Goal: Task Accomplishment & Management: Use online tool/utility

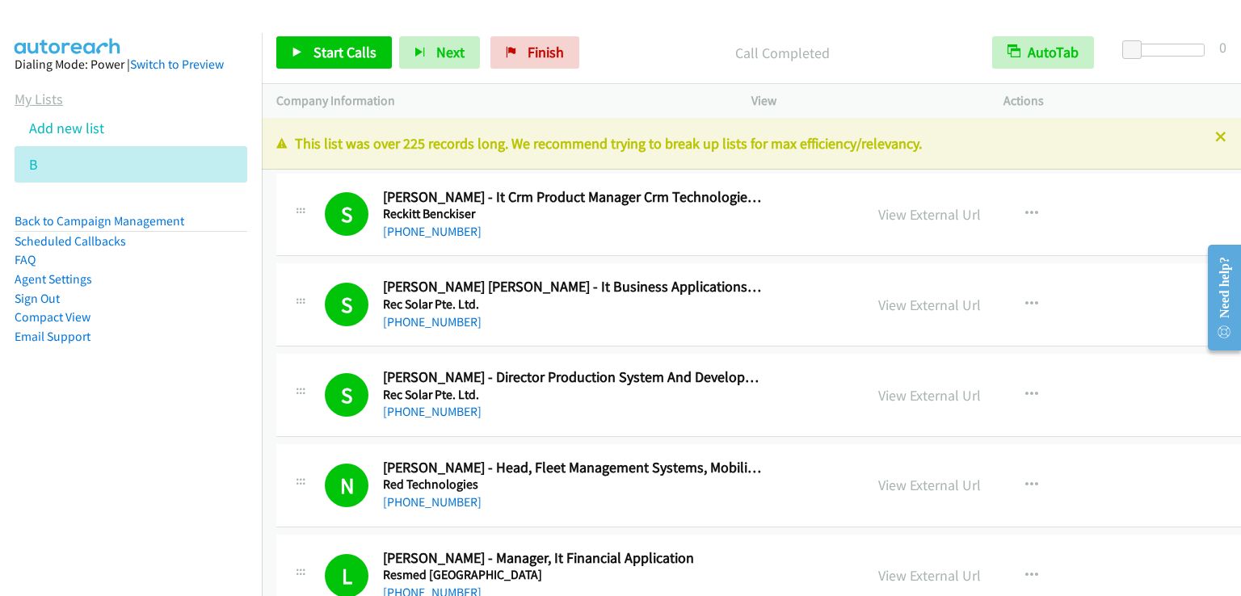
click at [48, 97] on link "My Lists" at bounding box center [39, 99] width 48 height 19
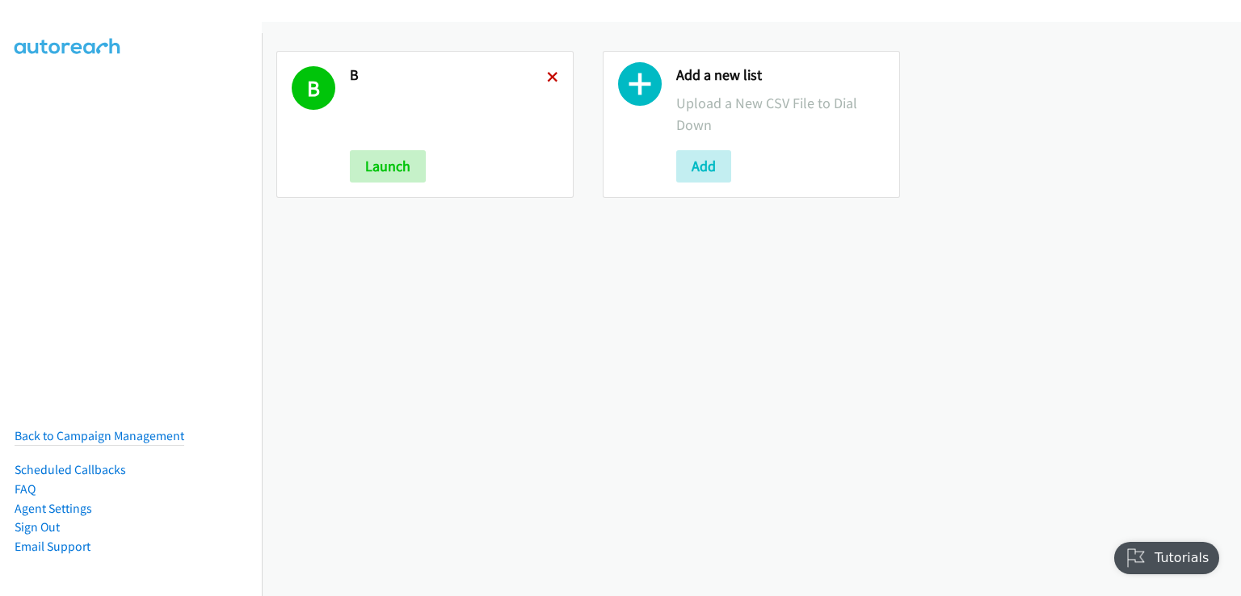
click at [547, 76] on icon at bounding box center [552, 78] width 11 height 11
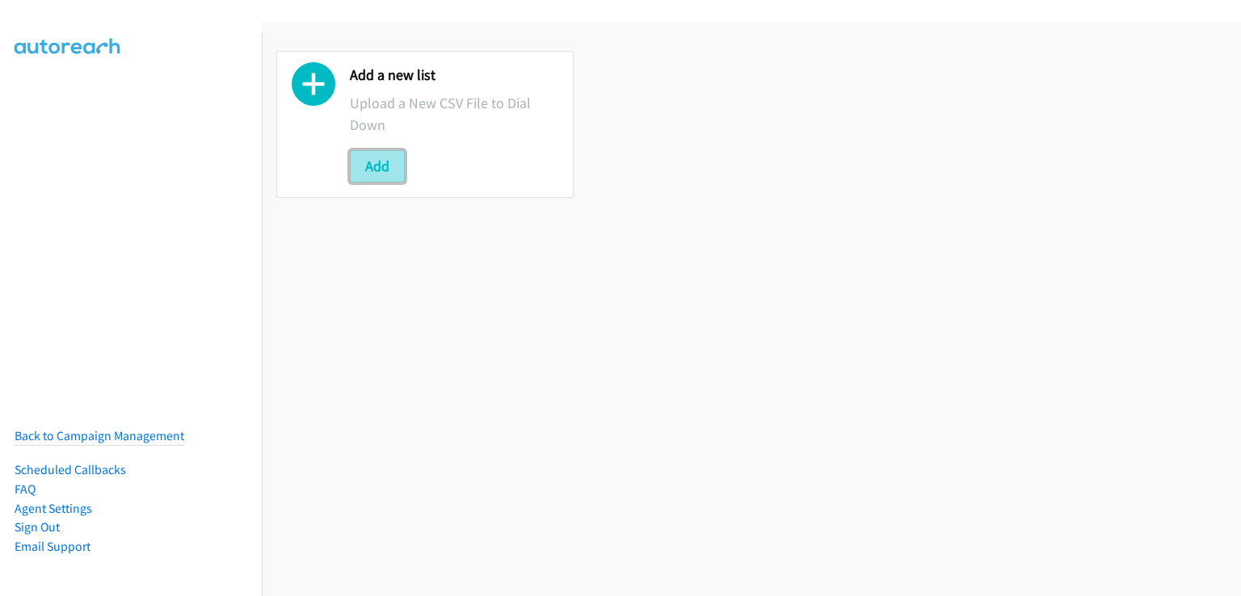
click at [396, 161] on button "Add" at bounding box center [377, 166] width 55 height 32
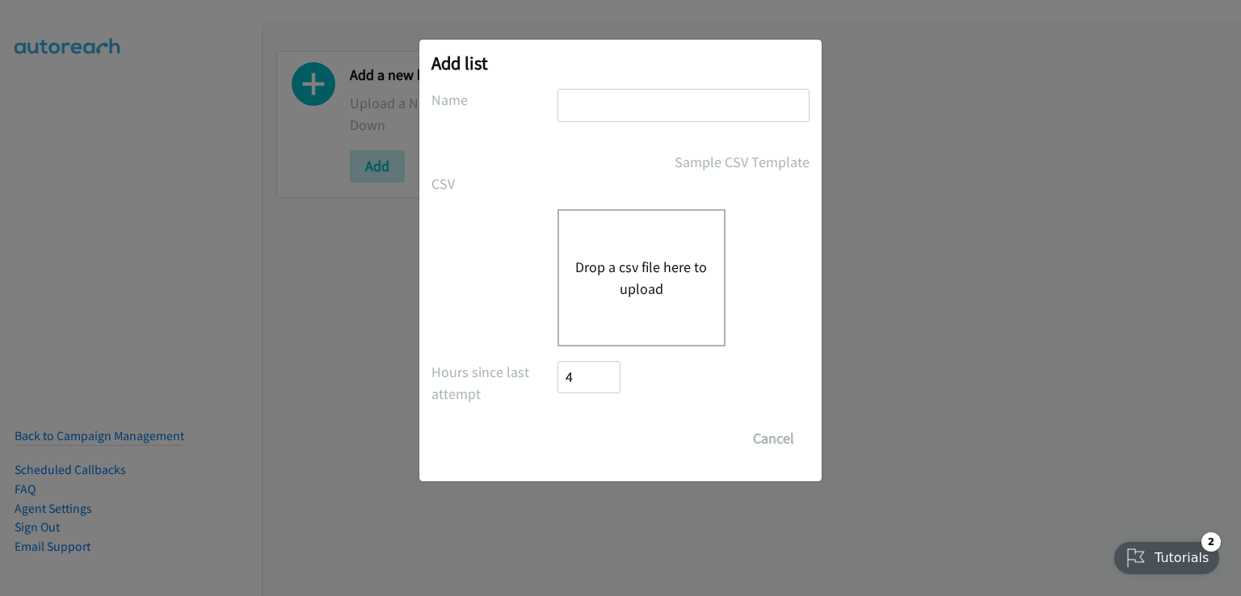
click at [659, 305] on div "Drop a csv file here to upload" at bounding box center [641, 277] width 168 height 137
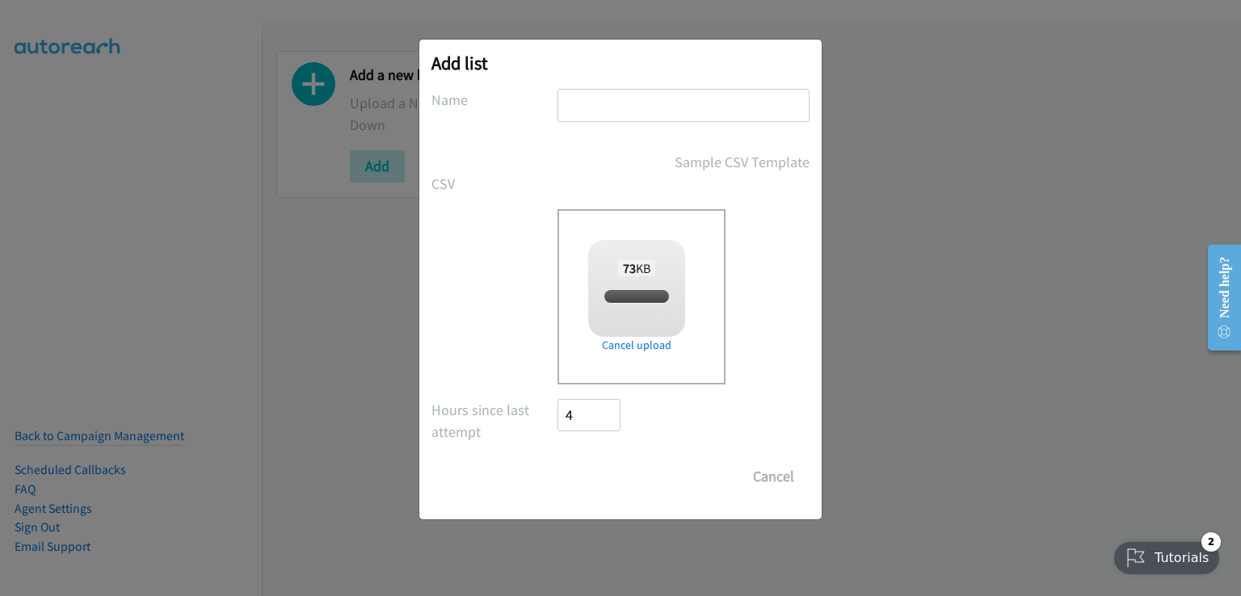
checkbox input "true"
click at [778, 479] on button "Cancel" at bounding box center [774, 477] width 72 height 32
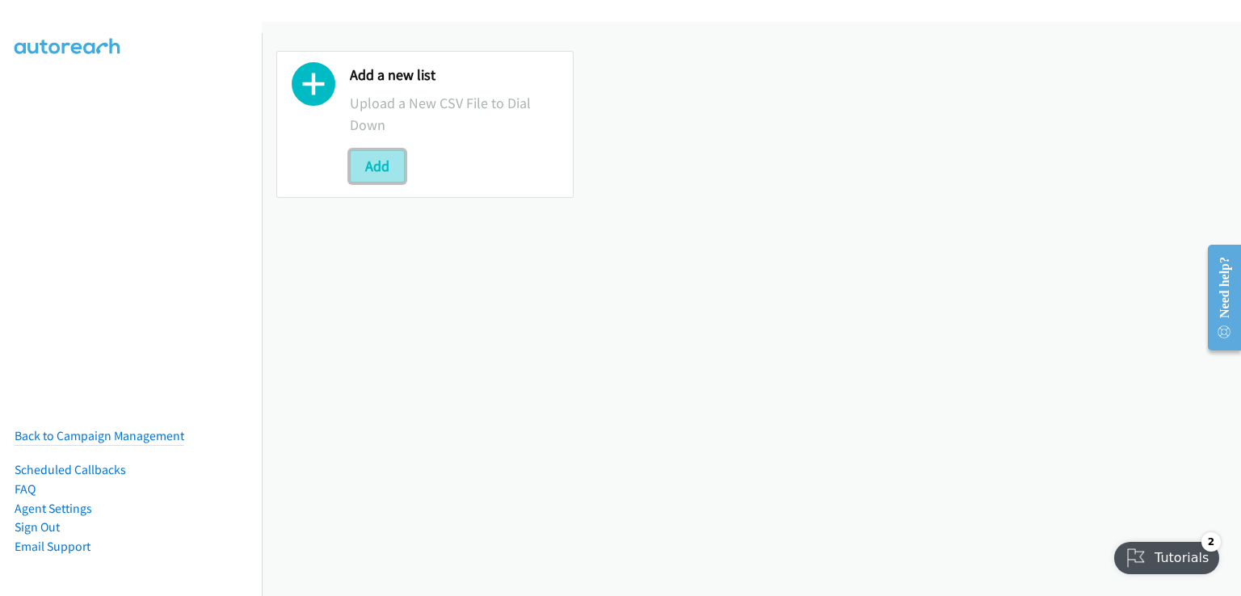
click at [381, 175] on button "Add" at bounding box center [377, 166] width 55 height 32
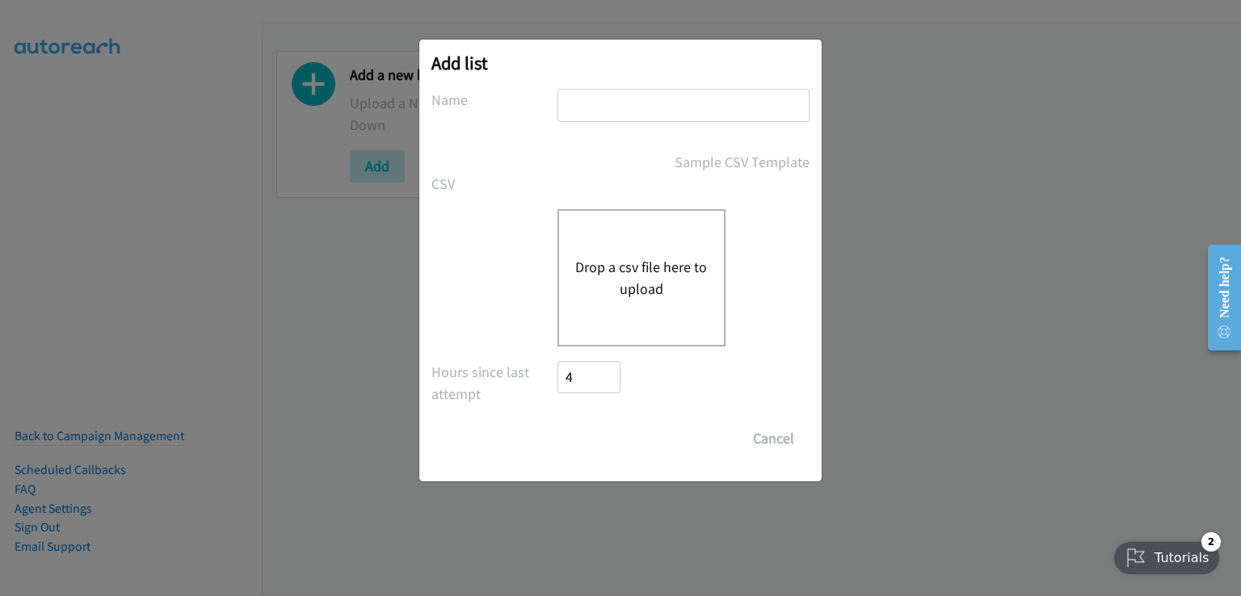
click at [616, 285] on button "Drop a csv file here to upload" at bounding box center [641, 278] width 132 height 44
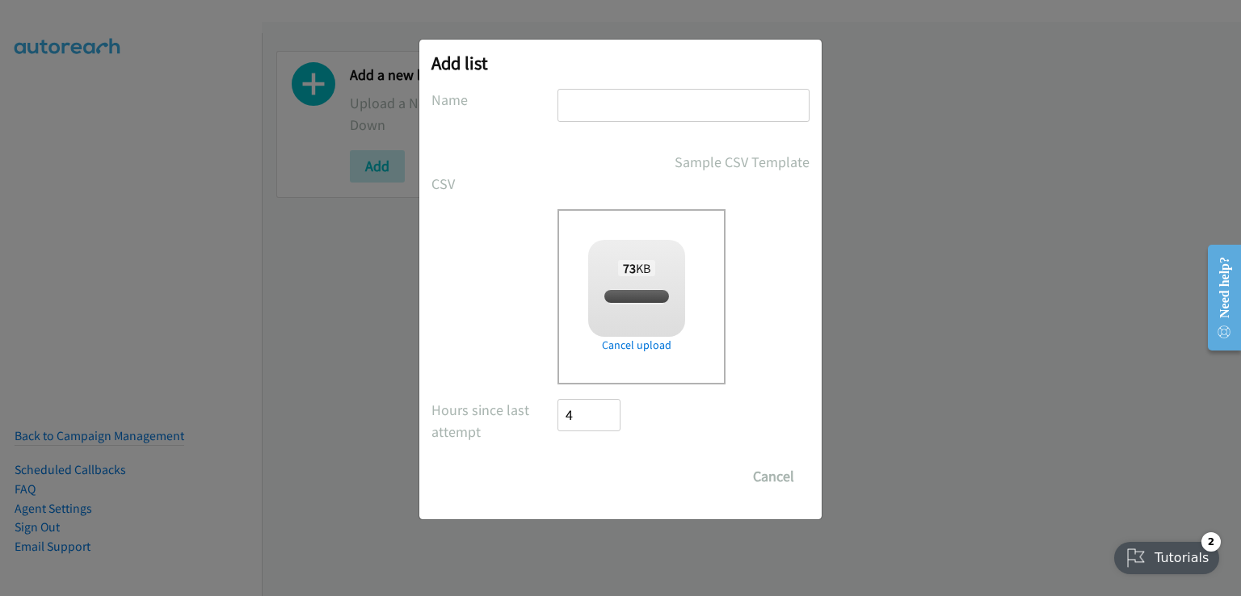
checkbox input "true"
click at [599, 104] on input "text" at bounding box center [683, 105] width 252 height 33
type input "B"
click at [578, 469] on input "Save List" at bounding box center [599, 477] width 85 height 32
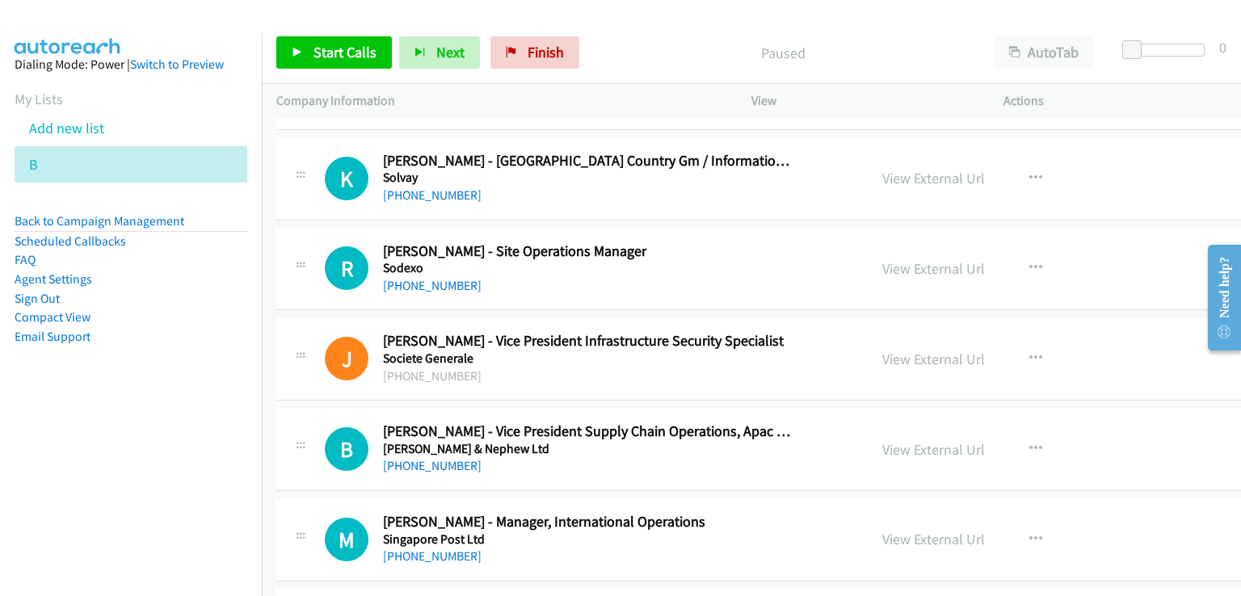
scroll to position [323, 0]
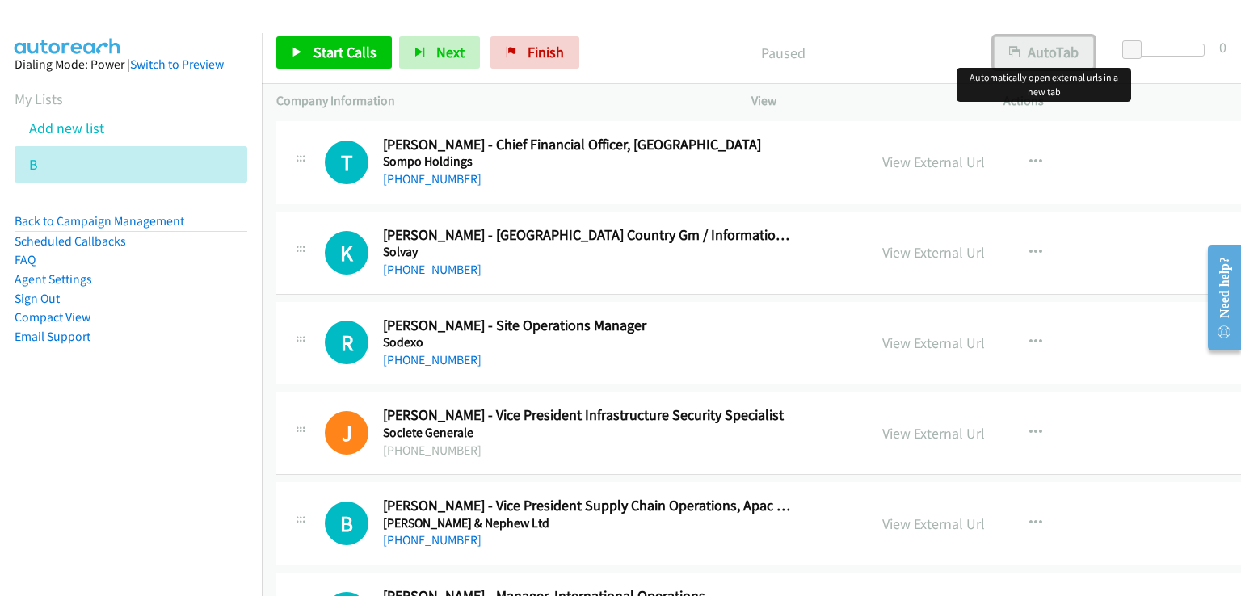
click at [1067, 47] on button "AutoTab" at bounding box center [1044, 52] width 100 height 32
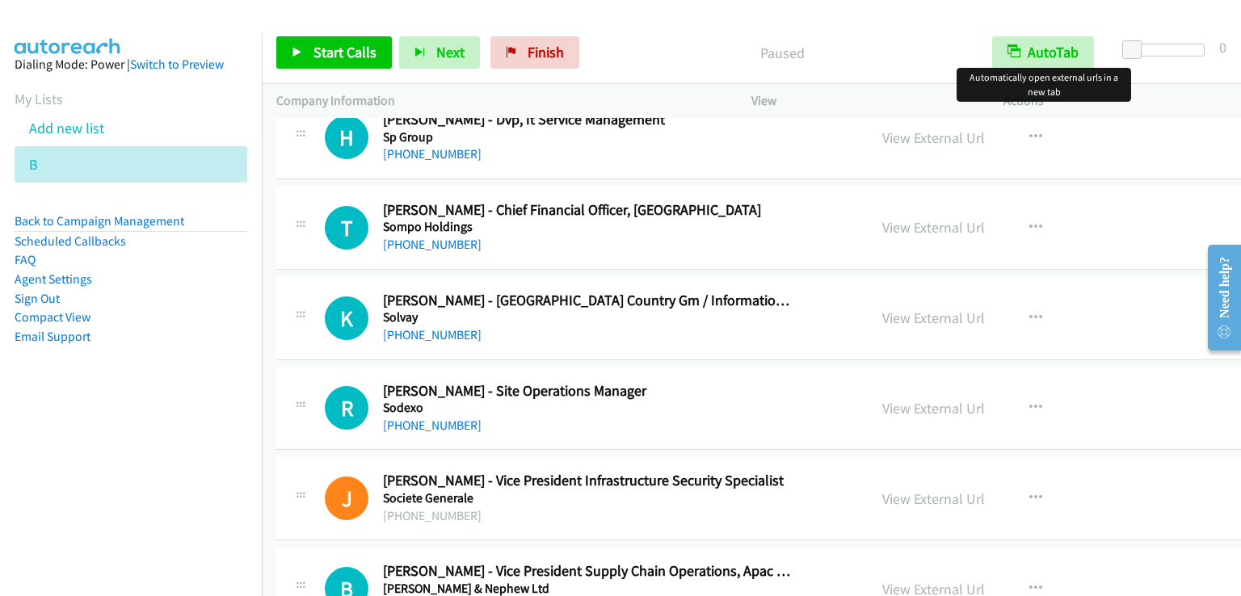
scroll to position [242, 0]
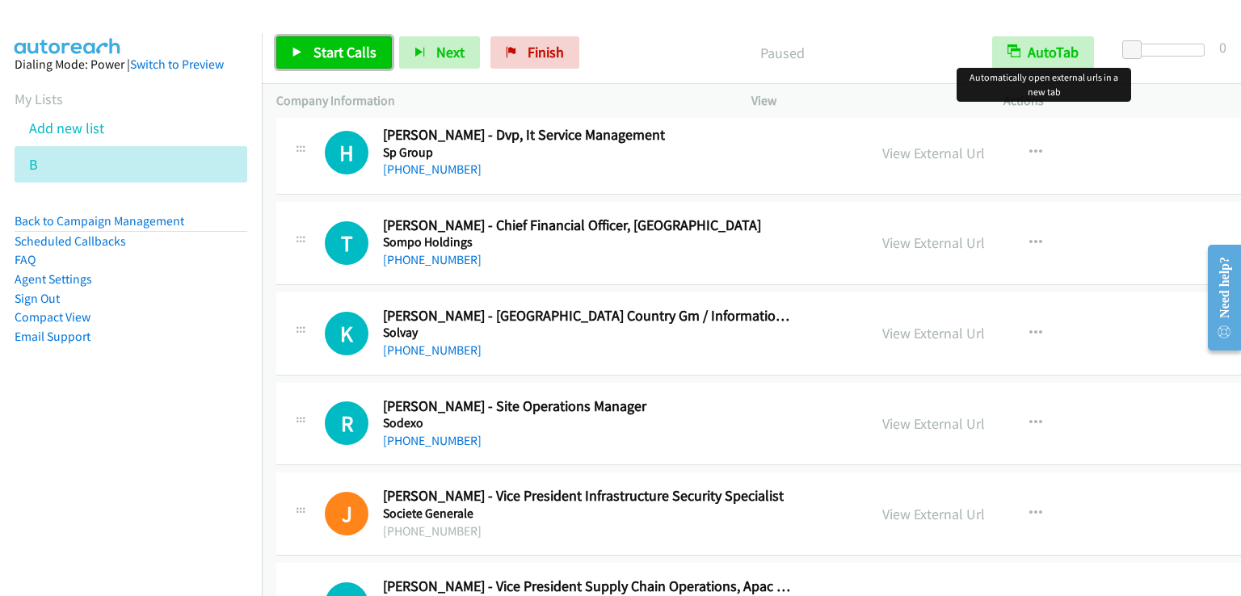
click at [323, 56] on span "Start Calls" at bounding box center [344, 52] width 63 height 19
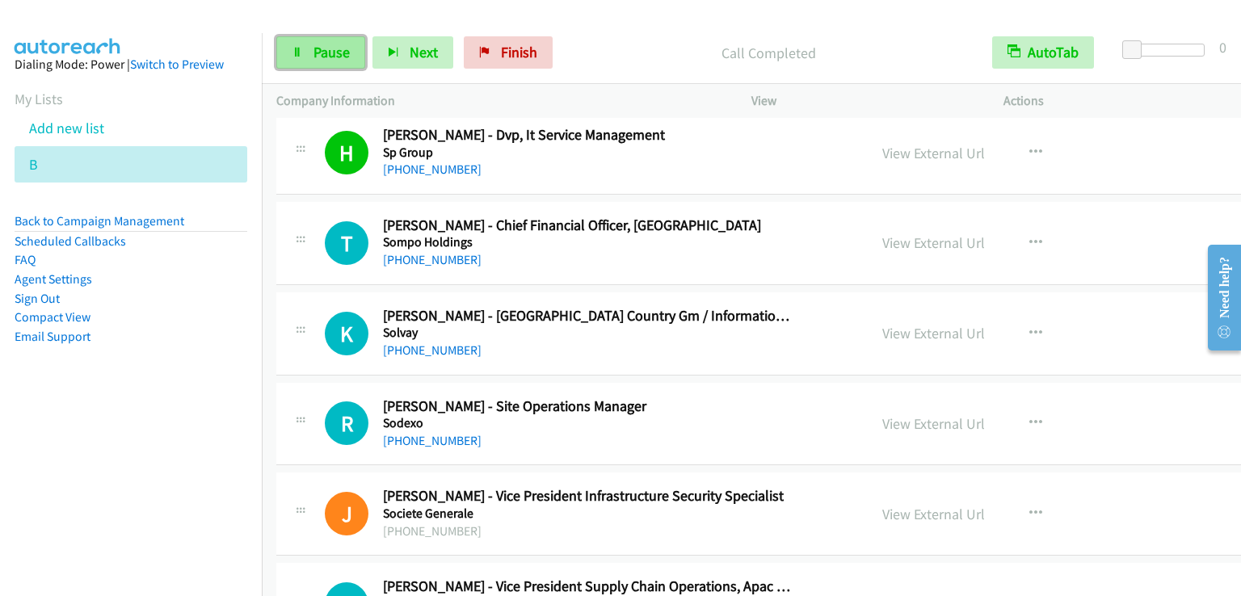
click at [334, 46] on span "Pause" at bounding box center [331, 52] width 36 height 19
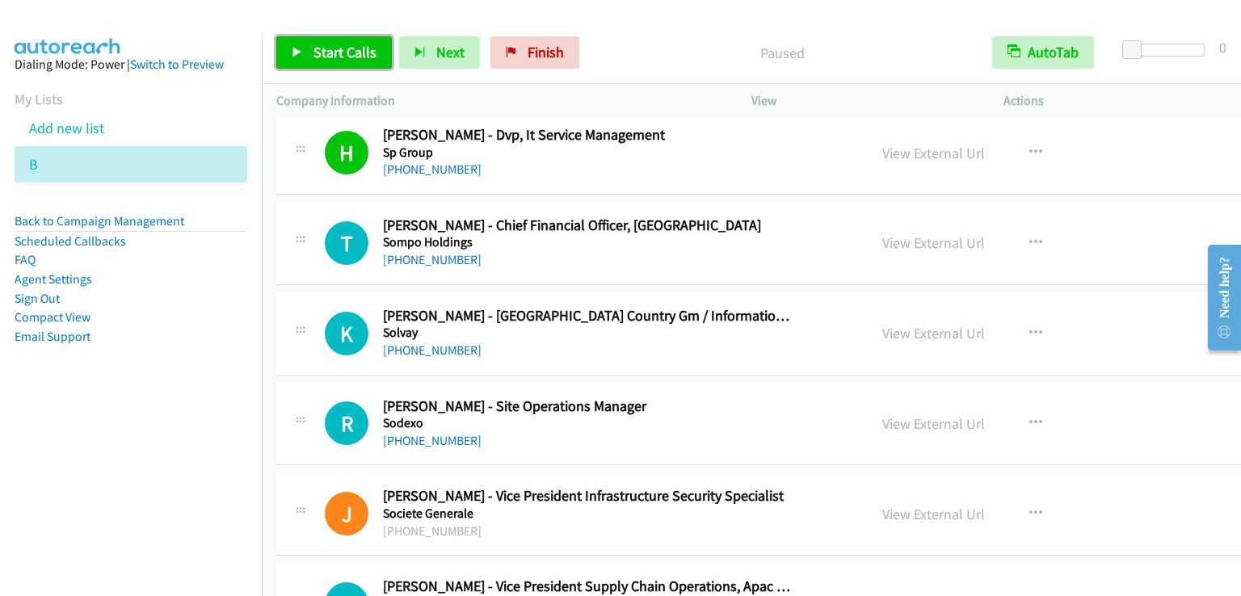
click at [334, 46] on span "Start Calls" at bounding box center [344, 52] width 63 height 19
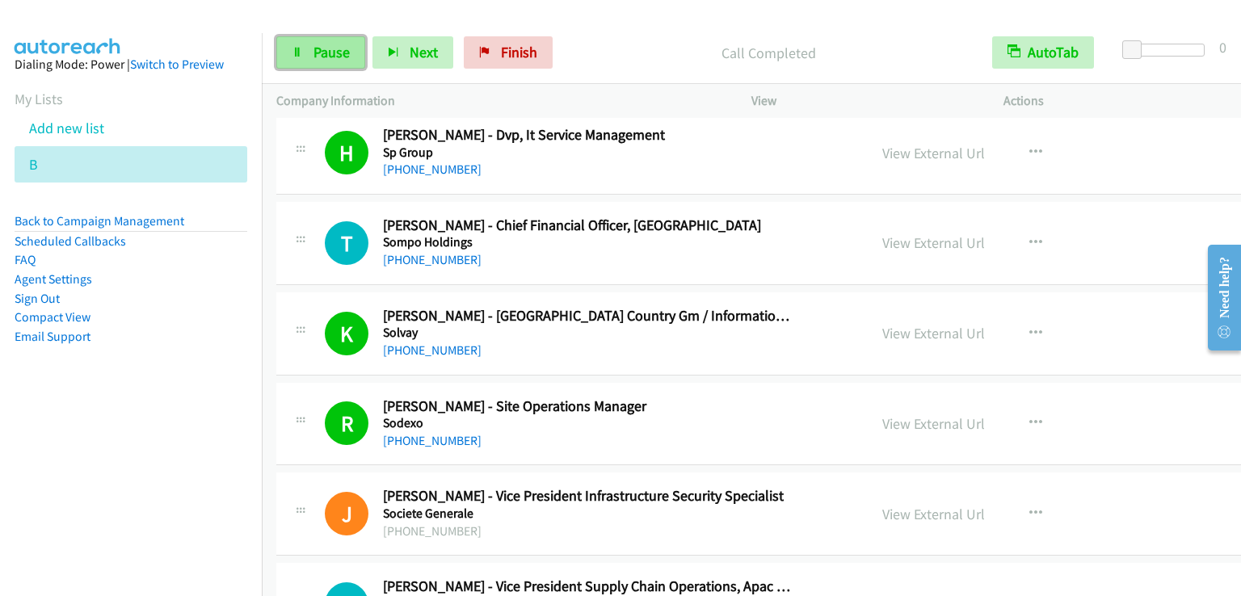
click at [343, 53] on span "Pause" at bounding box center [331, 52] width 36 height 19
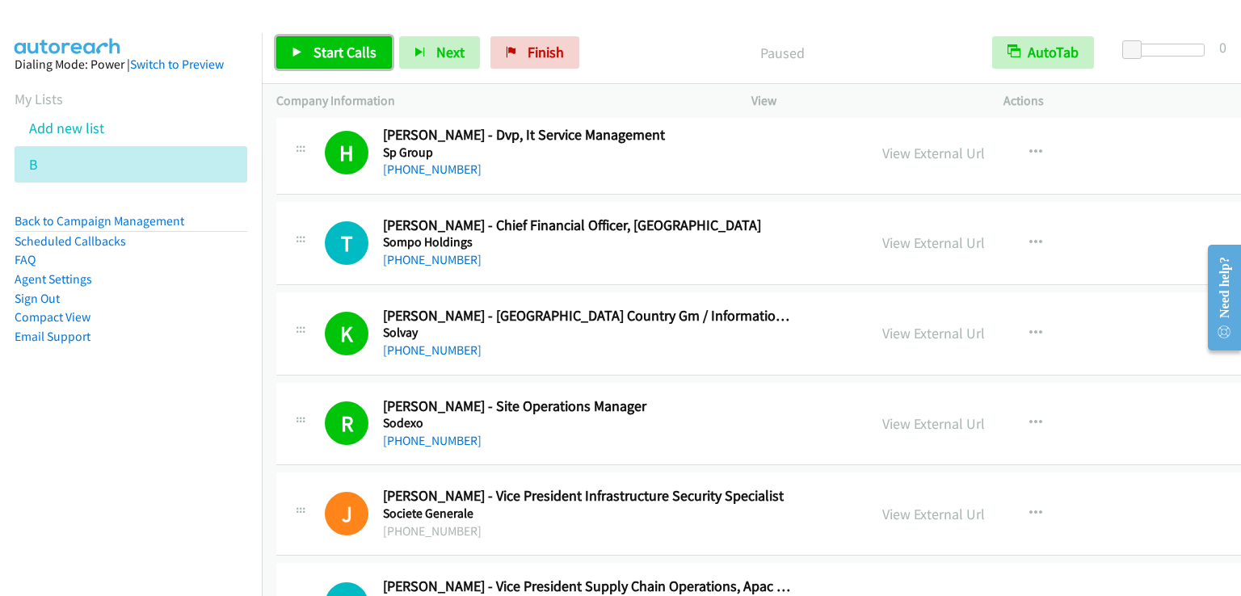
click at [343, 53] on span "Start Calls" at bounding box center [344, 52] width 63 height 19
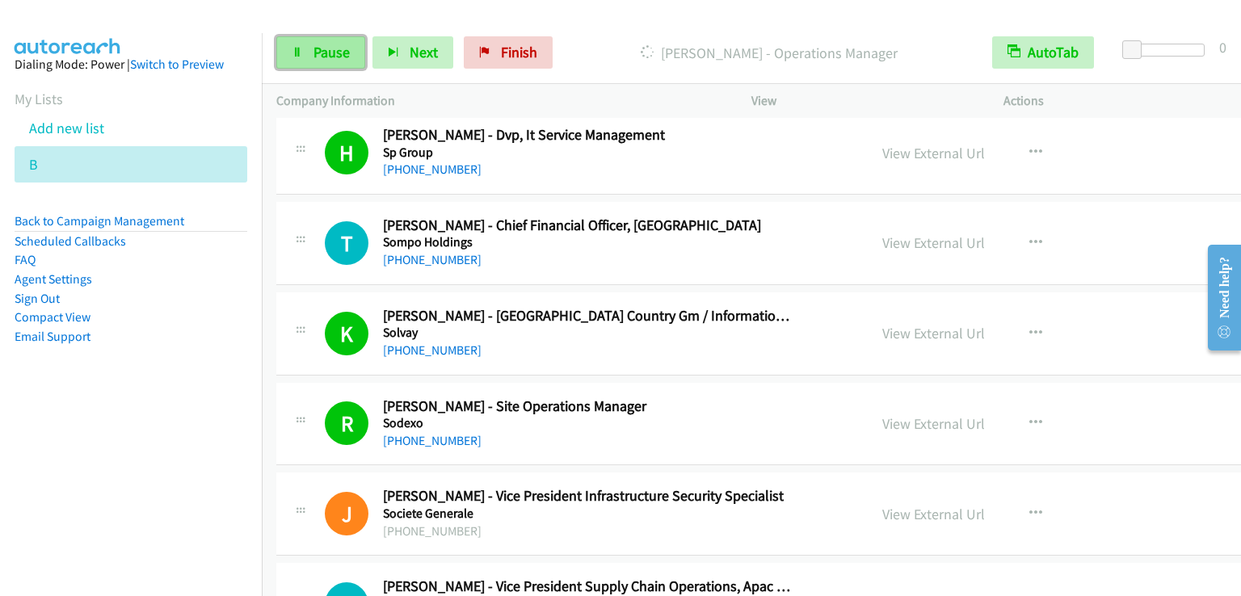
click at [320, 63] on link "Pause" at bounding box center [320, 52] width 89 height 32
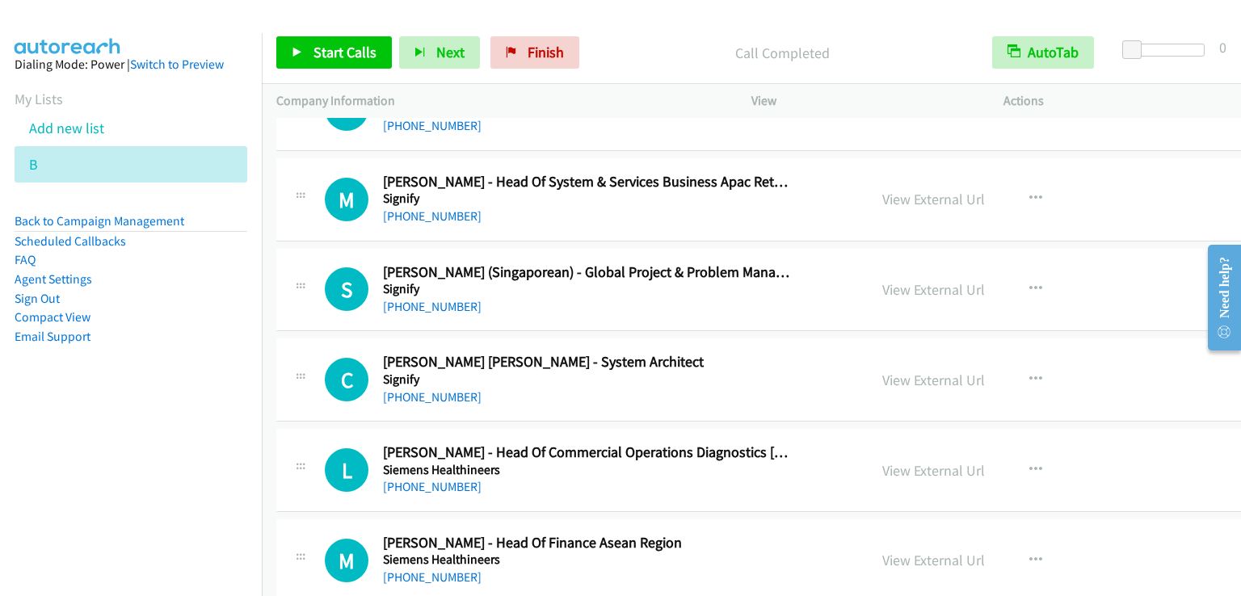
scroll to position [2828, 0]
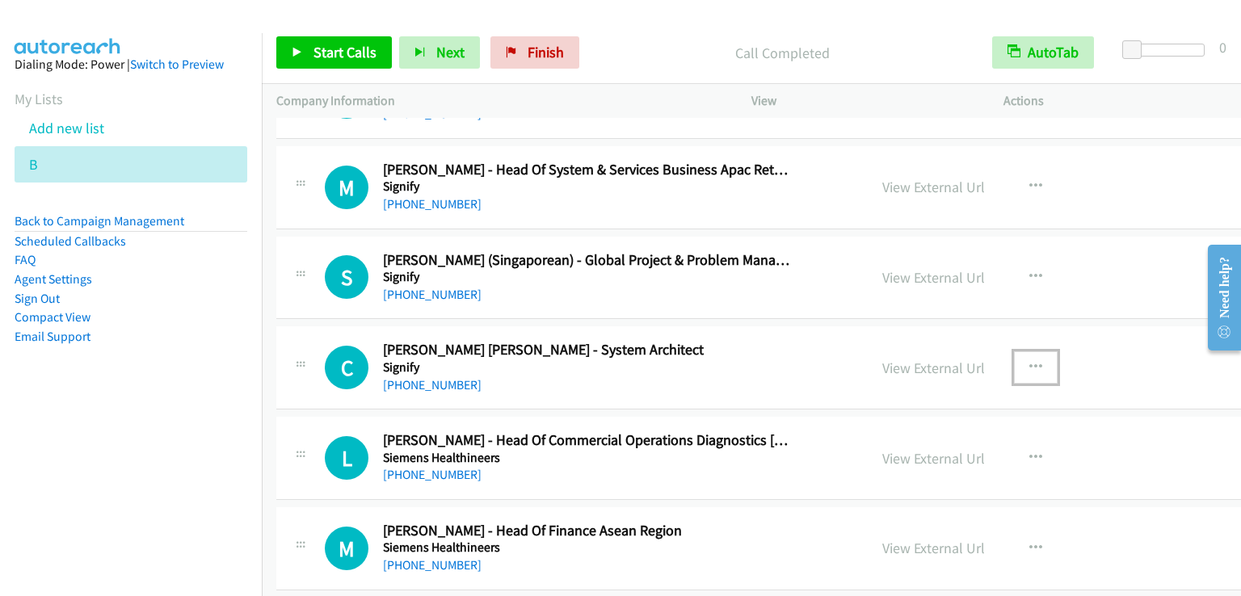
click at [1014, 366] on button "button" at bounding box center [1036, 367] width 44 height 32
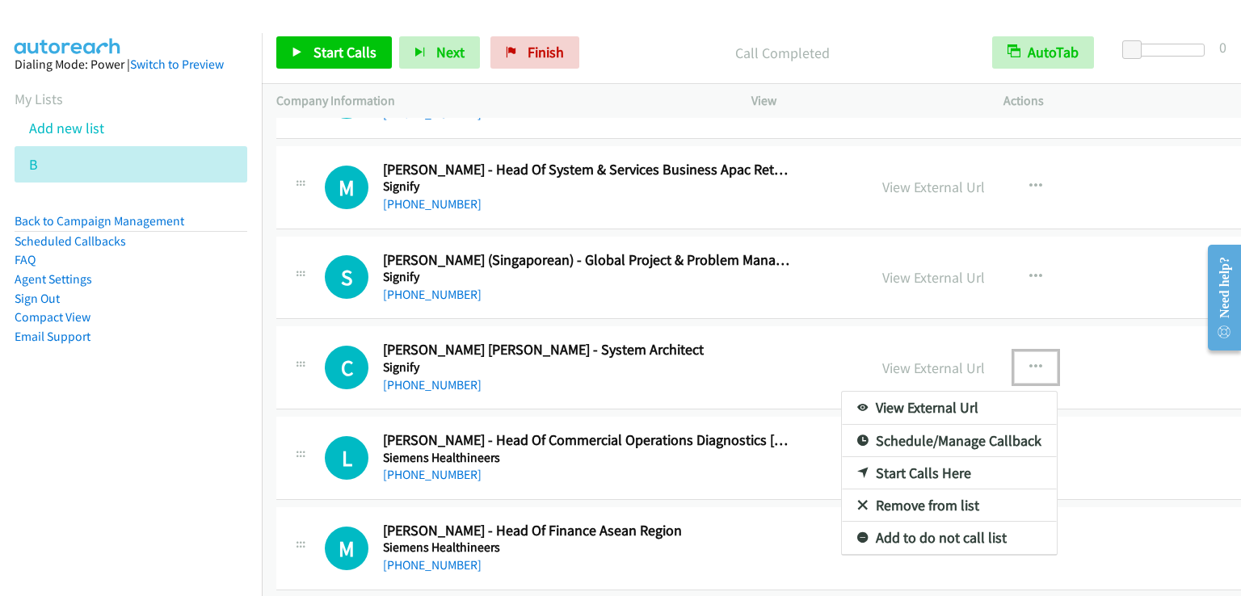
click at [863, 461] on link "Start Calls Here" at bounding box center [949, 473] width 215 height 32
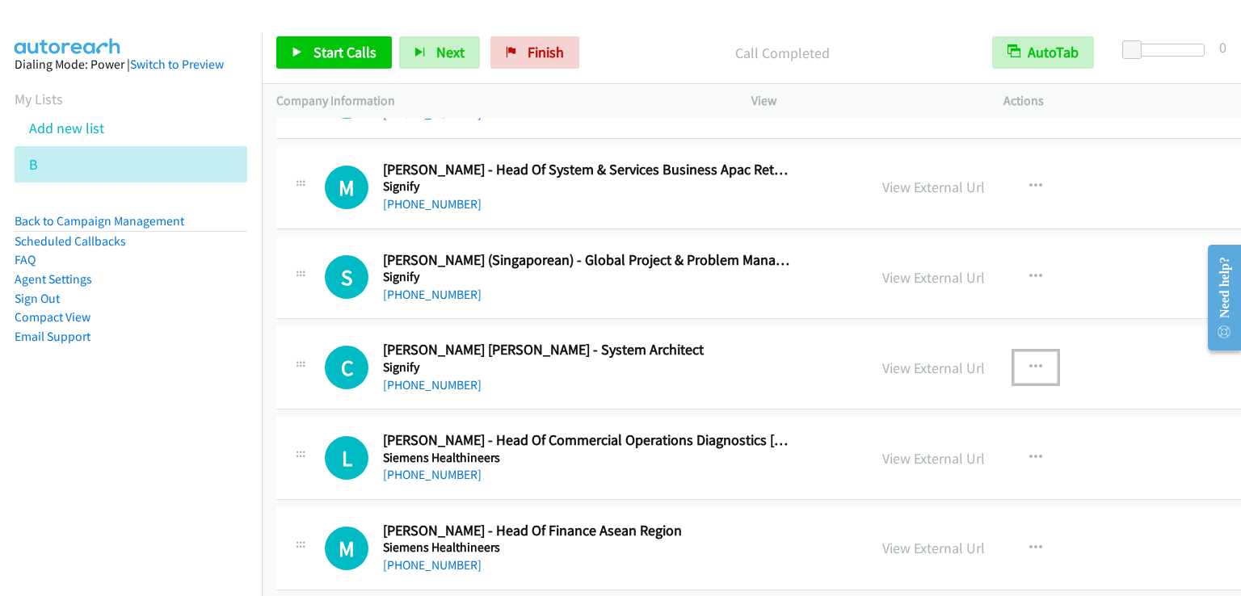
click at [1029, 362] on icon "button" at bounding box center [1035, 367] width 13 height 13
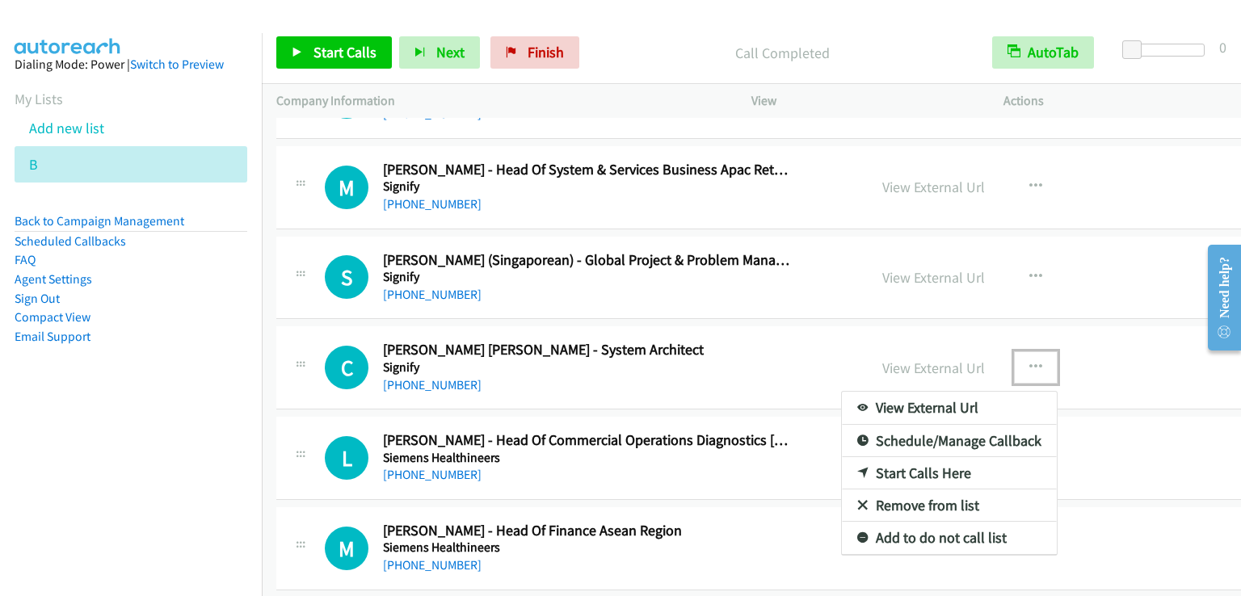
click at [887, 457] on link "Start Calls Here" at bounding box center [949, 473] width 215 height 32
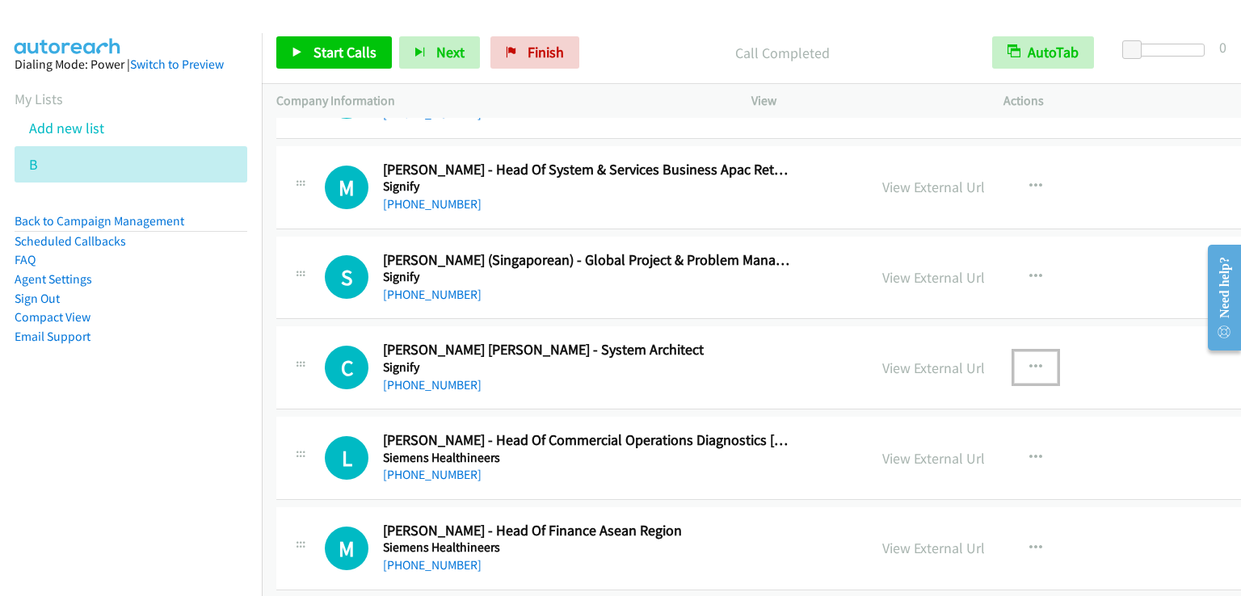
click at [1029, 361] on icon "button" at bounding box center [1035, 367] width 13 height 13
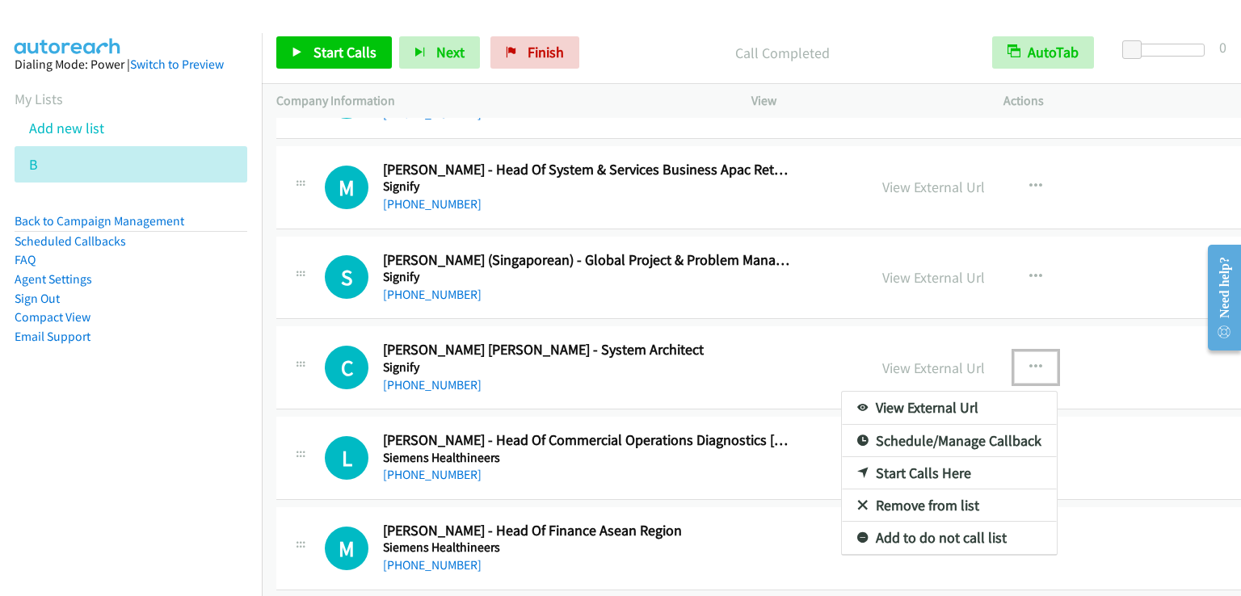
click at [866, 465] on link "Start Calls Here" at bounding box center [949, 473] width 215 height 32
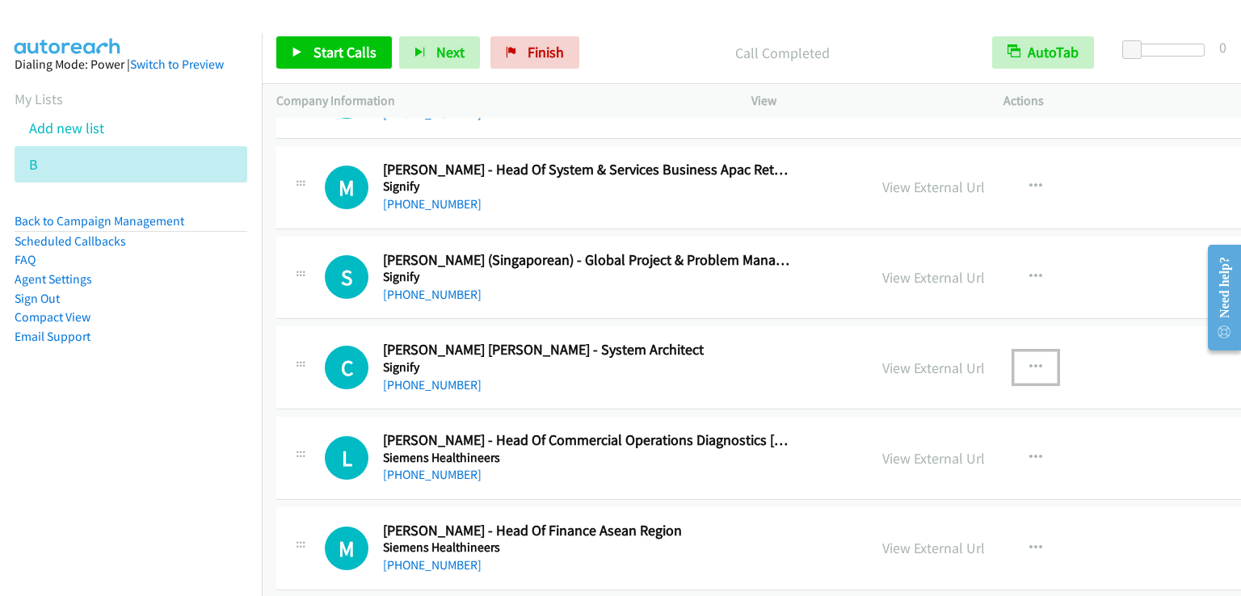
click at [1029, 361] on icon "button" at bounding box center [1035, 367] width 13 height 13
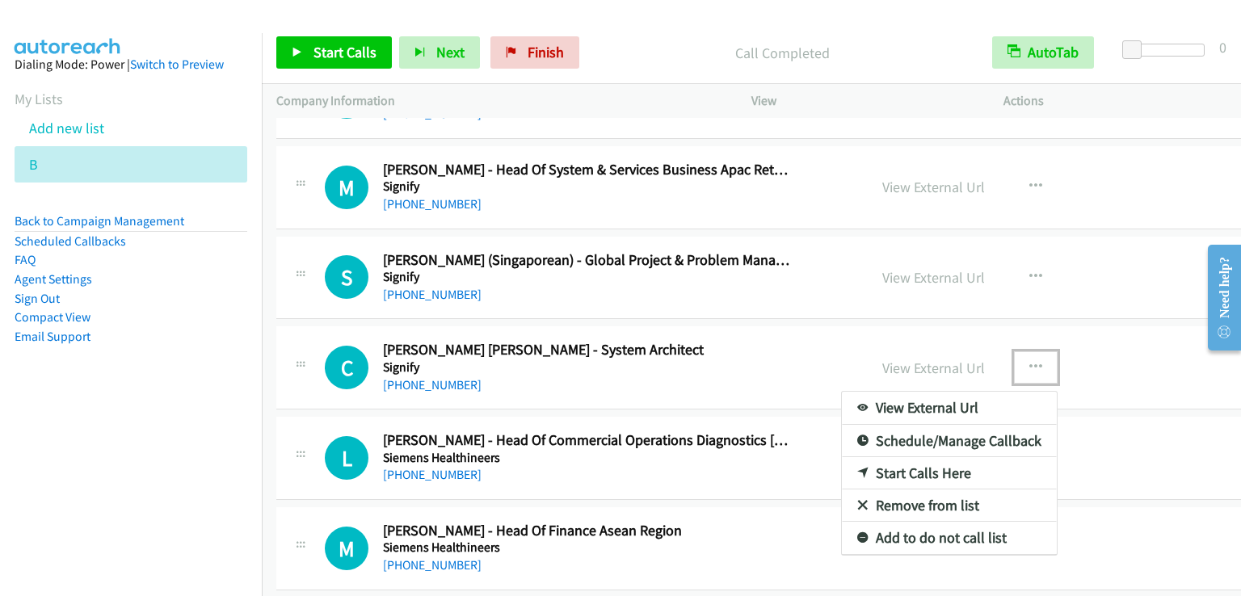
click at [856, 465] on link "Start Calls Here" at bounding box center [949, 473] width 215 height 32
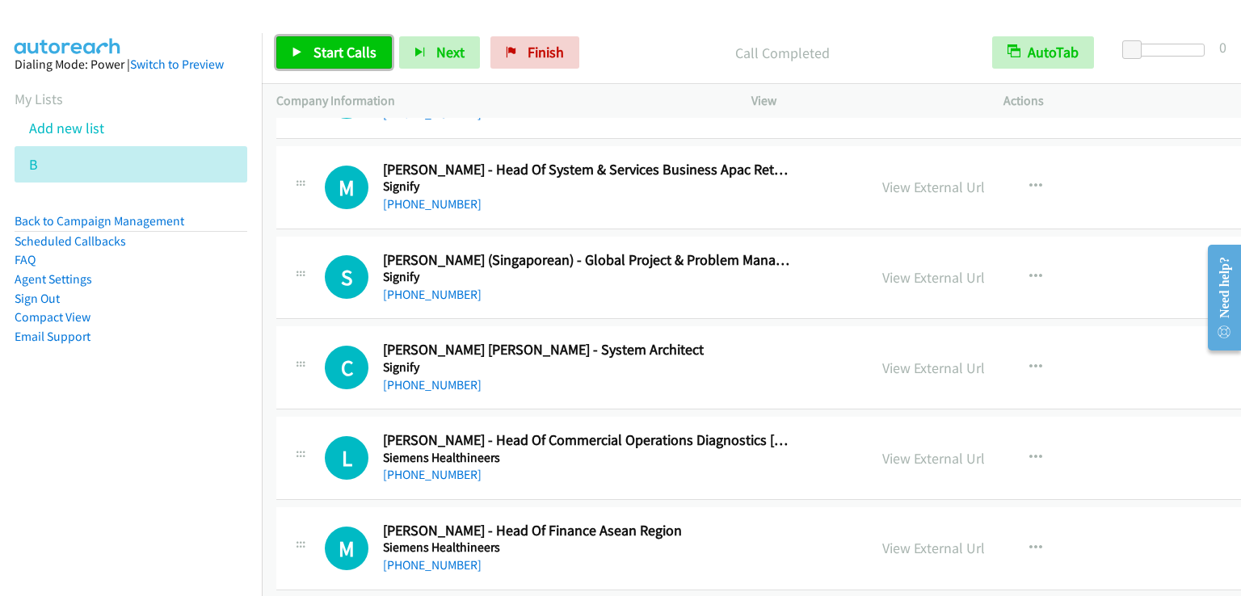
click at [310, 49] on link "Start Calls" at bounding box center [334, 52] width 116 height 32
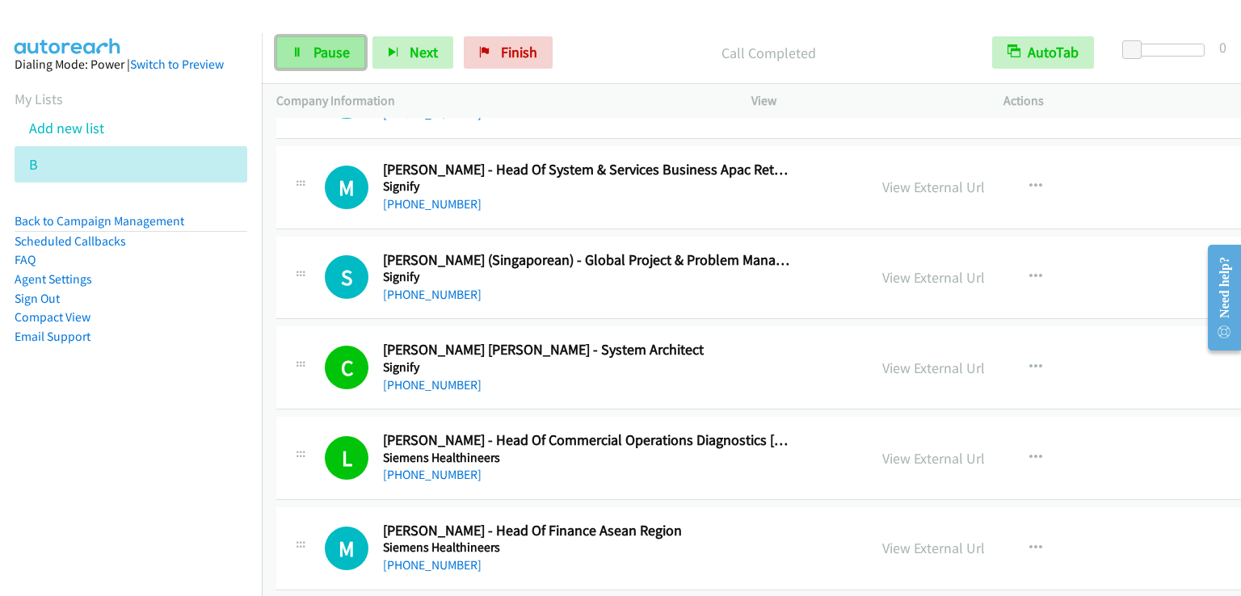
click at [339, 60] on span "Pause" at bounding box center [331, 52] width 36 height 19
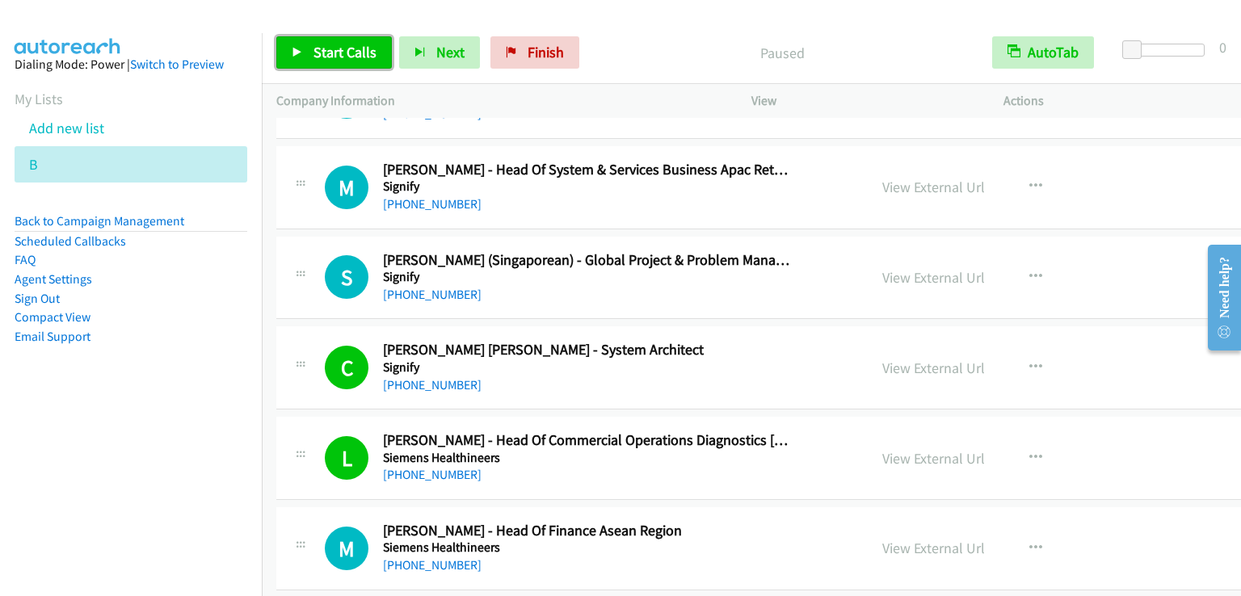
click at [339, 60] on span "Start Calls" at bounding box center [344, 52] width 63 height 19
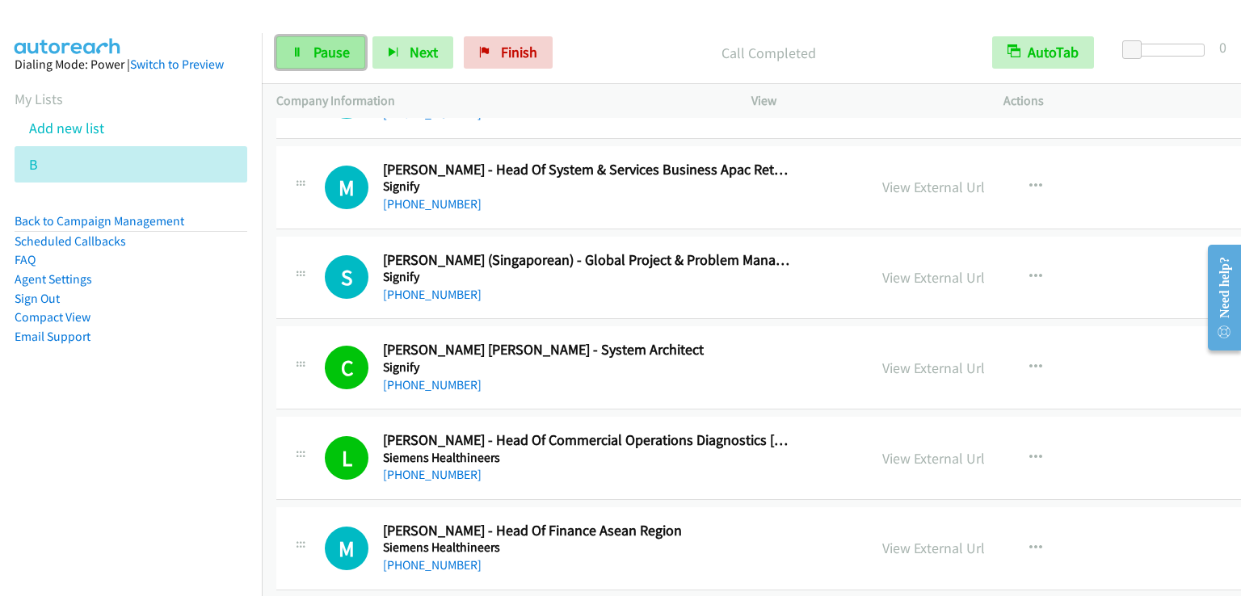
click at [340, 54] on span "Pause" at bounding box center [331, 52] width 36 height 19
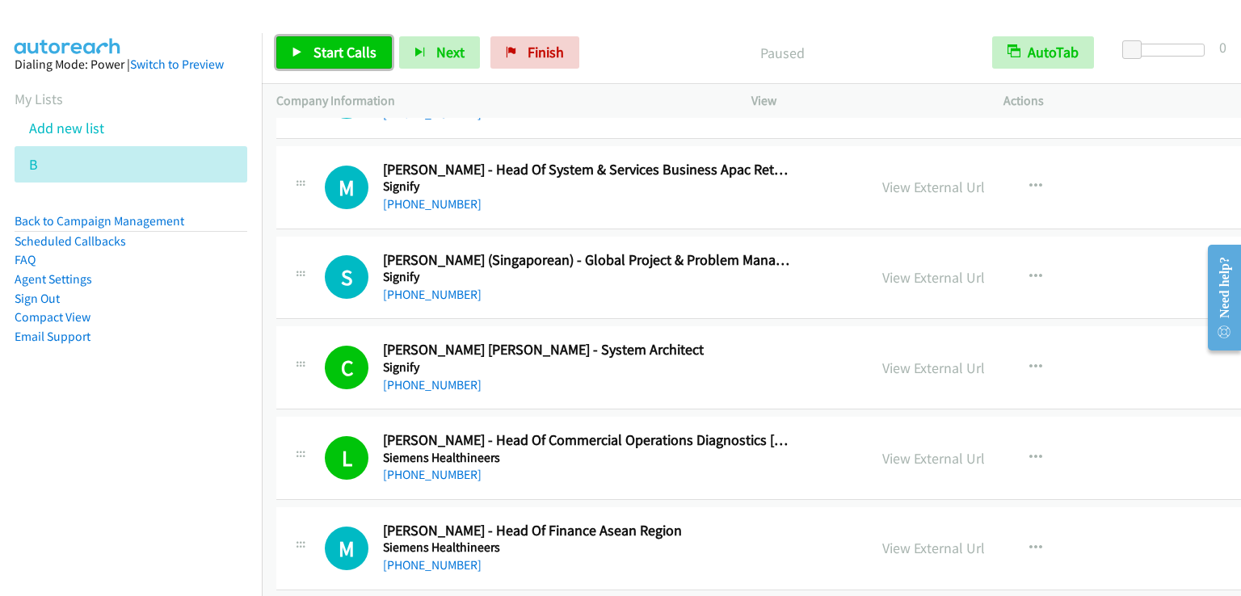
click at [340, 54] on span "Start Calls" at bounding box center [344, 52] width 63 height 19
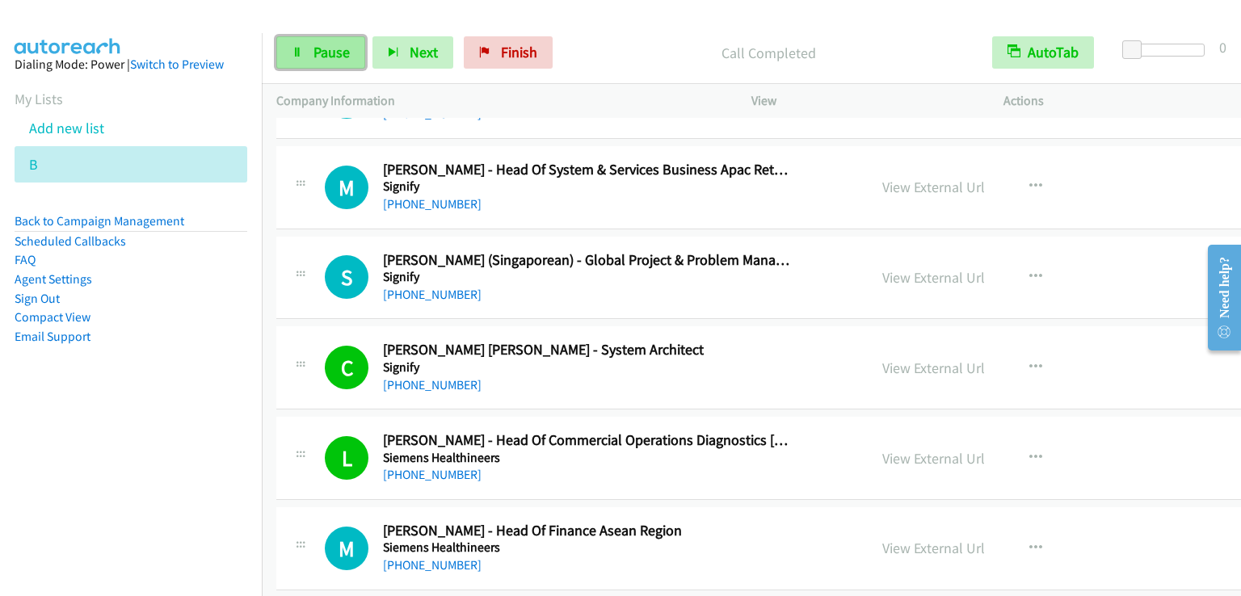
click at [313, 57] on span "Pause" at bounding box center [331, 52] width 36 height 19
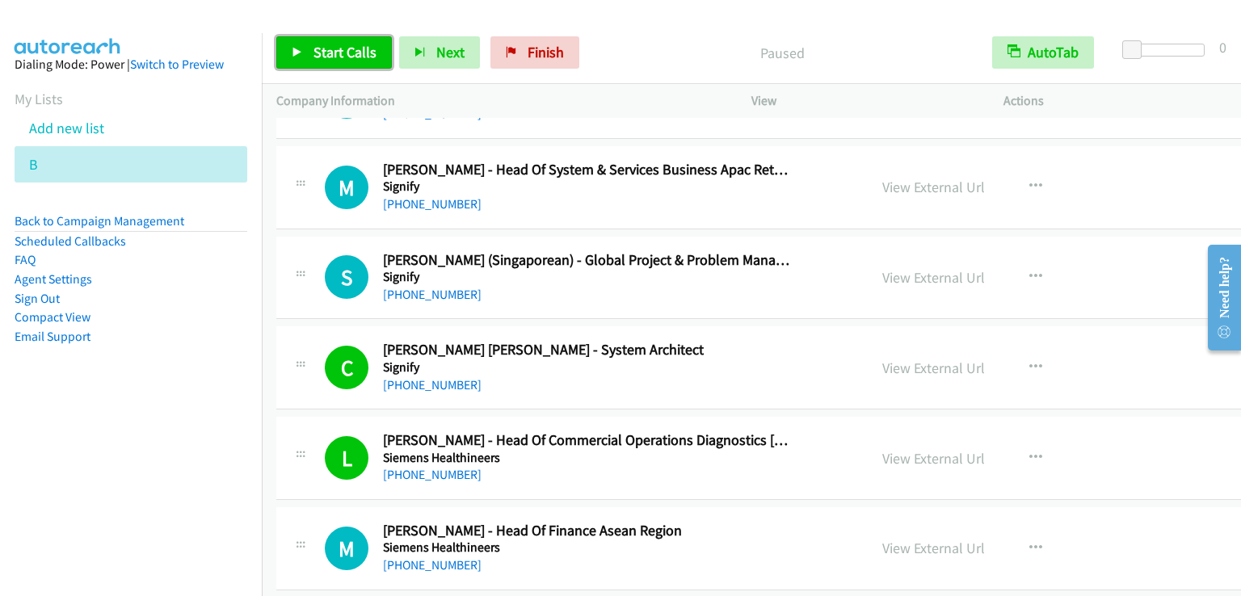
click at [311, 57] on link "Start Calls" at bounding box center [334, 52] width 116 height 32
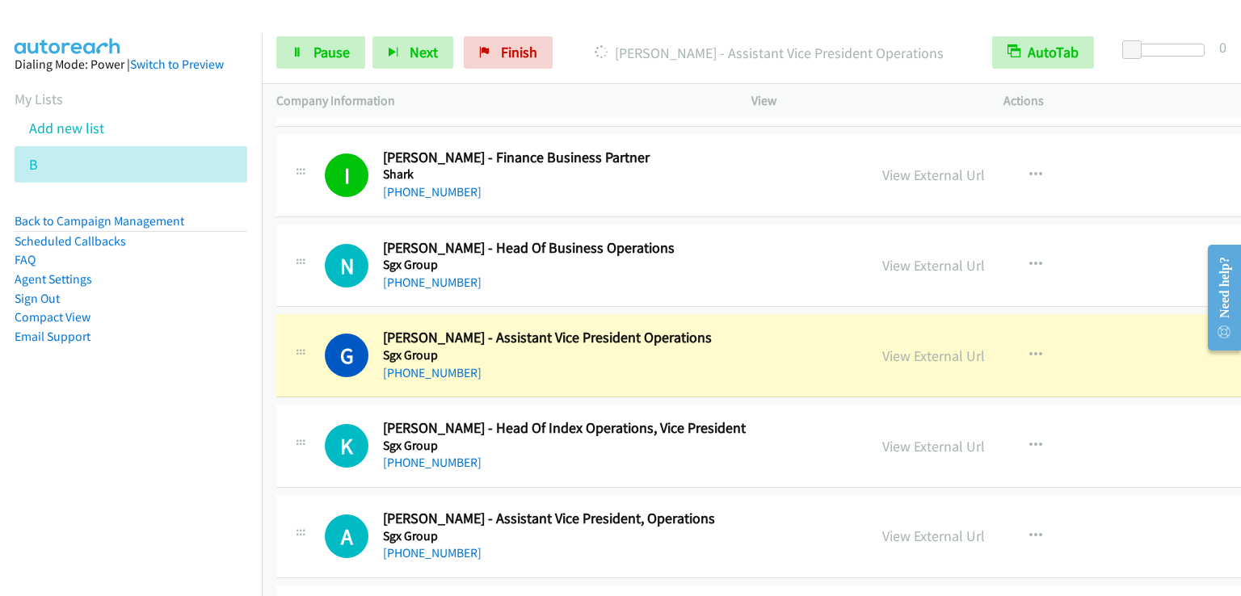
scroll to position [3878, 0]
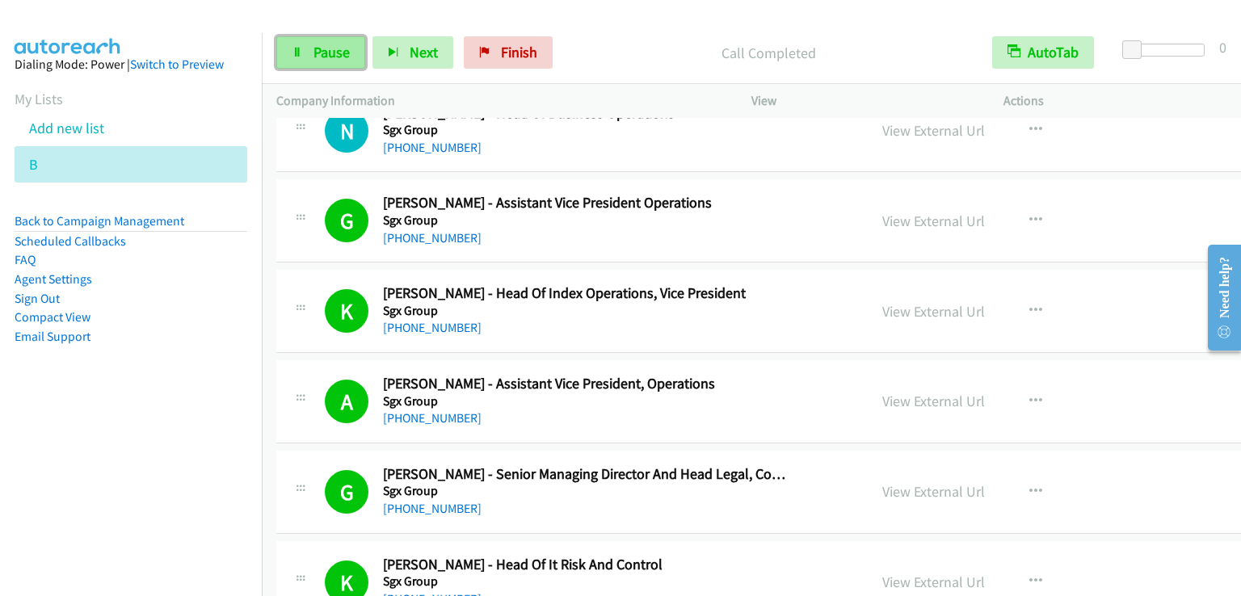
click at [341, 62] on link "Pause" at bounding box center [320, 52] width 89 height 32
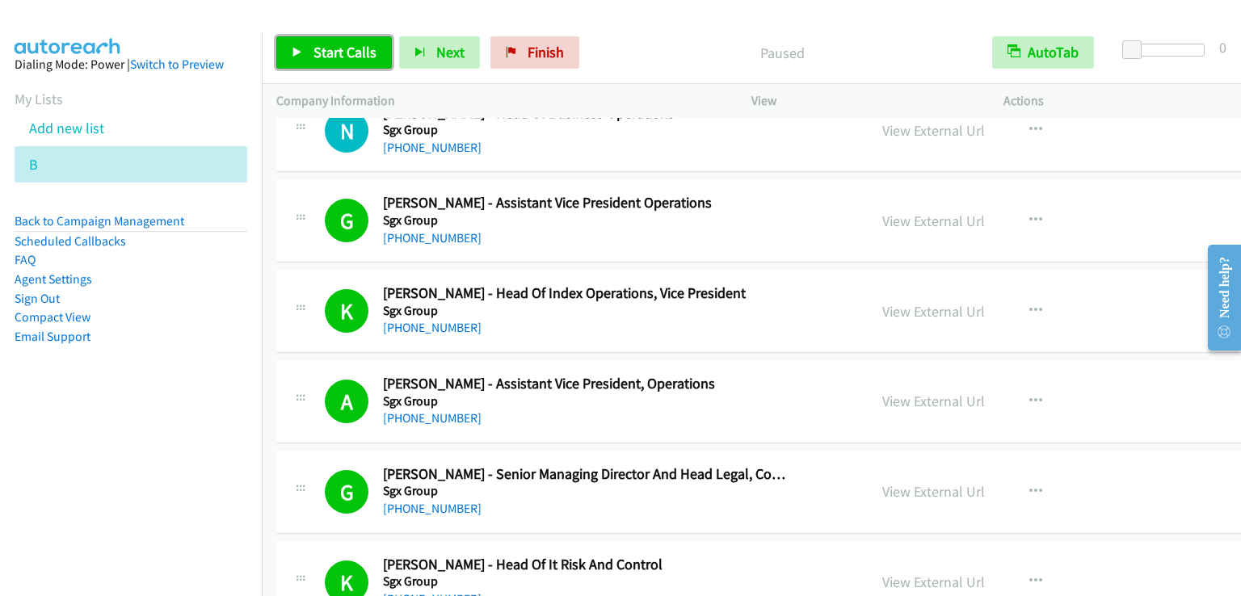
click at [341, 62] on link "Start Calls" at bounding box center [334, 52] width 116 height 32
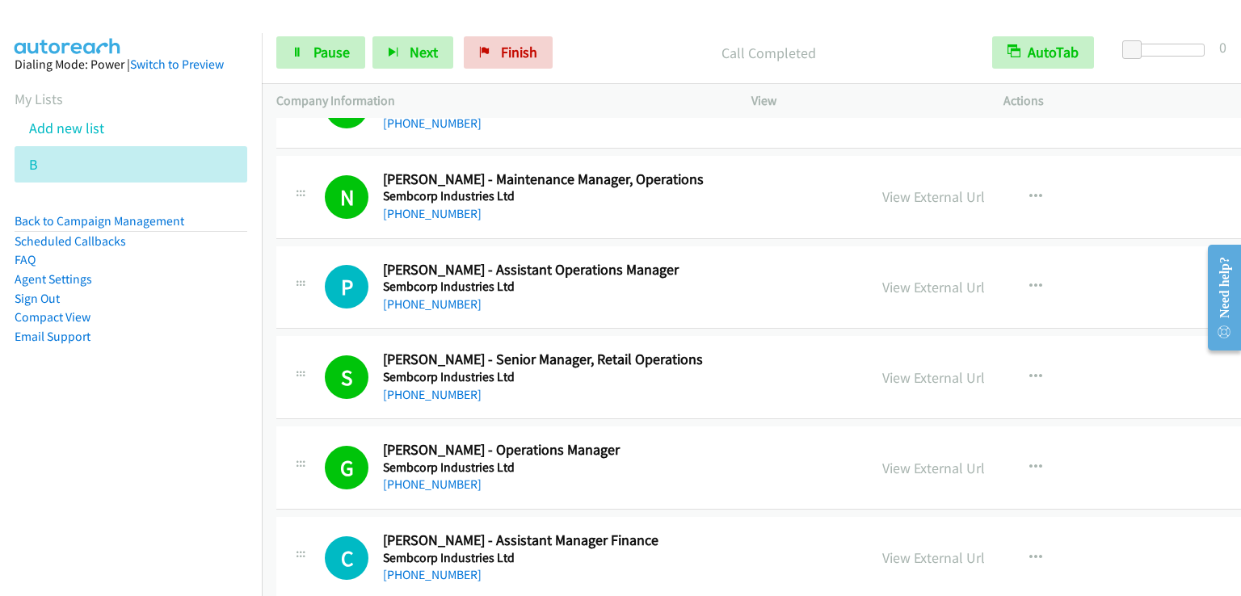
scroll to position [4767, 0]
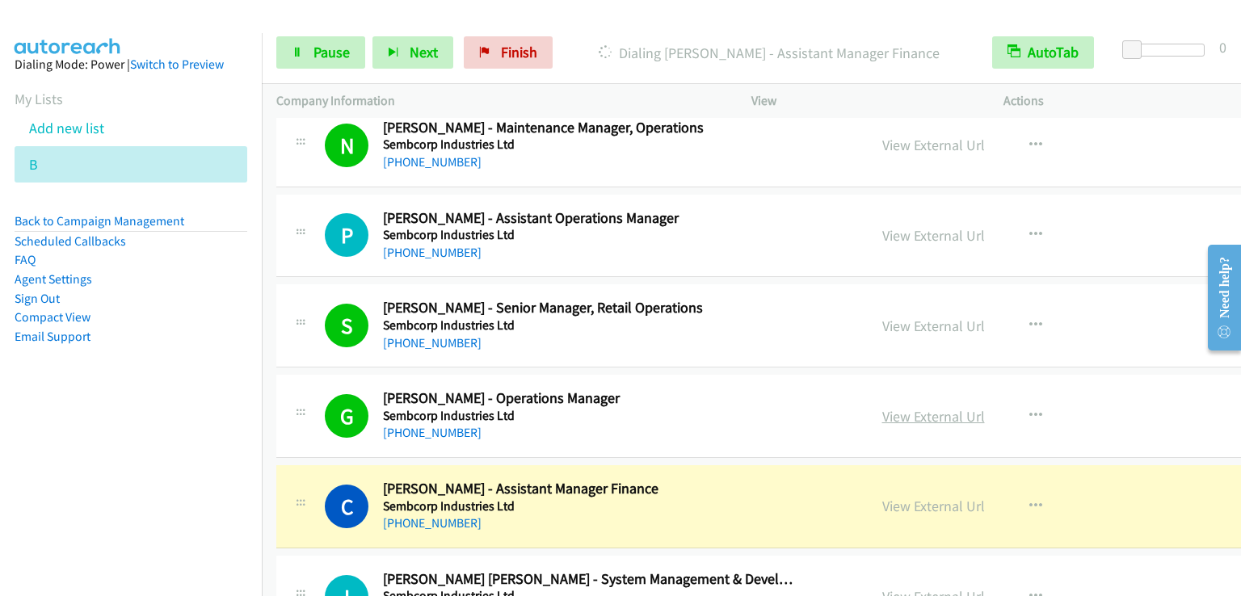
click at [883, 407] on link "View External Url" at bounding box center [933, 416] width 103 height 19
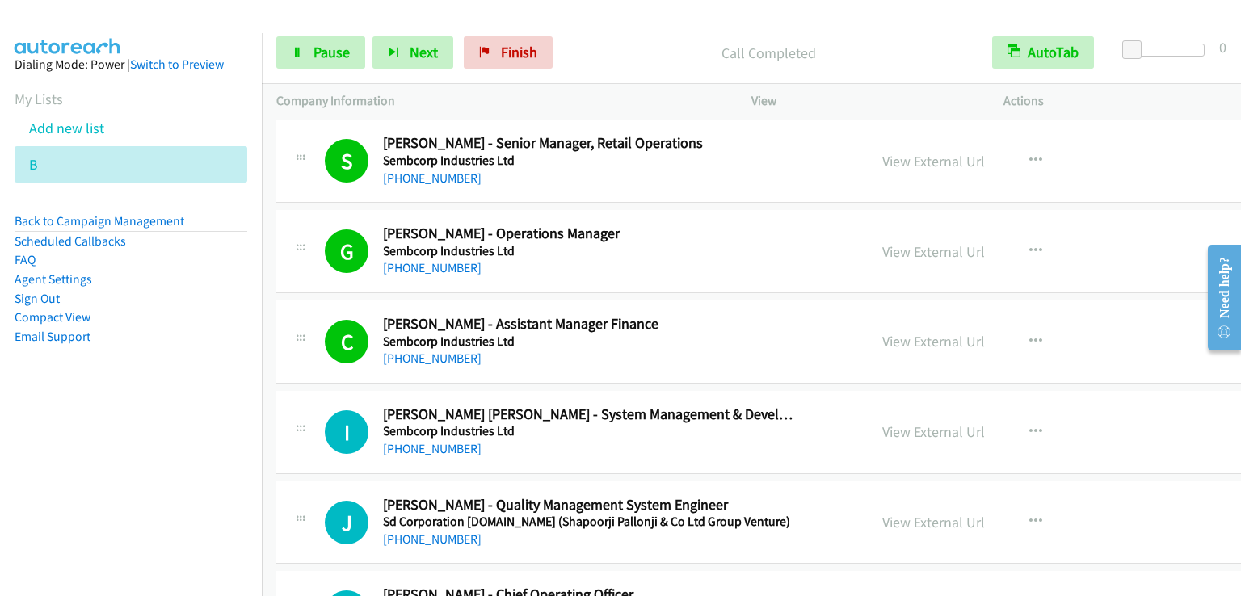
scroll to position [4928, 0]
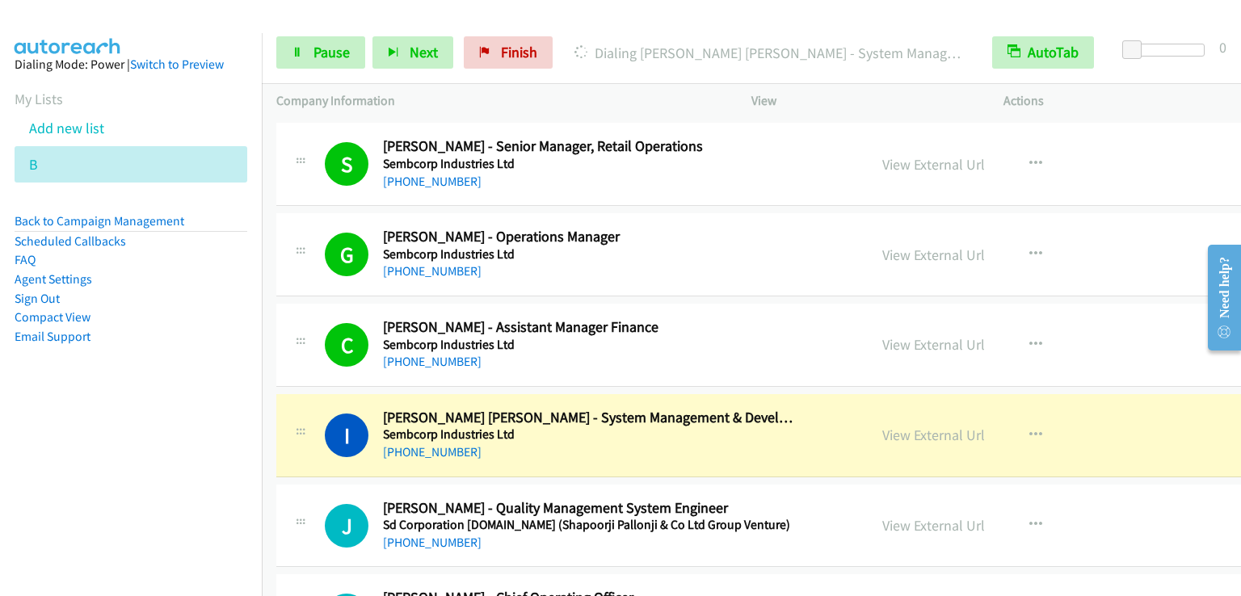
click at [882, 335] on link "View External Url" at bounding box center [933, 344] width 103 height 19
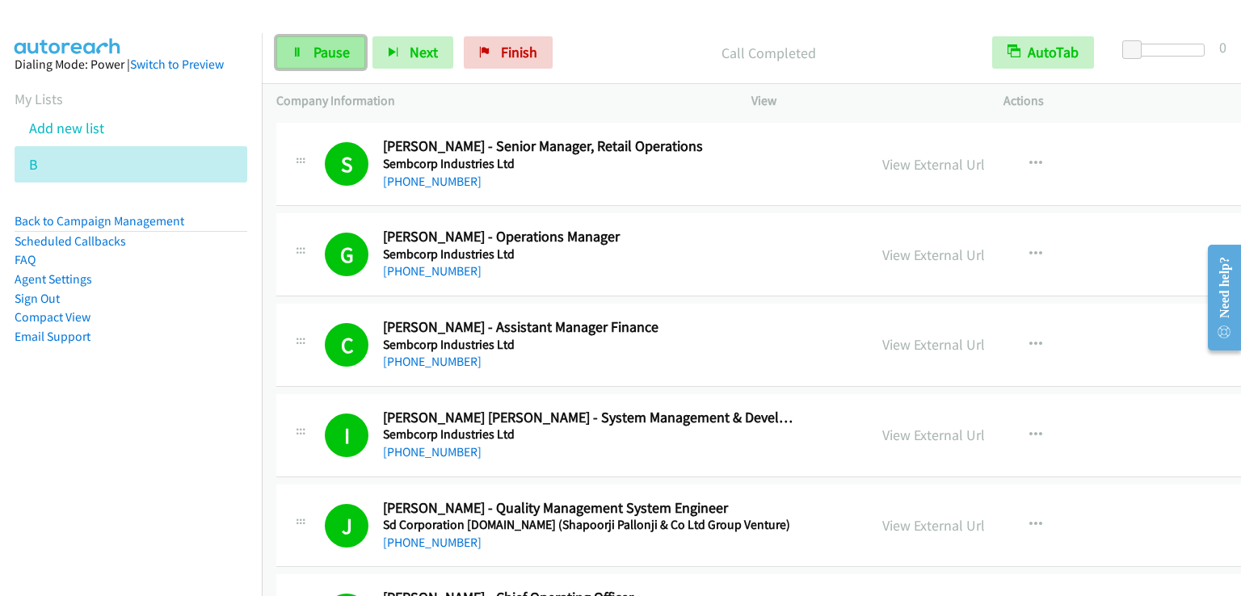
click at [334, 52] on span "Pause" at bounding box center [331, 52] width 36 height 19
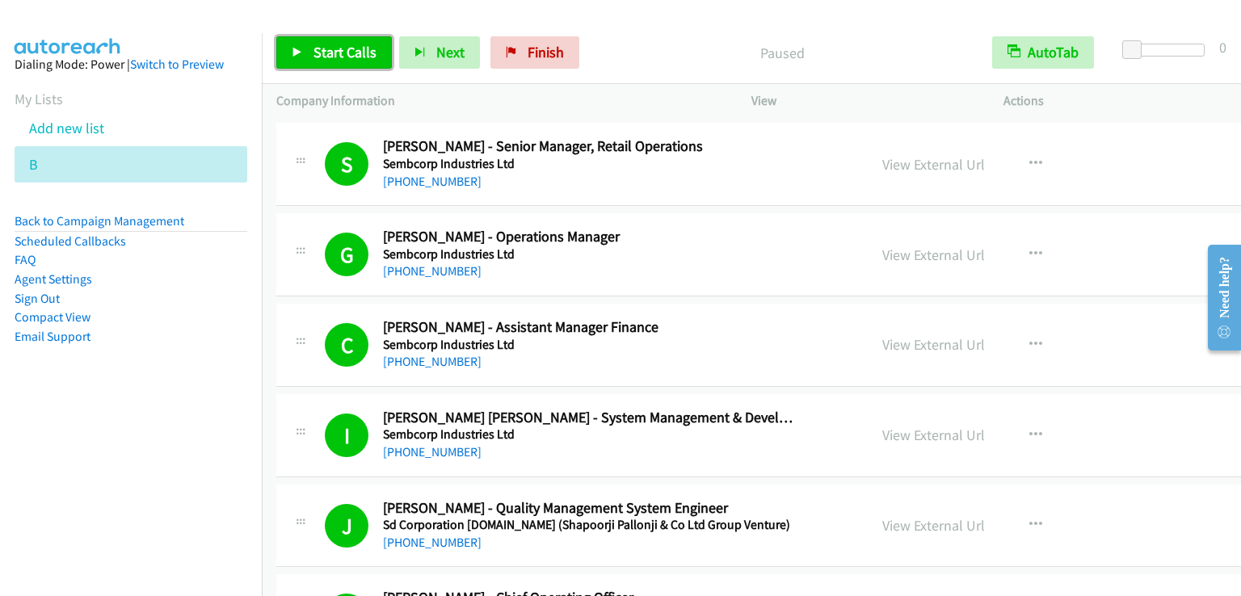
click at [334, 52] on span "Start Calls" at bounding box center [344, 52] width 63 height 19
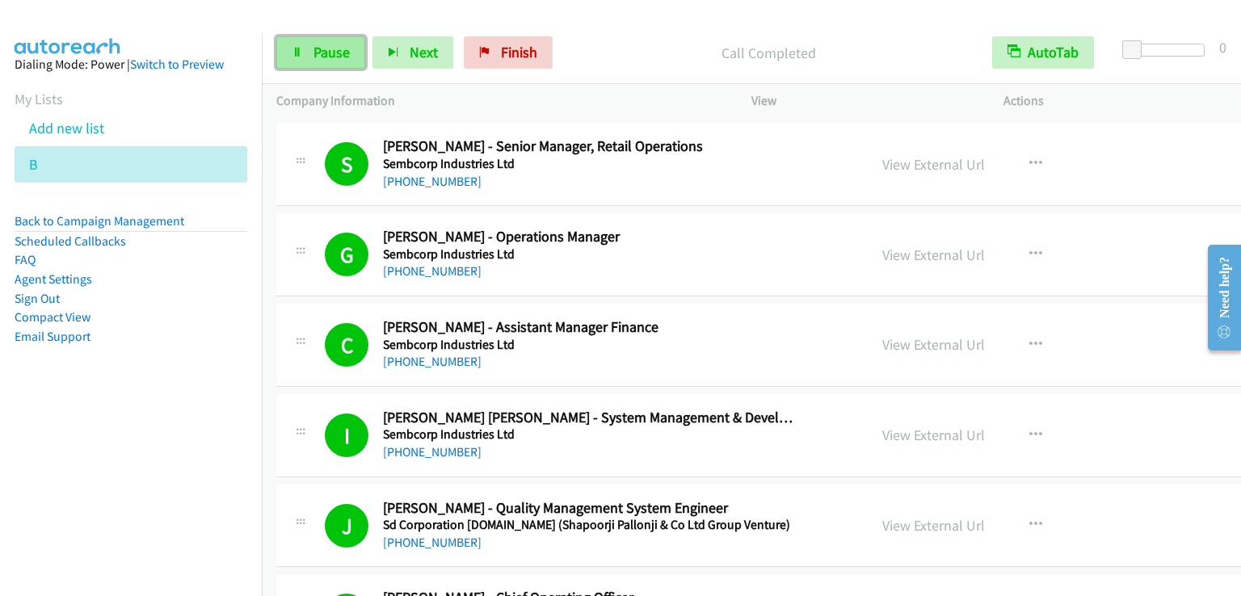
click at [342, 56] on span "Pause" at bounding box center [331, 52] width 36 height 19
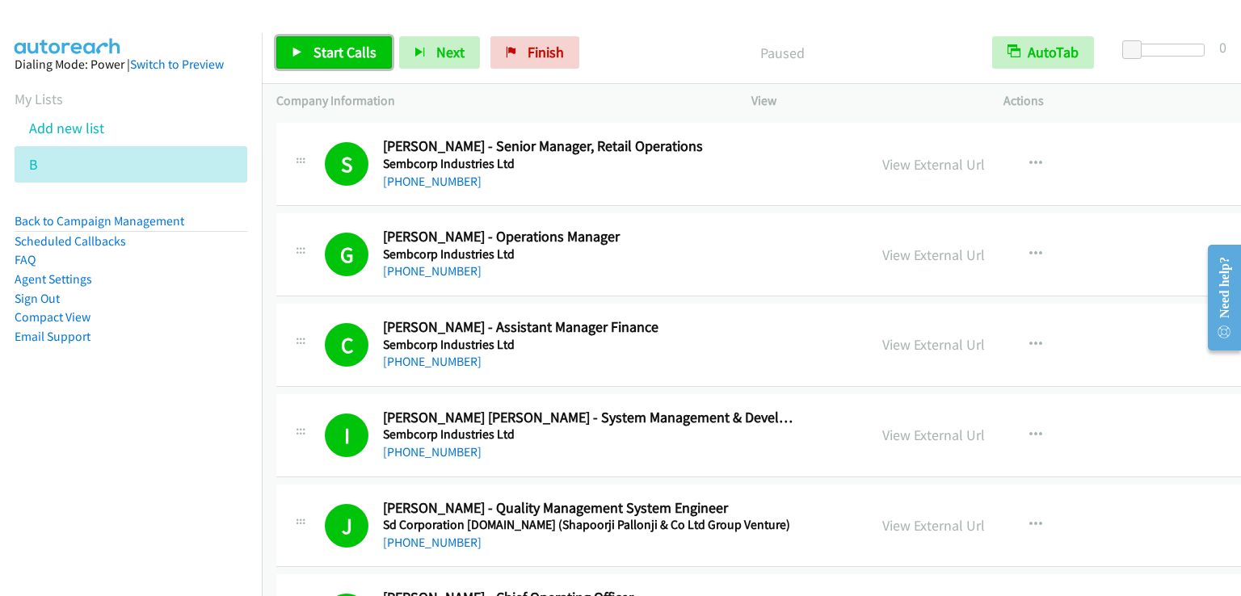
click at [342, 56] on span "Start Calls" at bounding box center [344, 52] width 63 height 19
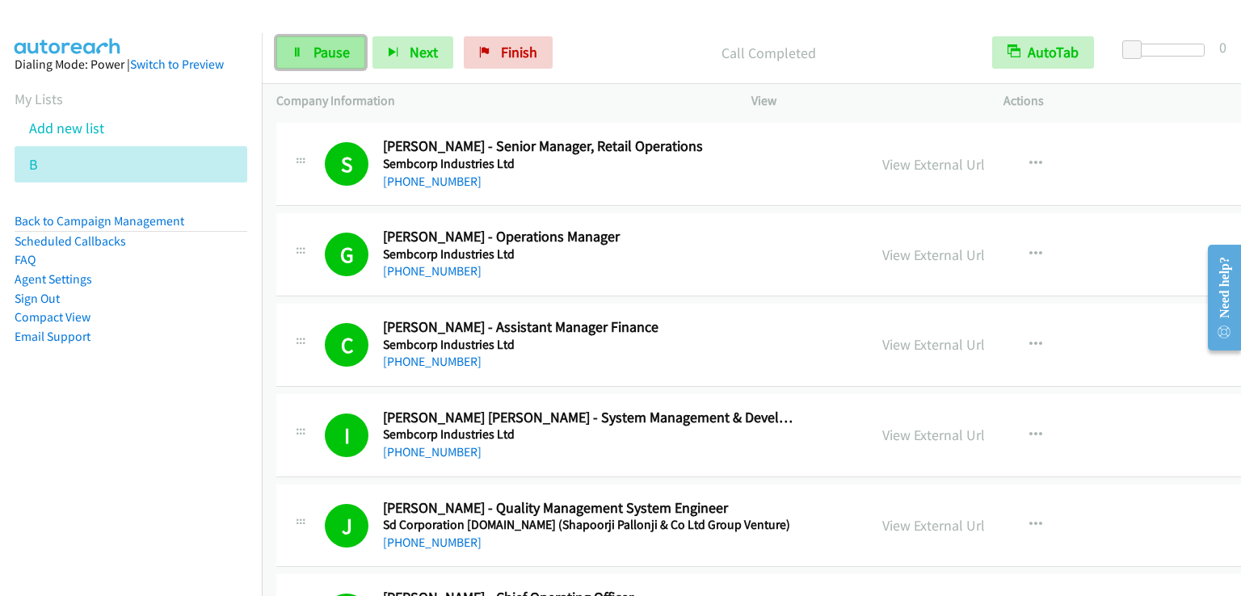
click at [343, 45] on span "Pause" at bounding box center [331, 52] width 36 height 19
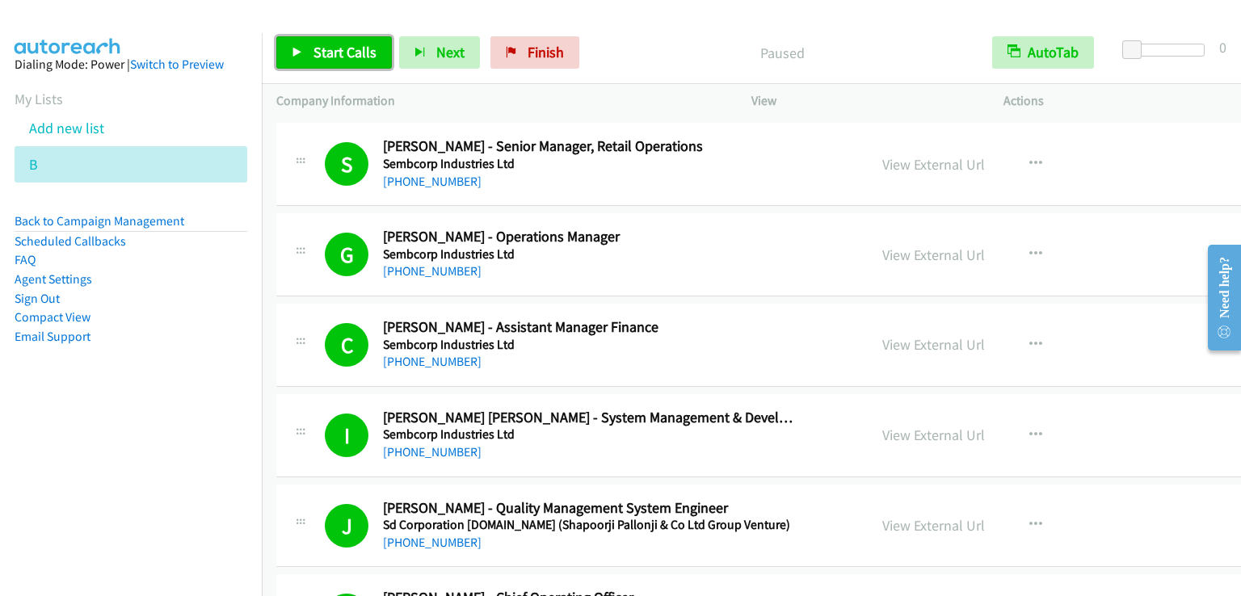
click at [343, 45] on span "Start Calls" at bounding box center [344, 52] width 63 height 19
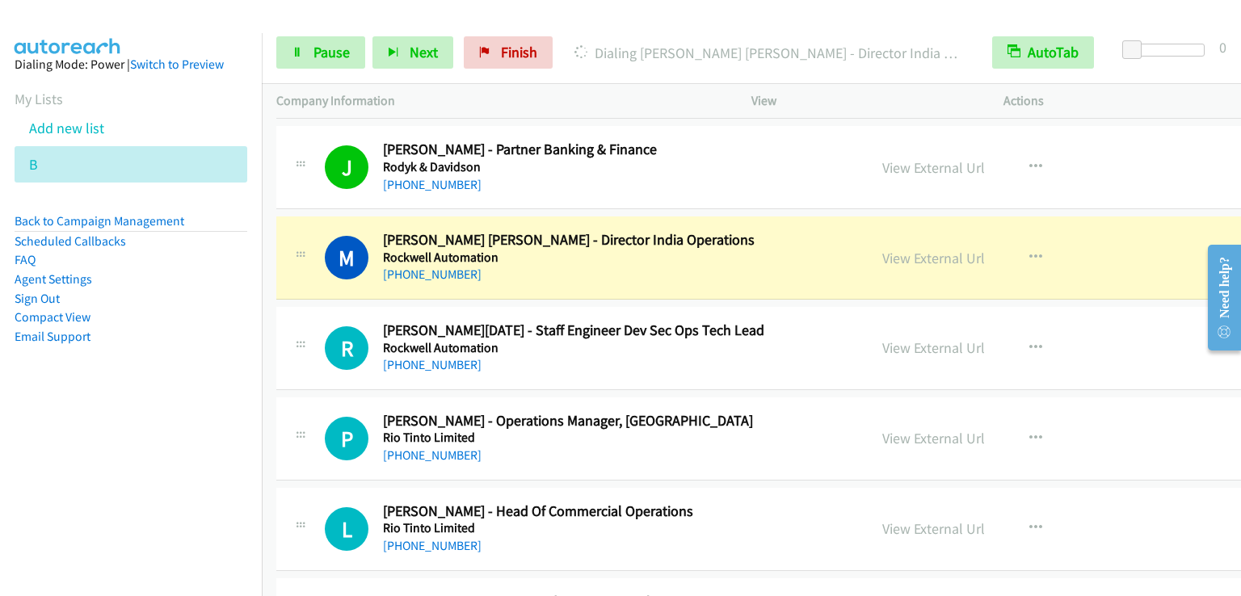
scroll to position [6786, 0]
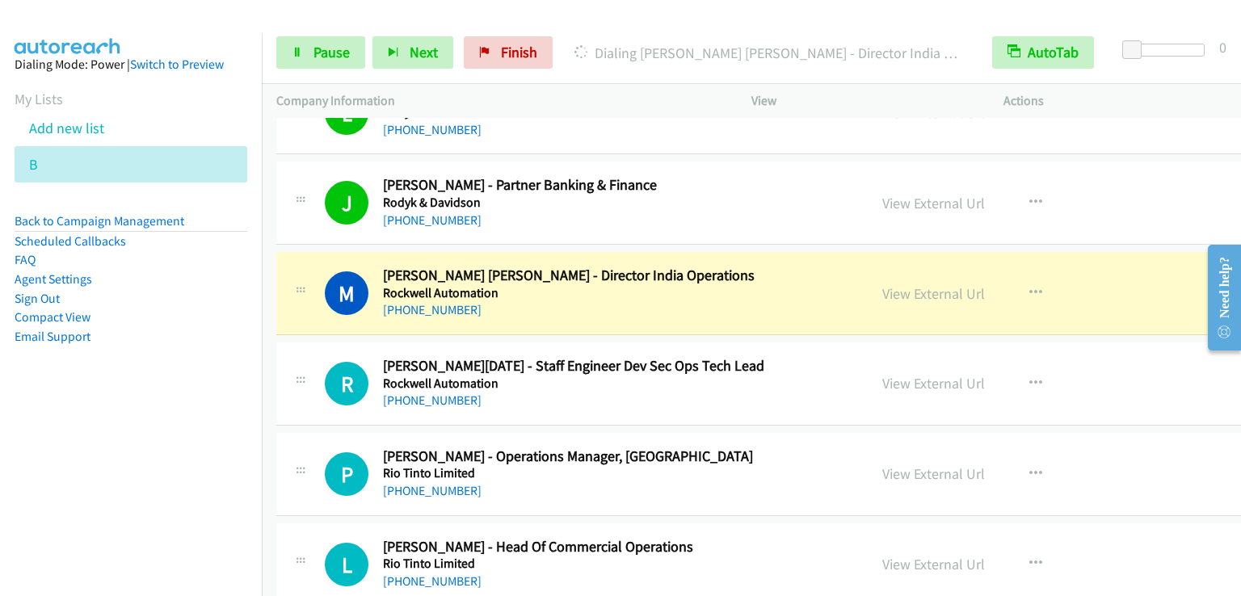
click at [42, 465] on nav "Dialing Mode: Power | Switch to Preview My Lists Add new list B Back to Campaig…" at bounding box center [131, 331] width 263 height 596
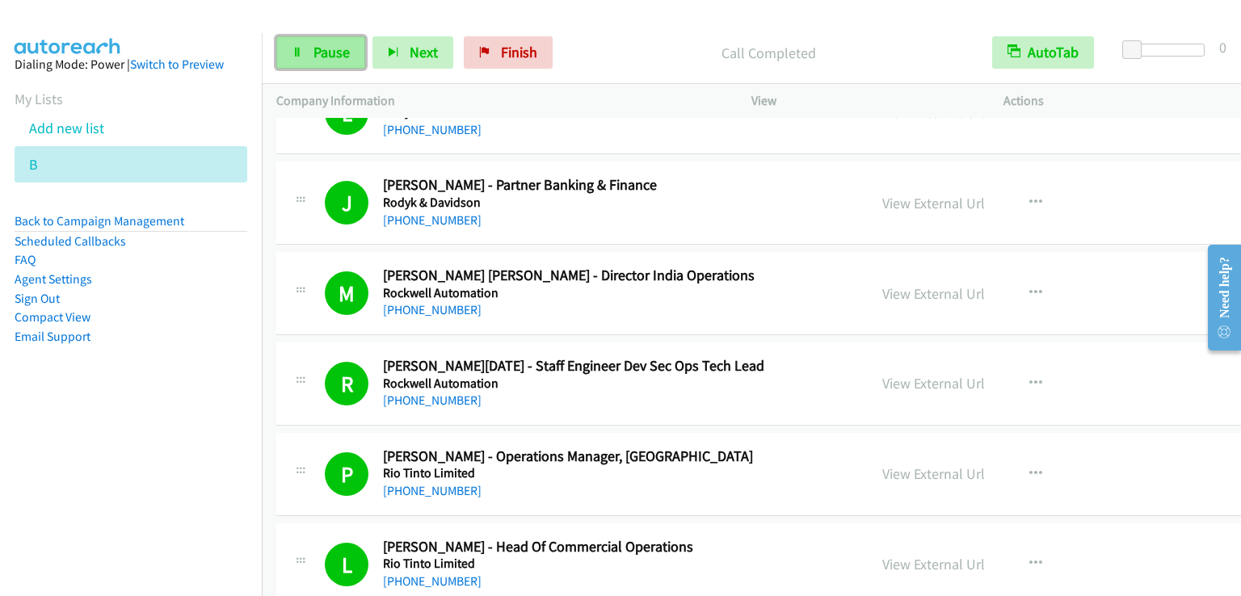
click at [326, 50] on span "Pause" at bounding box center [331, 52] width 36 height 19
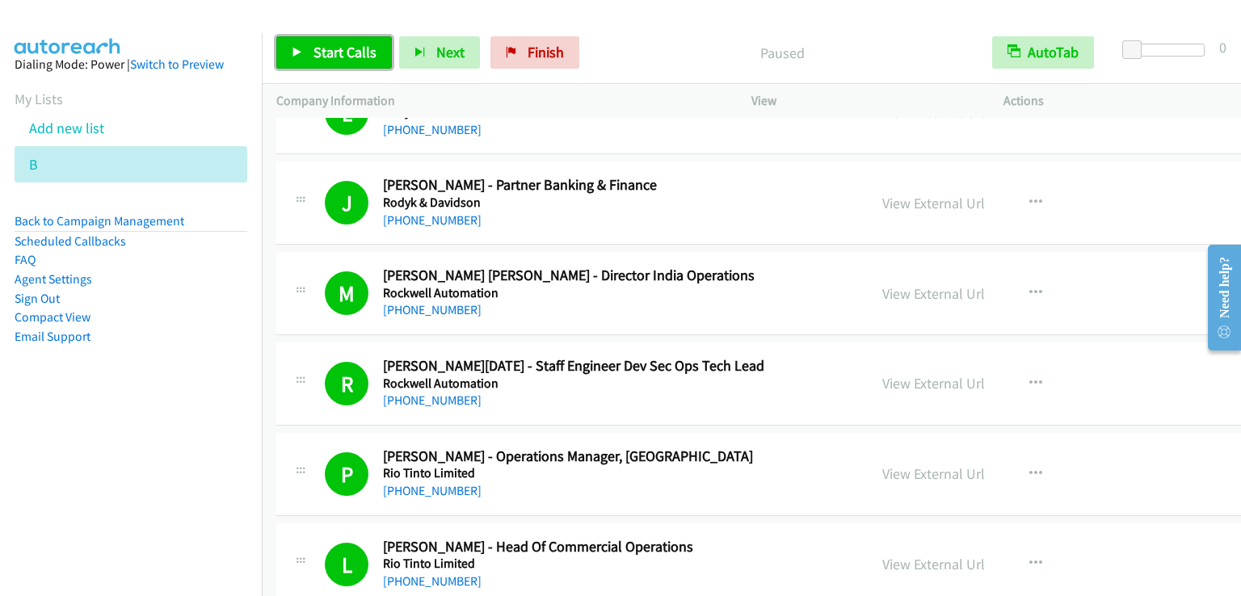
click at [326, 50] on span "Start Calls" at bounding box center [344, 52] width 63 height 19
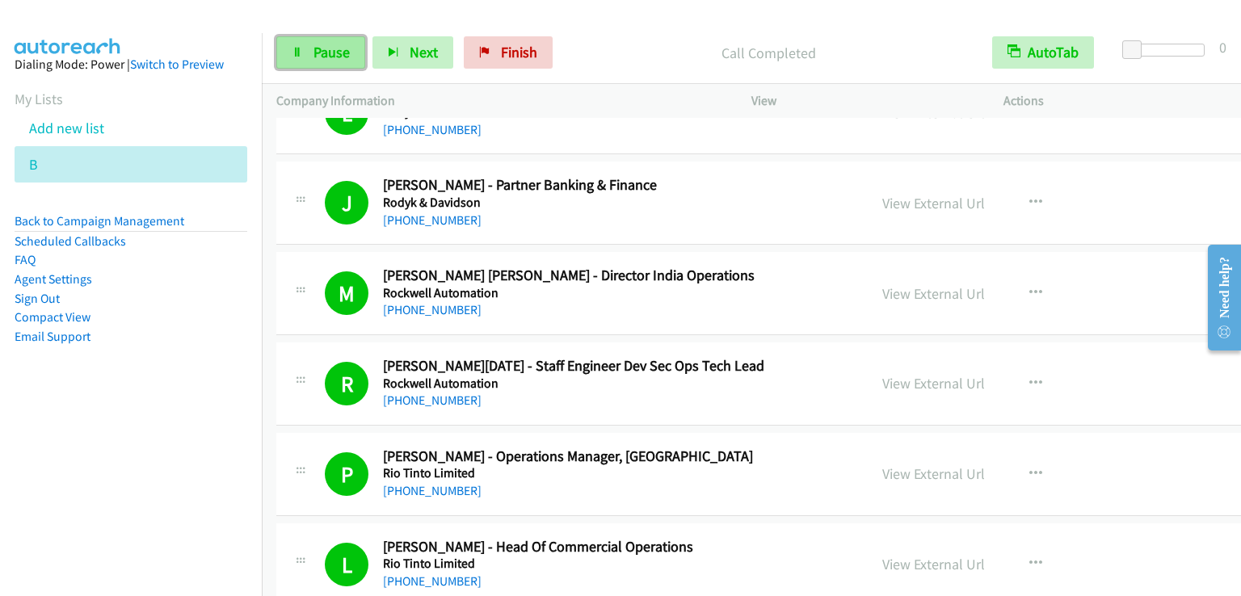
click at [320, 60] on span "Pause" at bounding box center [331, 52] width 36 height 19
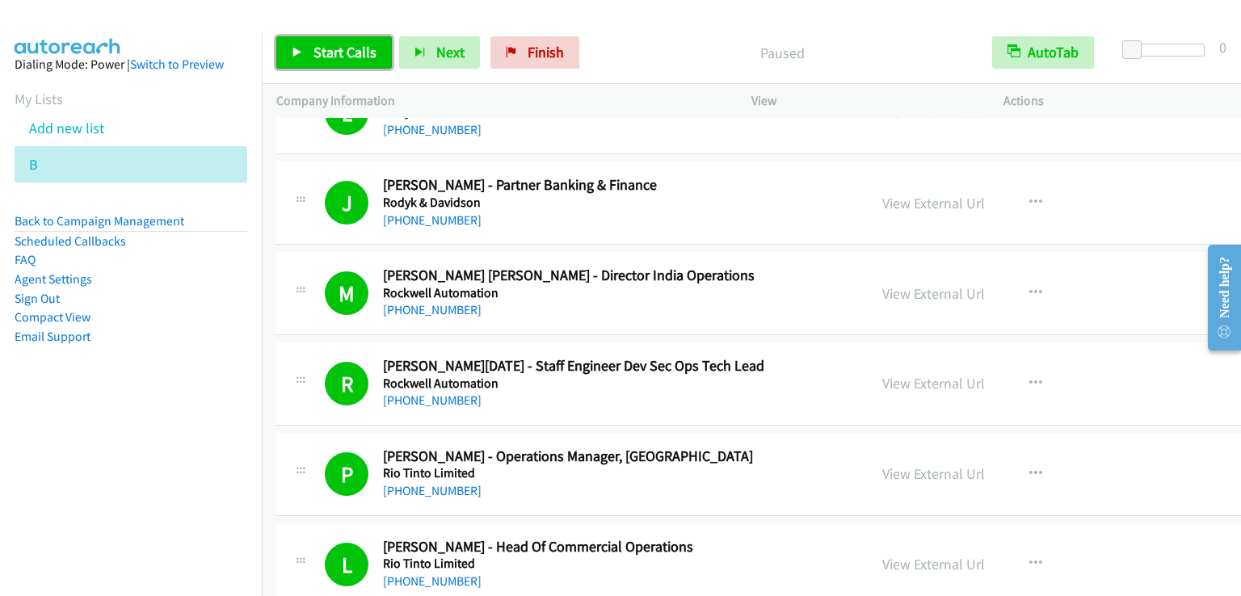
click at [320, 60] on span "Start Calls" at bounding box center [344, 52] width 63 height 19
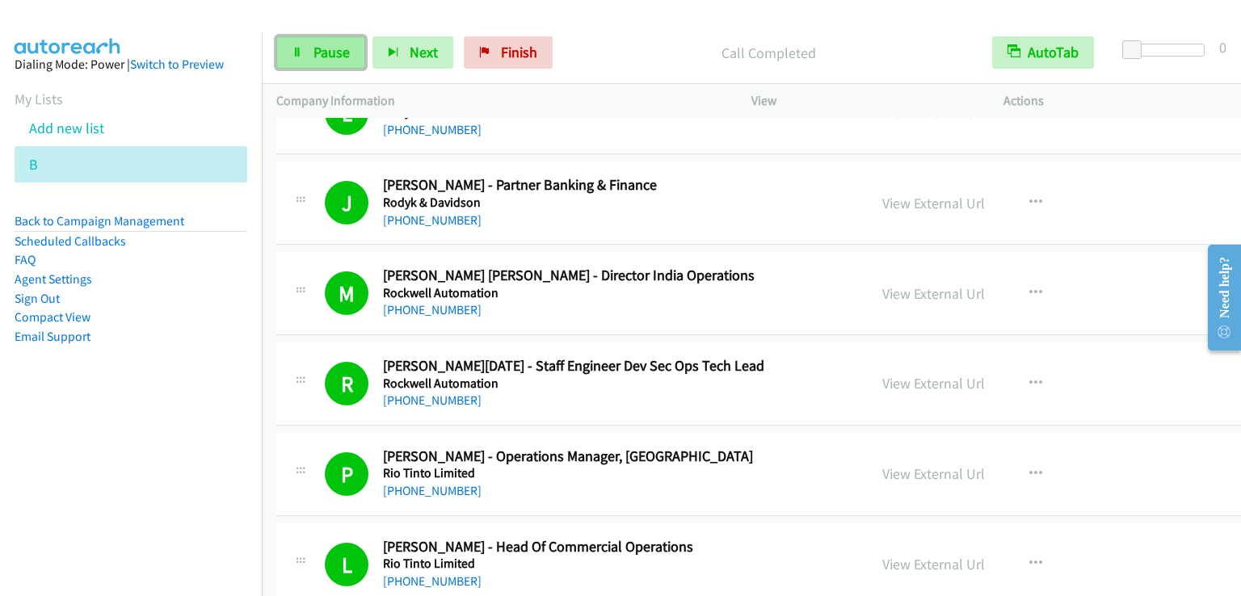
click at [326, 56] on span "Pause" at bounding box center [331, 52] width 36 height 19
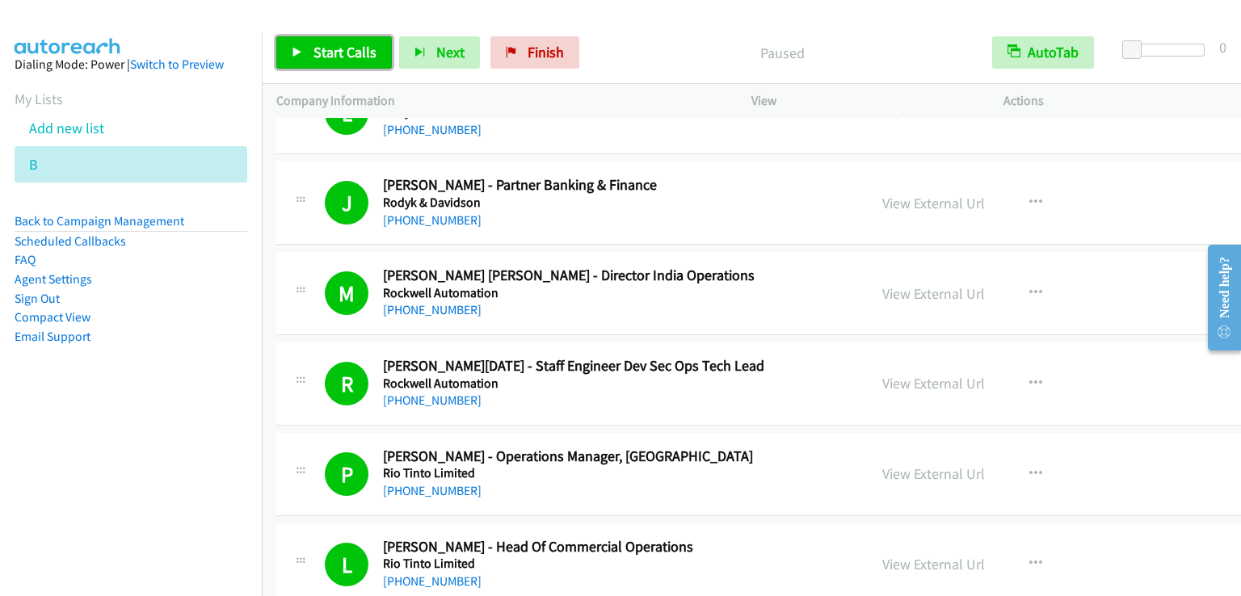
click at [326, 56] on span "Start Calls" at bounding box center [344, 52] width 63 height 19
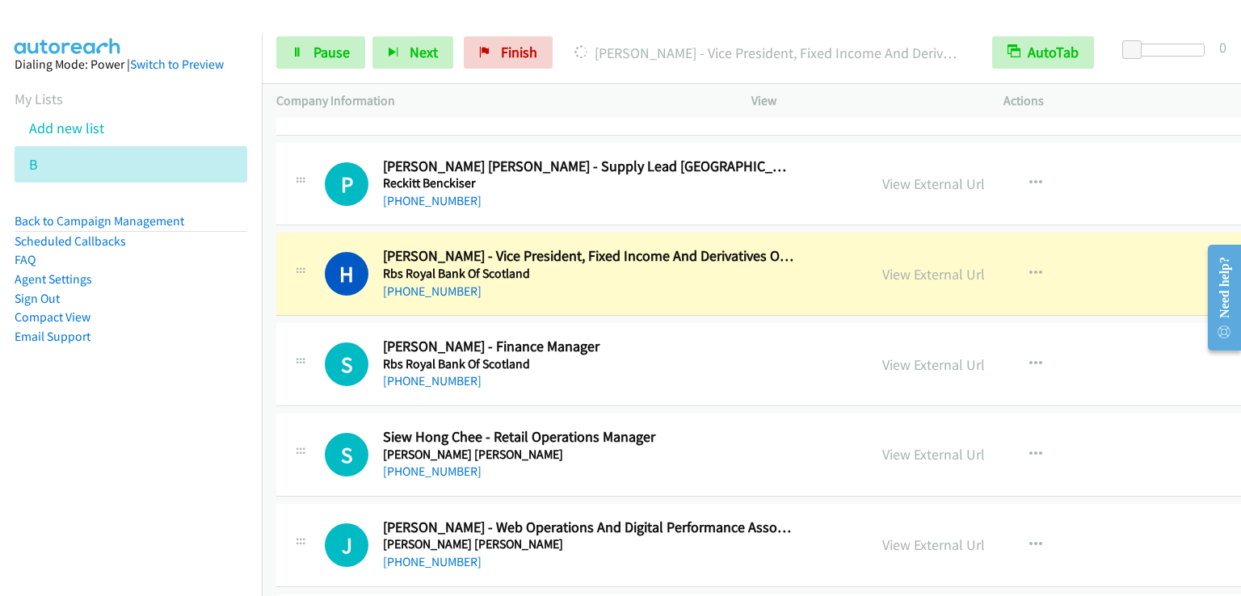
scroll to position [8160, 0]
click at [1029, 449] on icon "button" at bounding box center [1035, 455] width 13 height 13
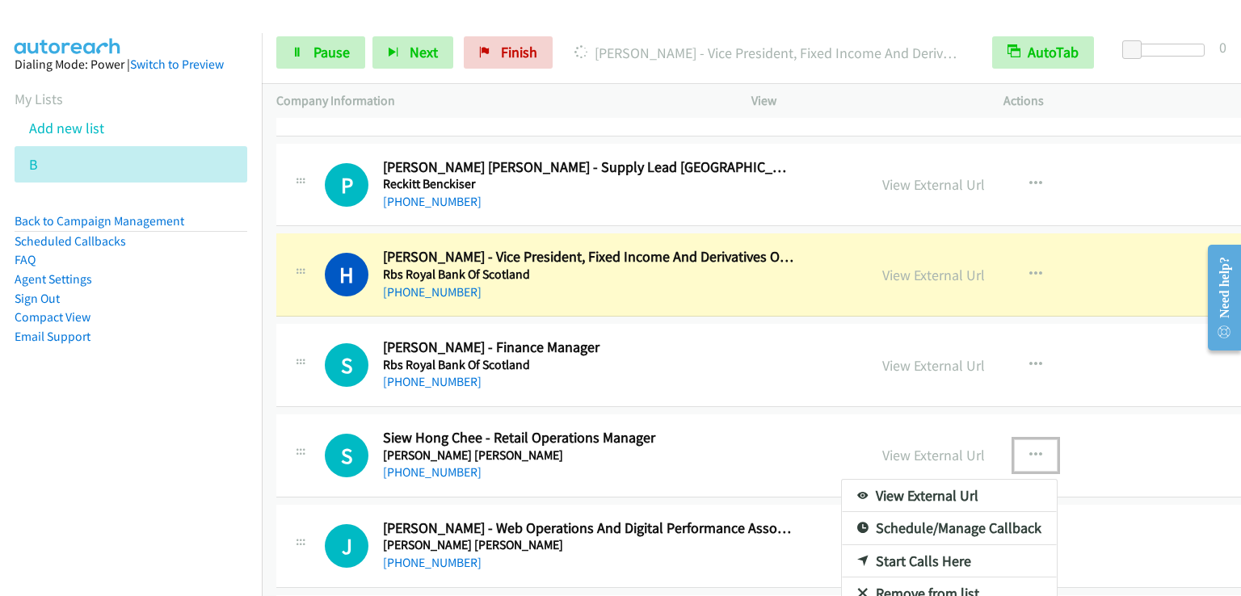
click at [847, 545] on link "Start Calls Here" at bounding box center [949, 561] width 215 height 32
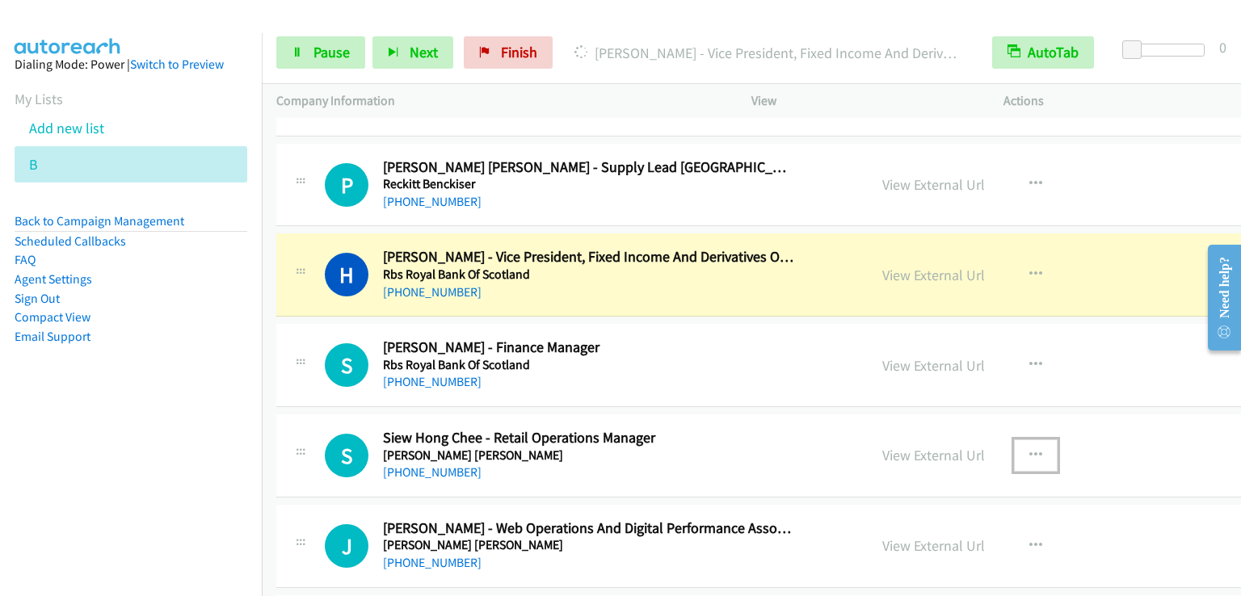
click at [1029, 449] on icon "button" at bounding box center [1035, 455] width 13 height 13
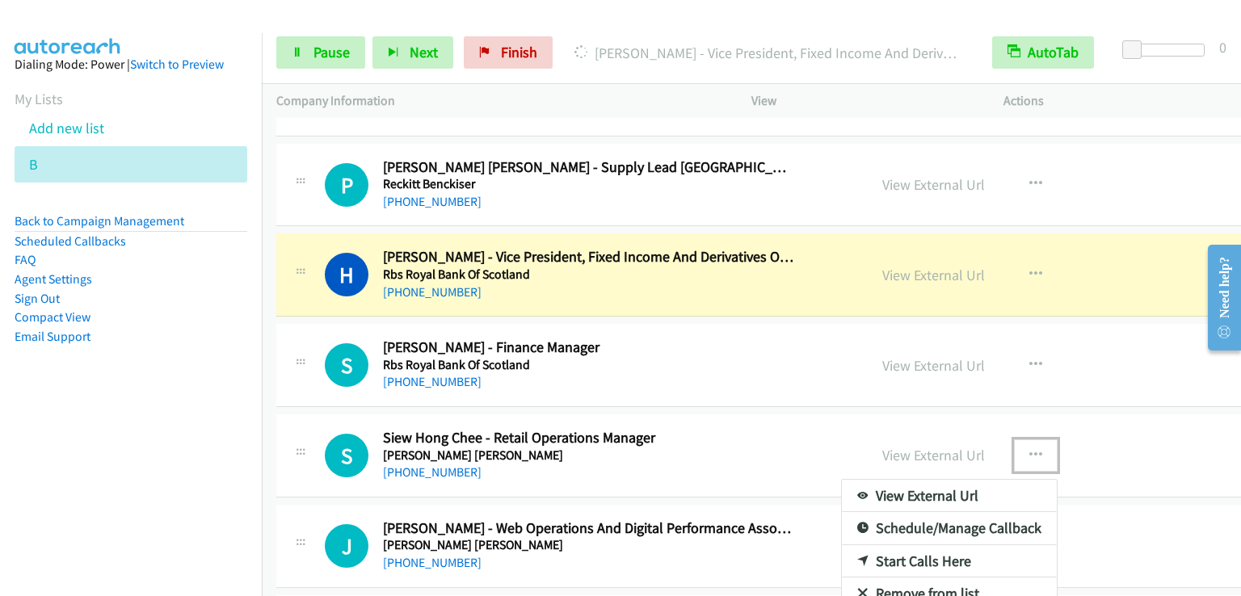
drag, startPoint x: 835, startPoint y: 537, endPoint x: 675, endPoint y: 301, distance: 285.2
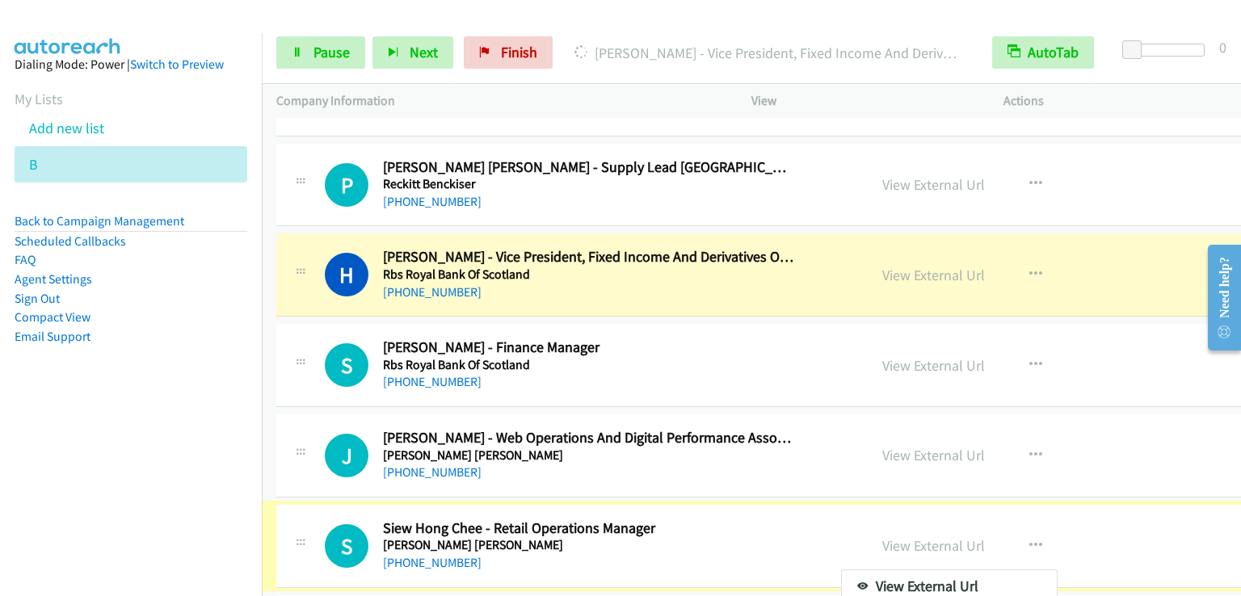
click at [322, 49] on div at bounding box center [620, 298] width 1241 height 596
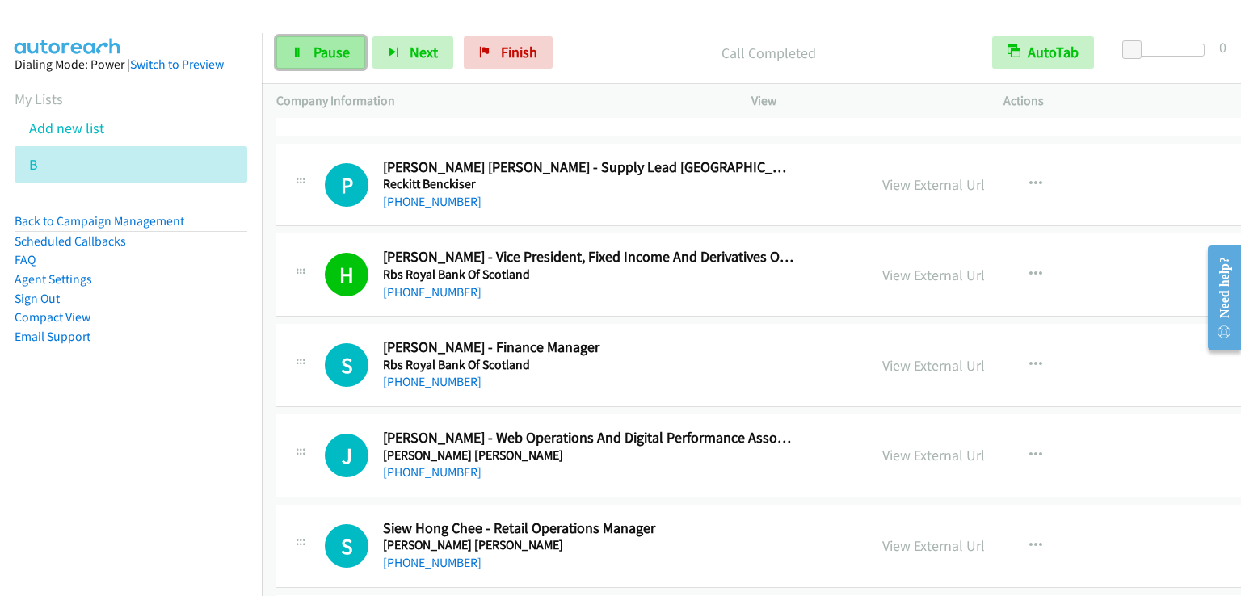
click at [317, 44] on span "Pause" at bounding box center [331, 52] width 36 height 19
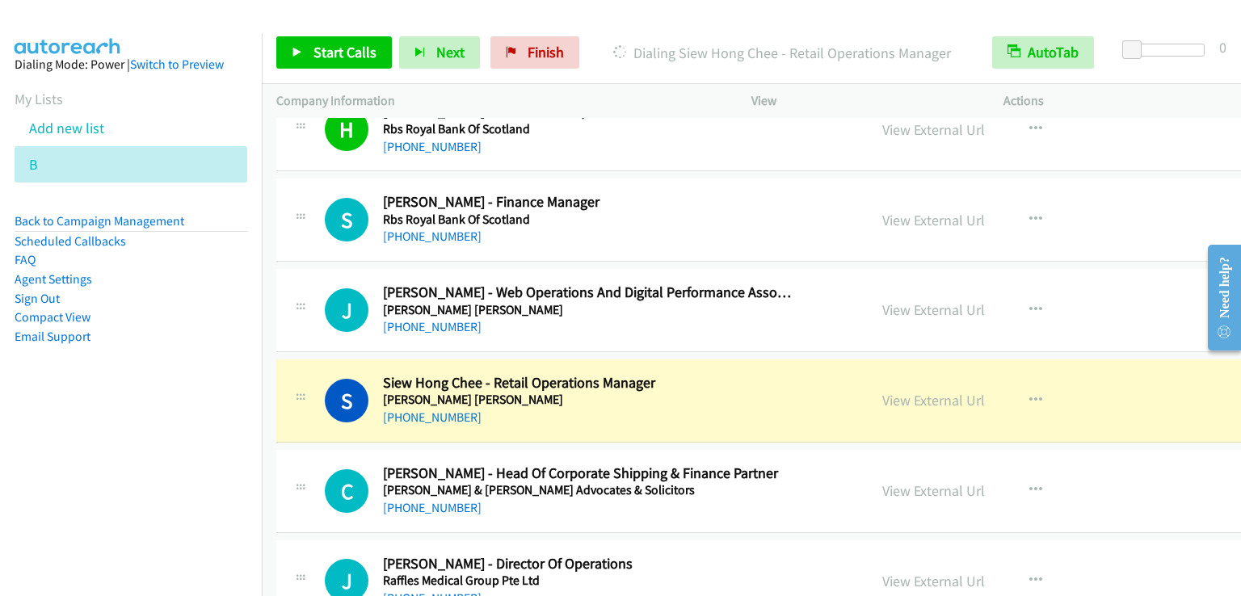
scroll to position [8483, 0]
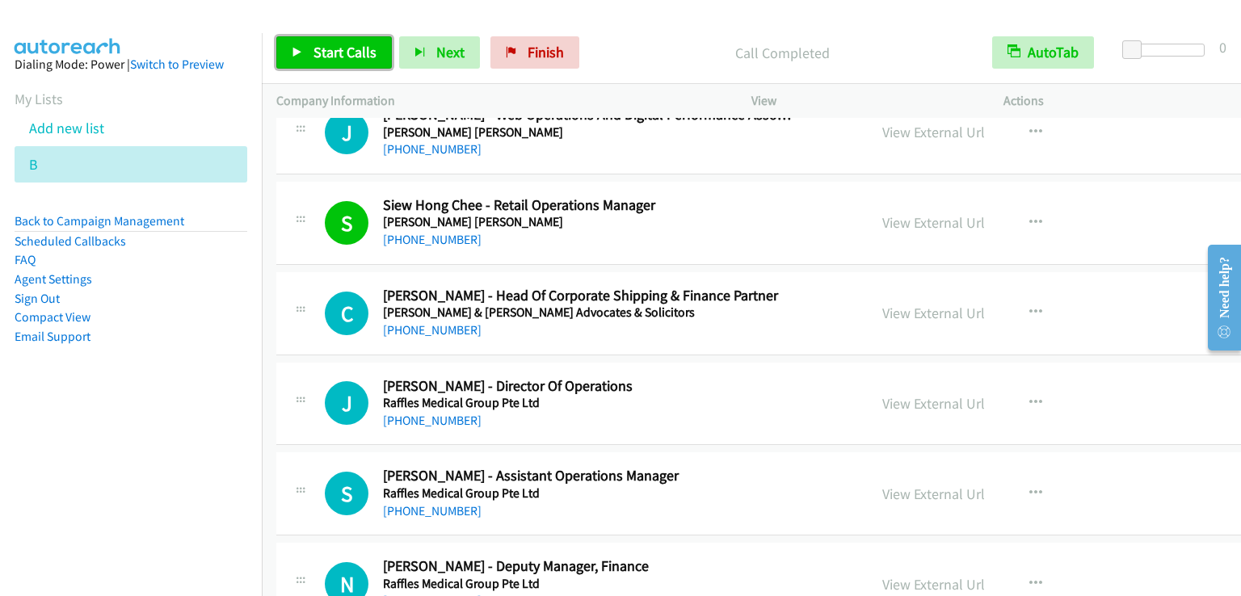
click at [355, 49] on span "Start Calls" at bounding box center [344, 52] width 63 height 19
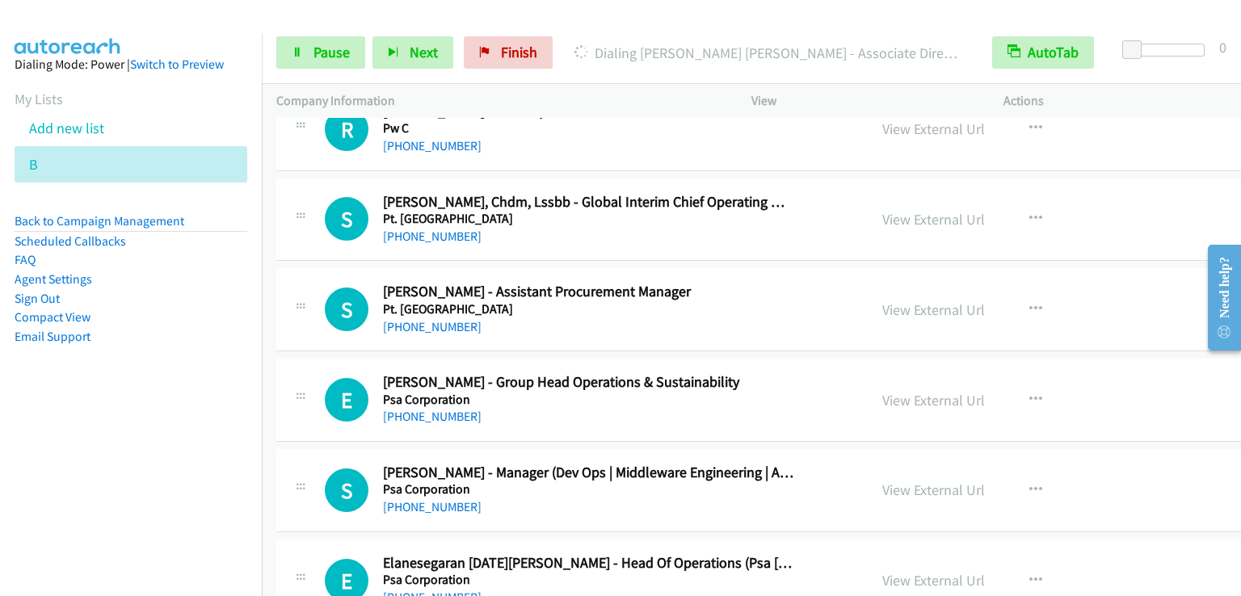
scroll to position [10099, 0]
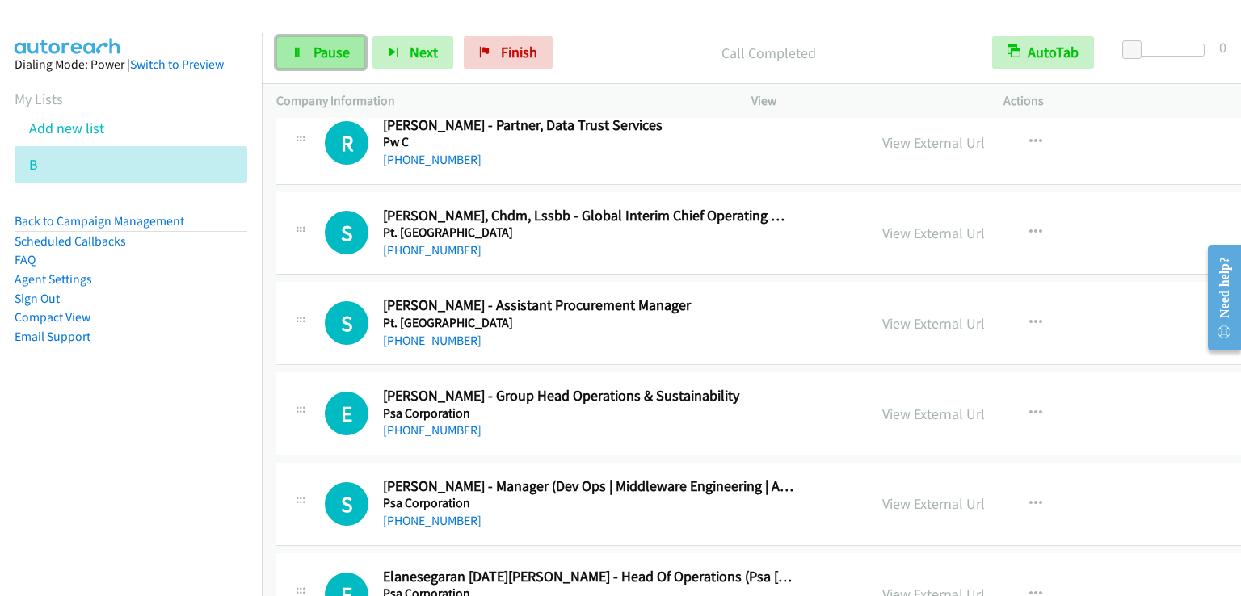
click at [303, 46] on link "Pause" at bounding box center [320, 52] width 89 height 32
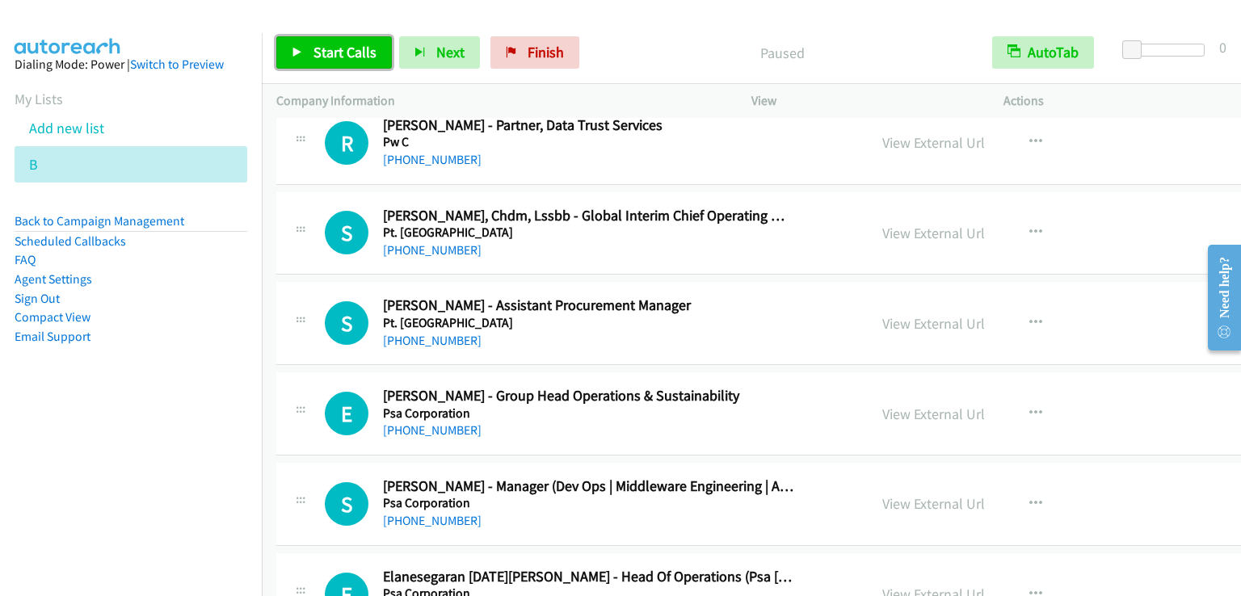
click at [303, 46] on link "Start Calls" at bounding box center [334, 52] width 116 height 32
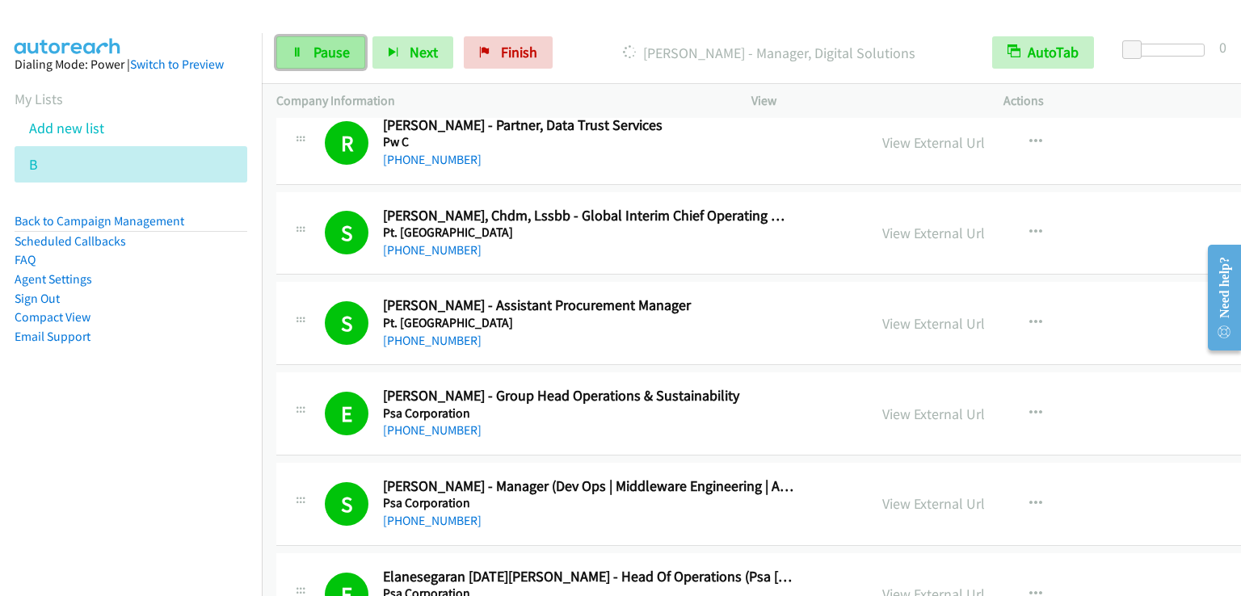
click at [304, 54] on link "Pause" at bounding box center [320, 52] width 89 height 32
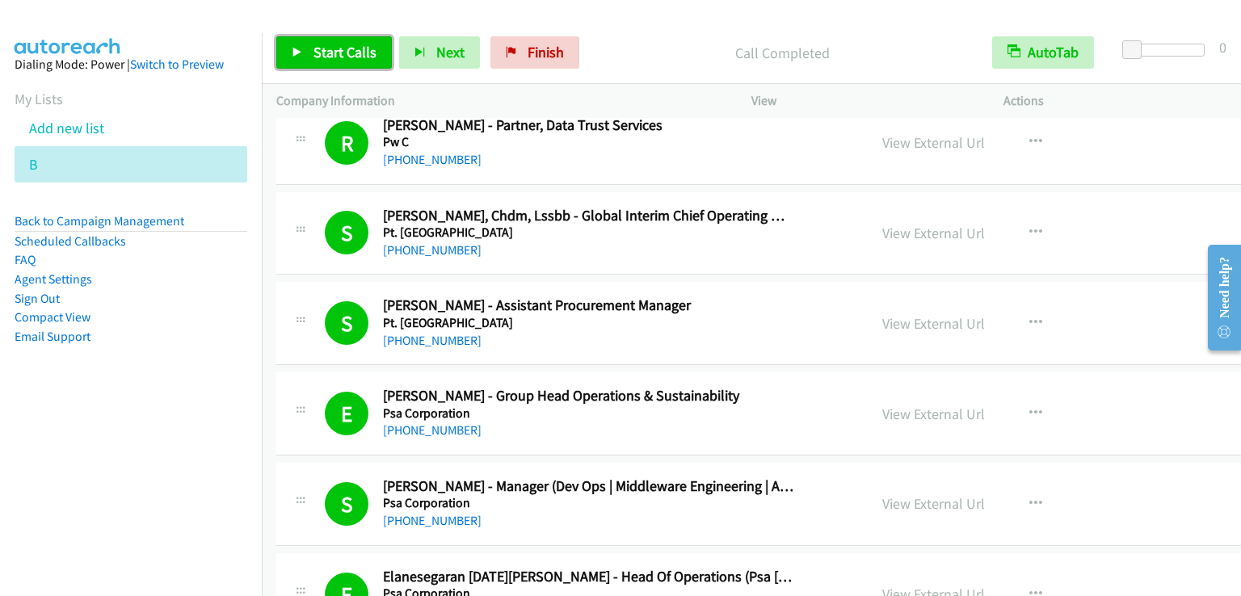
click at [334, 43] on span "Start Calls" at bounding box center [344, 52] width 63 height 19
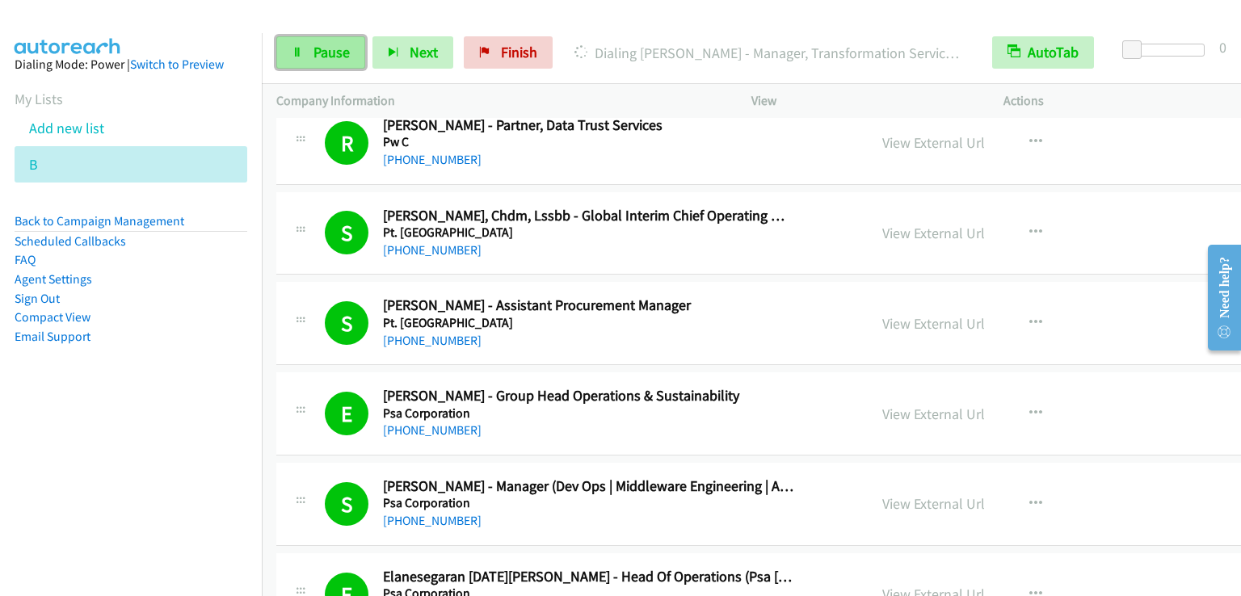
click at [333, 51] on span "Pause" at bounding box center [331, 52] width 36 height 19
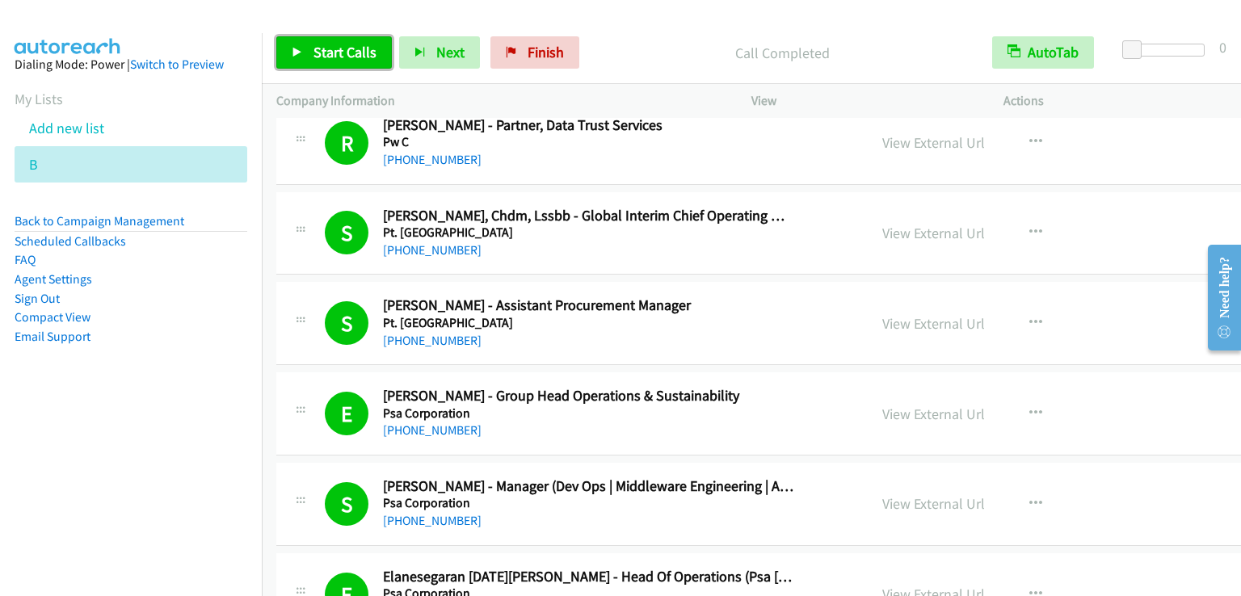
click at [347, 49] on span "Start Calls" at bounding box center [344, 52] width 63 height 19
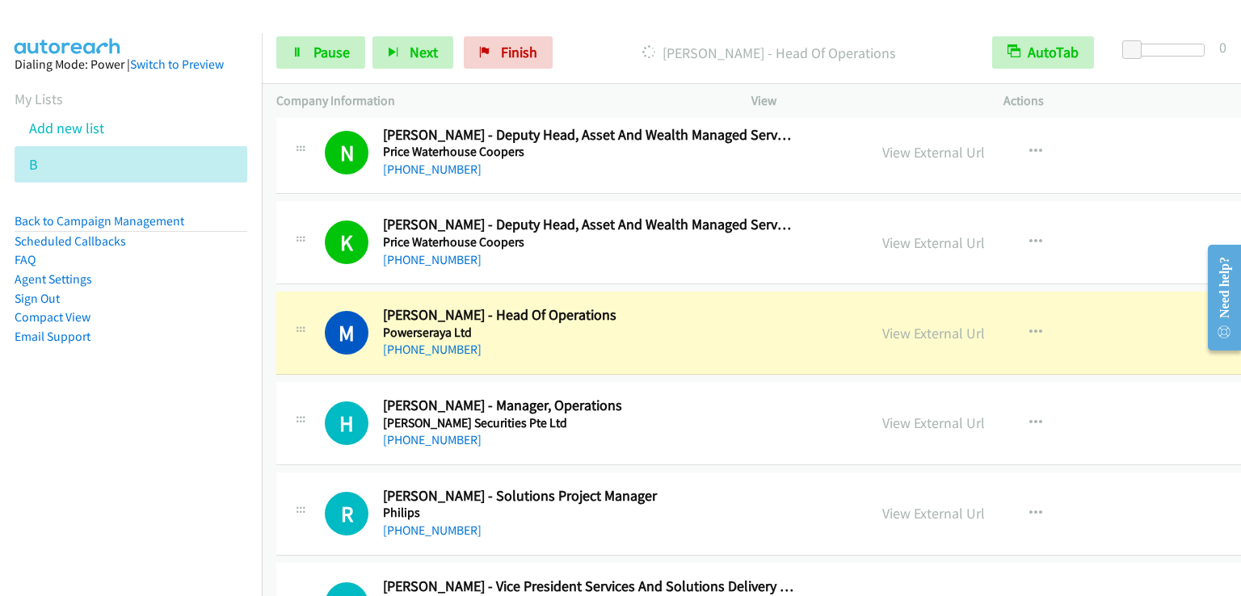
scroll to position [11230, 0]
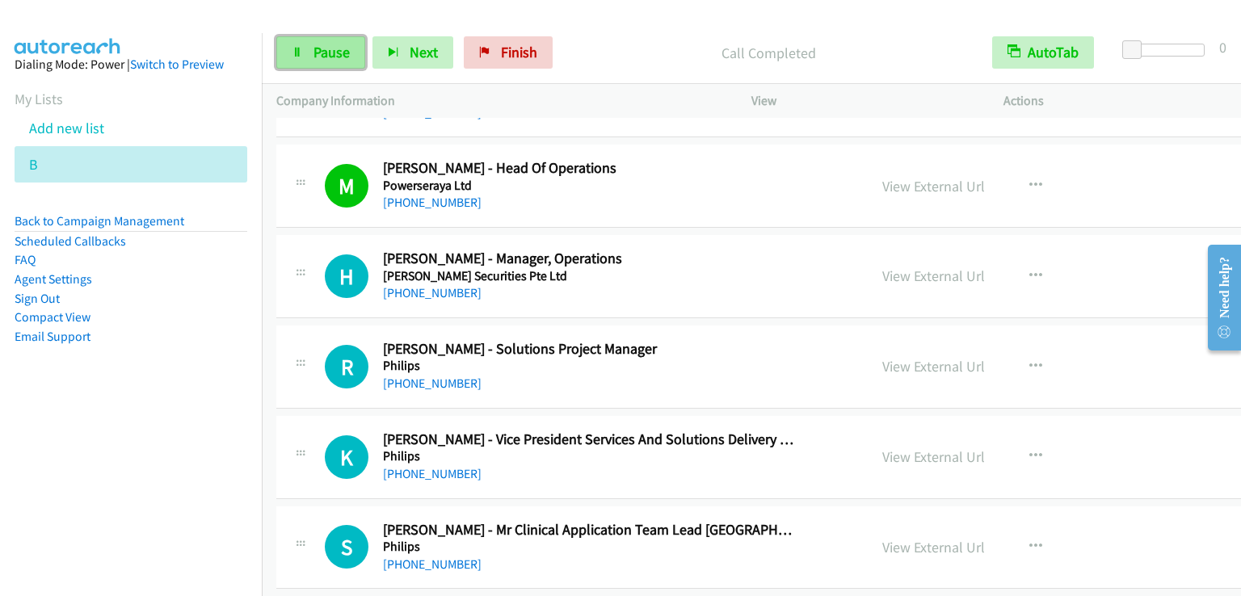
click at [332, 52] on span "Pause" at bounding box center [331, 52] width 36 height 19
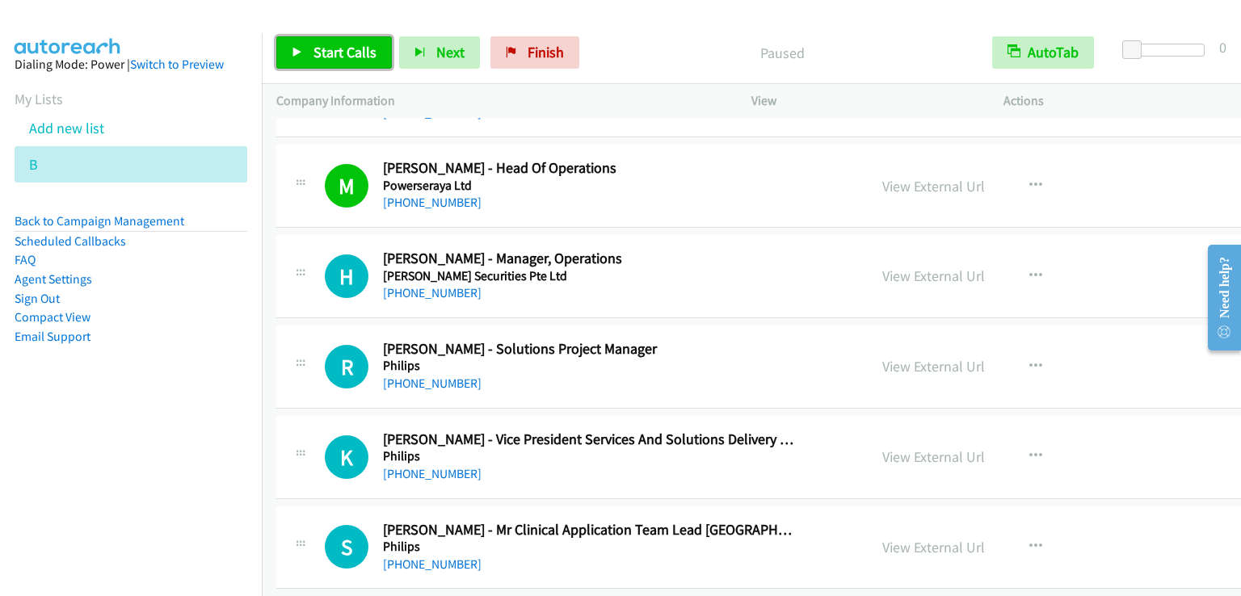
click at [332, 52] on span "Start Calls" at bounding box center [344, 52] width 63 height 19
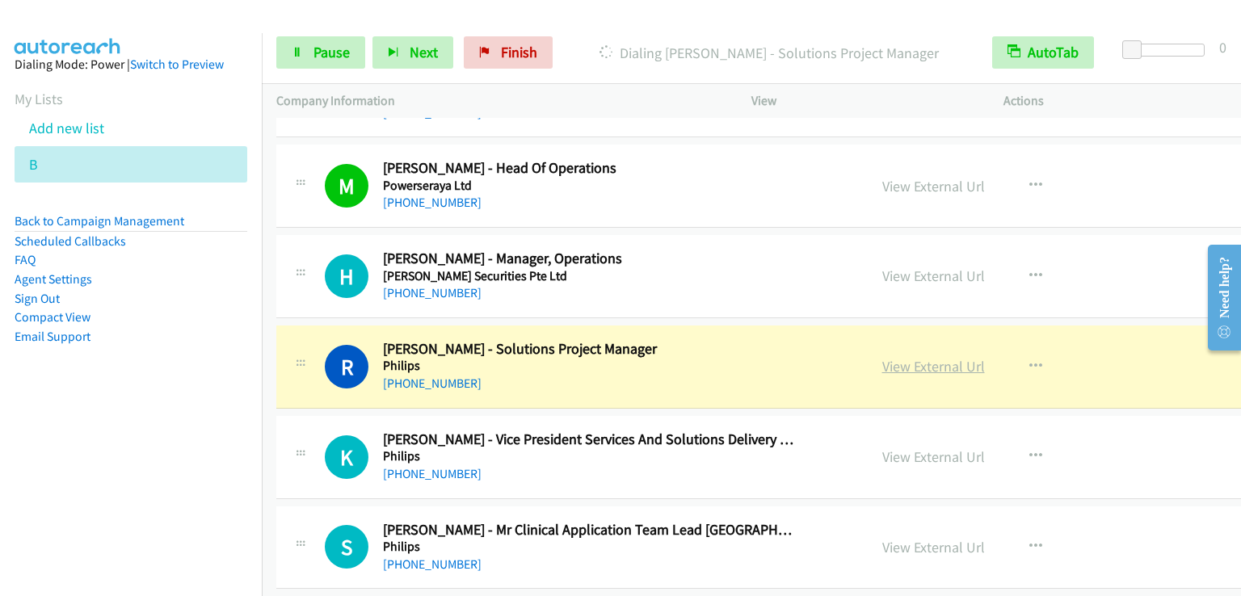
click at [882, 357] on link "View External Url" at bounding box center [933, 366] width 103 height 19
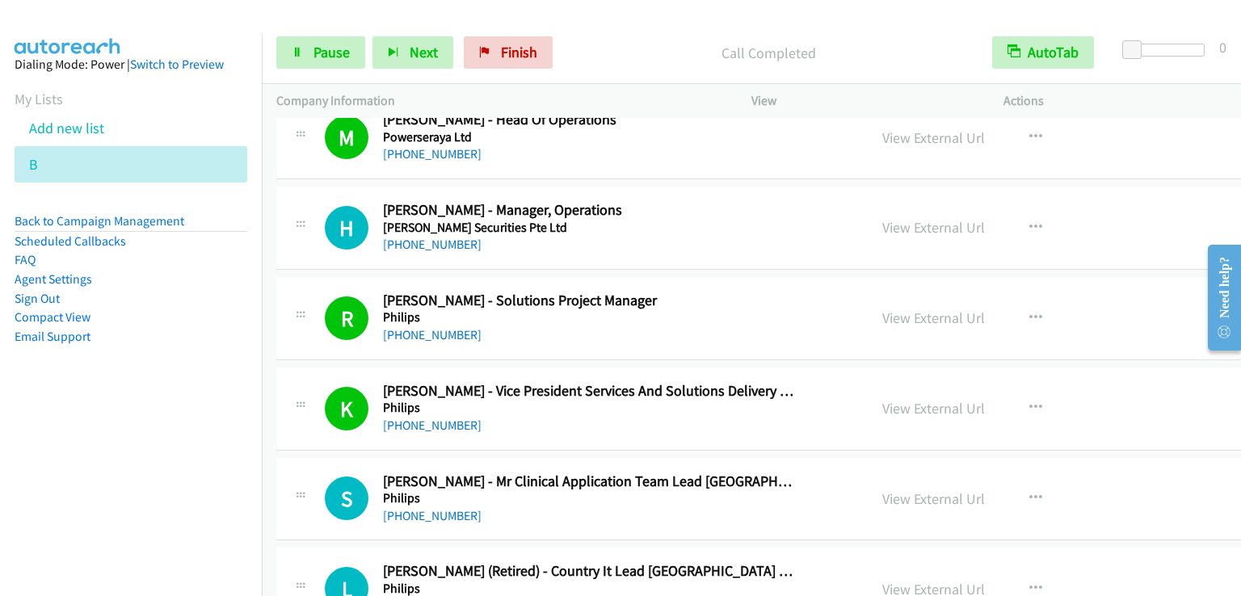
scroll to position [11311, 0]
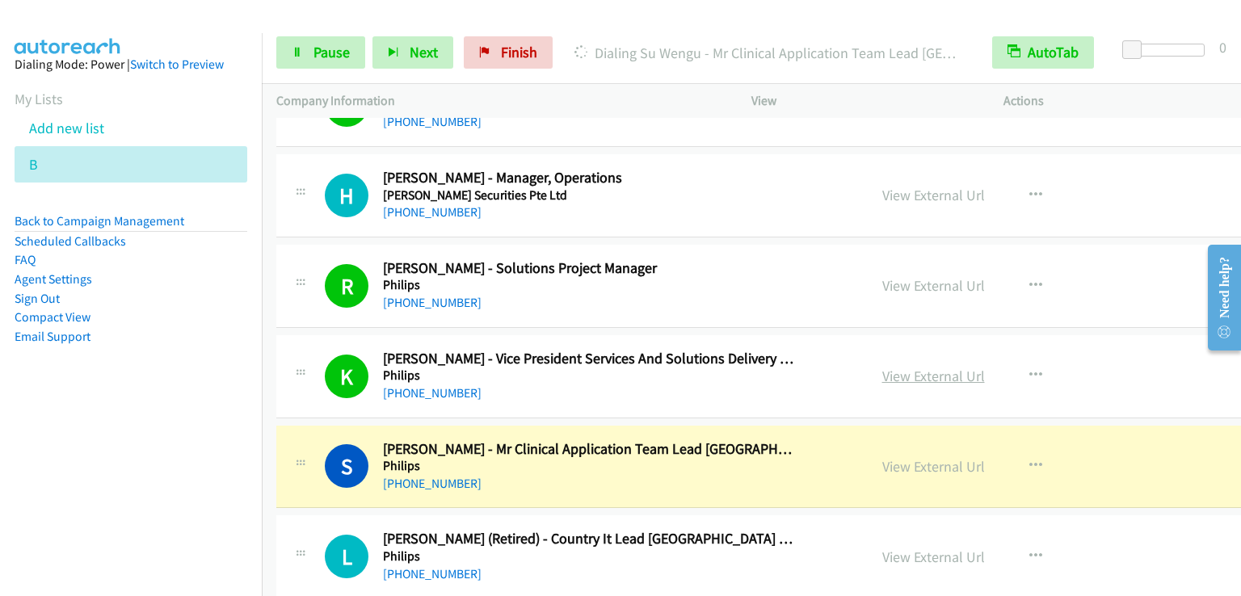
click at [882, 367] on link "View External Url" at bounding box center [933, 376] width 103 height 19
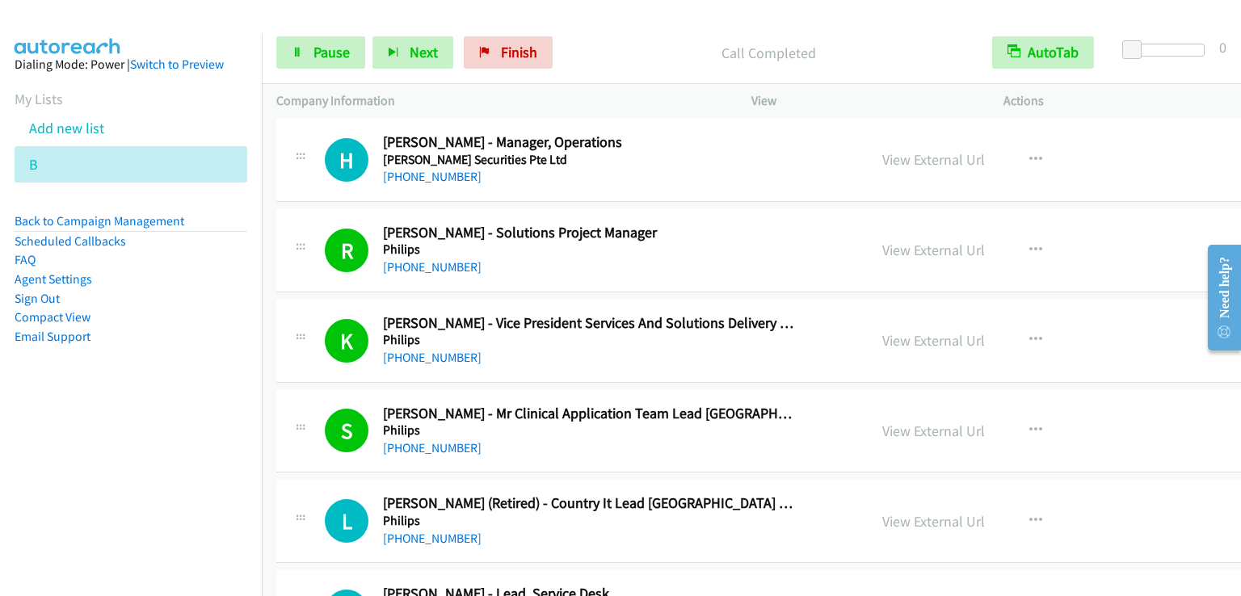
scroll to position [11472, 0]
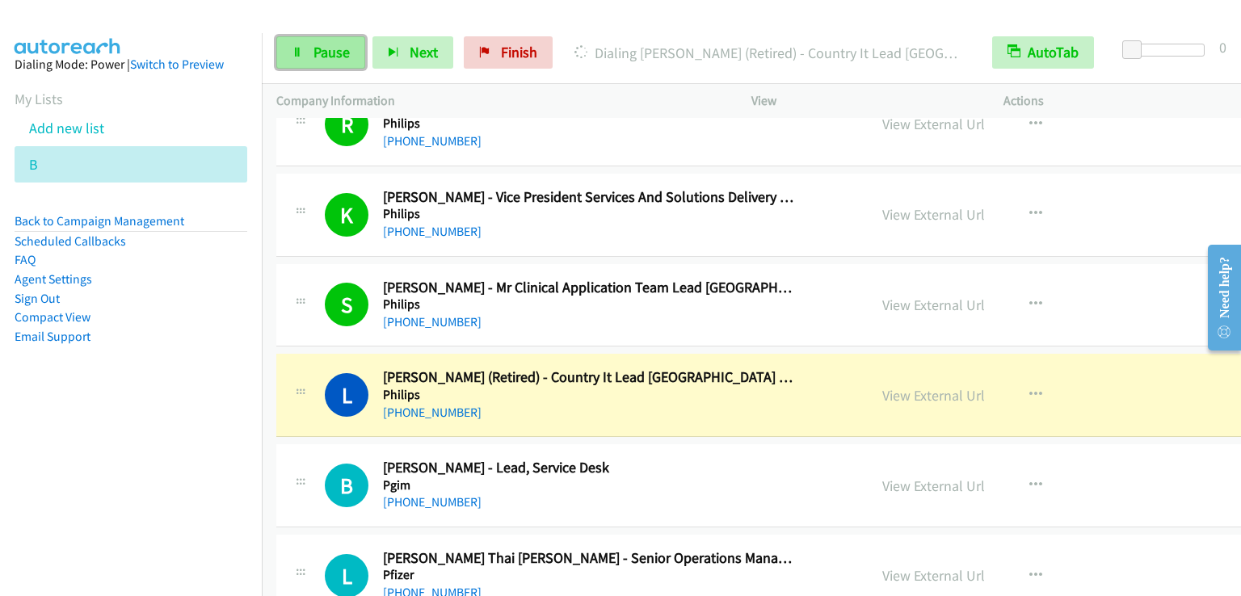
click at [327, 49] on span "Pause" at bounding box center [331, 52] width 36 height 19
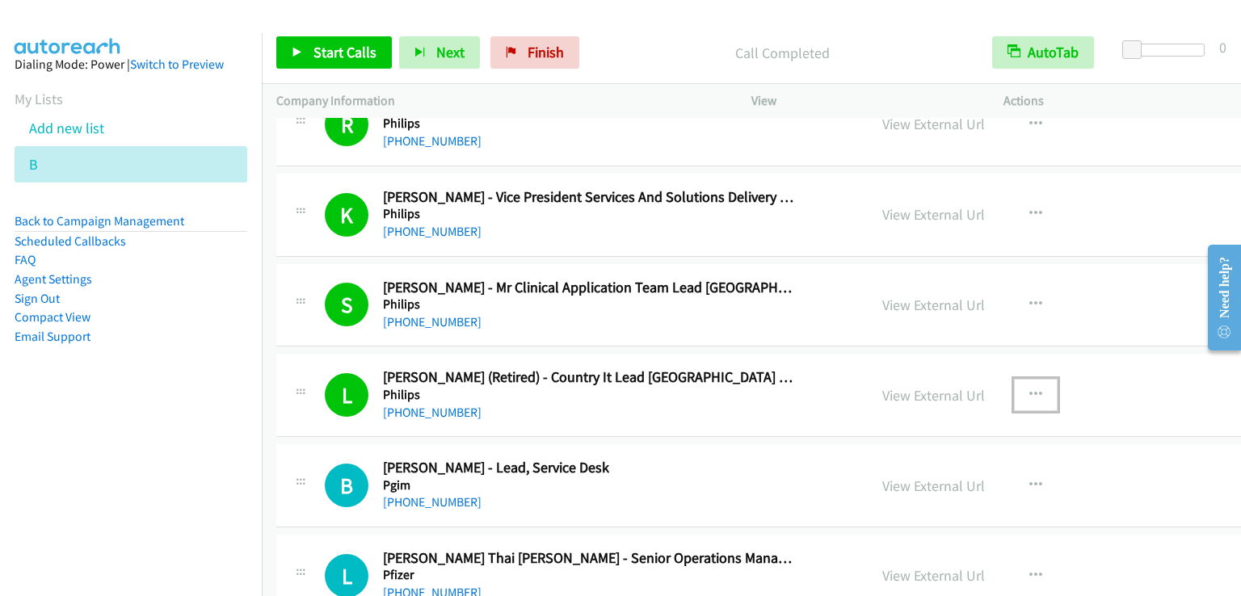
click at [1029, 389] on icon "button" at bounding box center [1035, 395] width 13 height 13
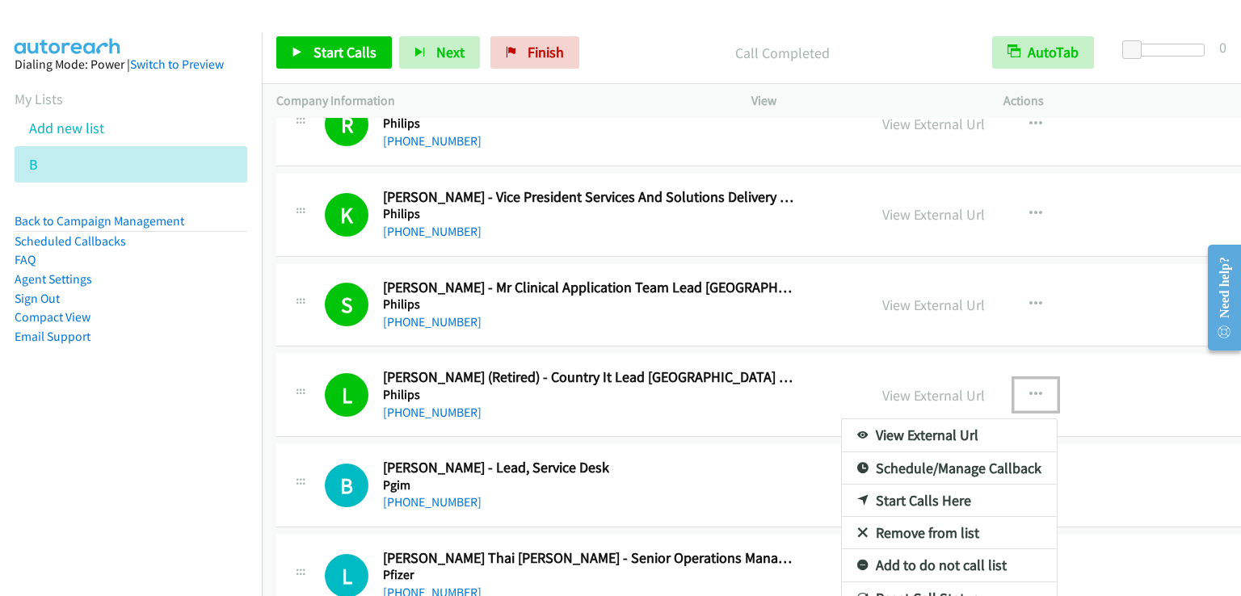
click at [892, 549] on link "Add to do not call list" at bounding box center [949, 565] width 215 height 32
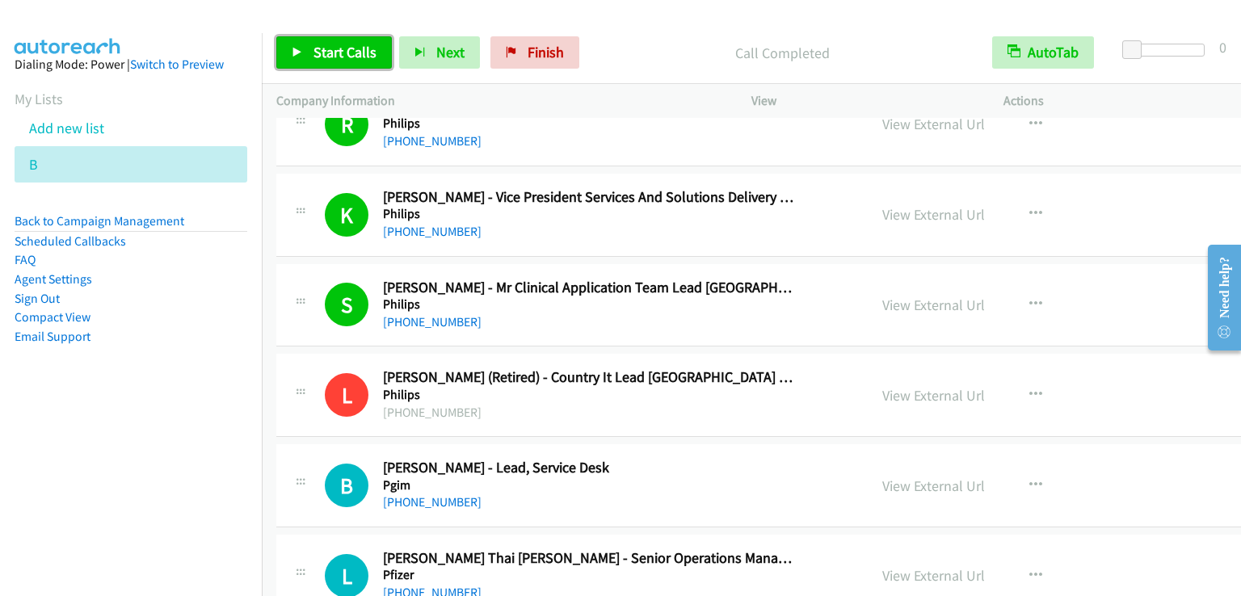
click at [357, 59] on span "Start Calls" at bounding box center [344, 52] width 63 height 19
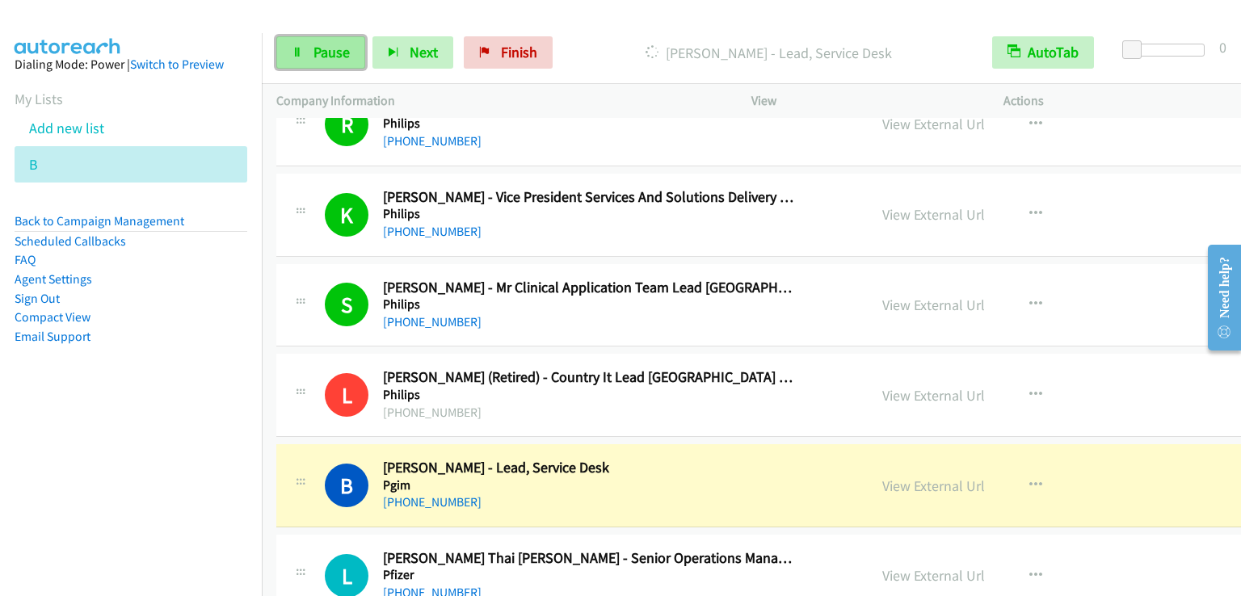
click at [334, 57] on span "Pause" at bounding box center [331, 52] width 36 height 19
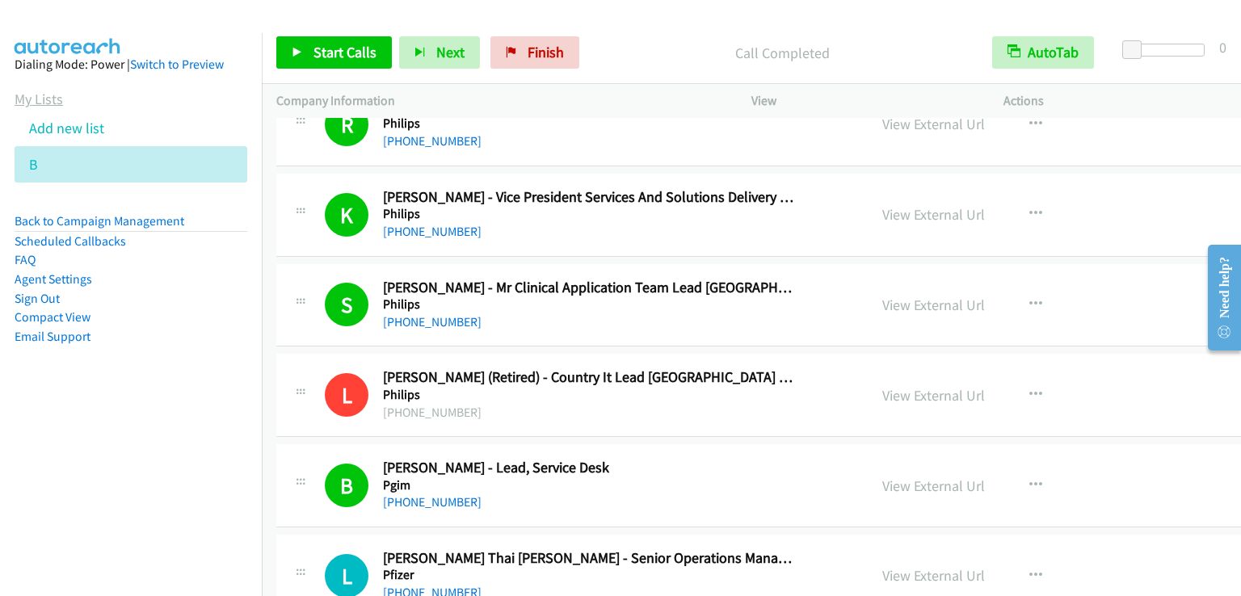
click at [52, 101] on link "My Lists" at bounding box center [39, 99] width 48 height 19
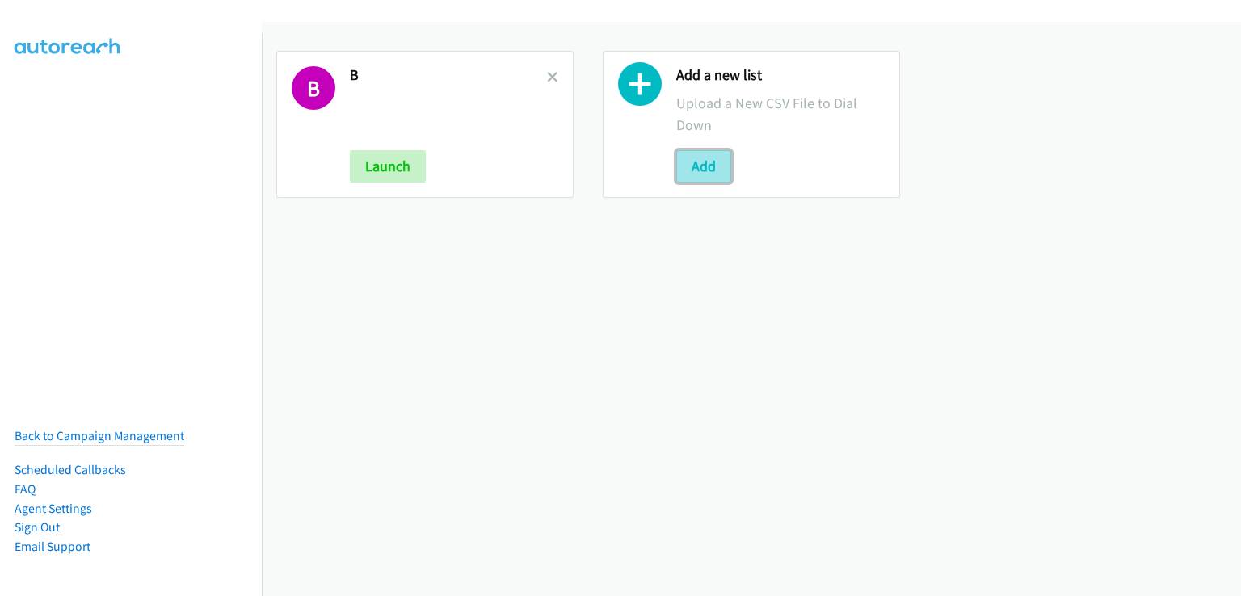
click at [709, 167] on button "Add" at bounding box center [703, 166] width 55 height 32
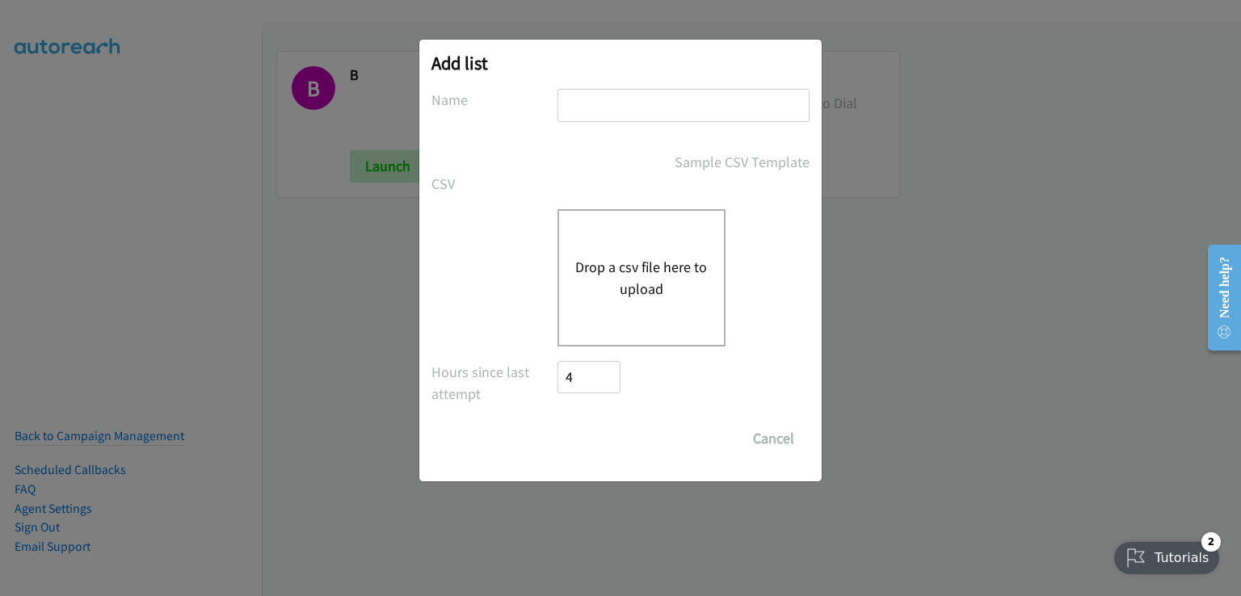
click at [575, 102] on input "text" at bounding box center [683, 105] width 252 height 33
type input "bb"
click at [609, 284] on button "Drop a csv file here to upload" at bounding box center [641, 278] width 132 height 44
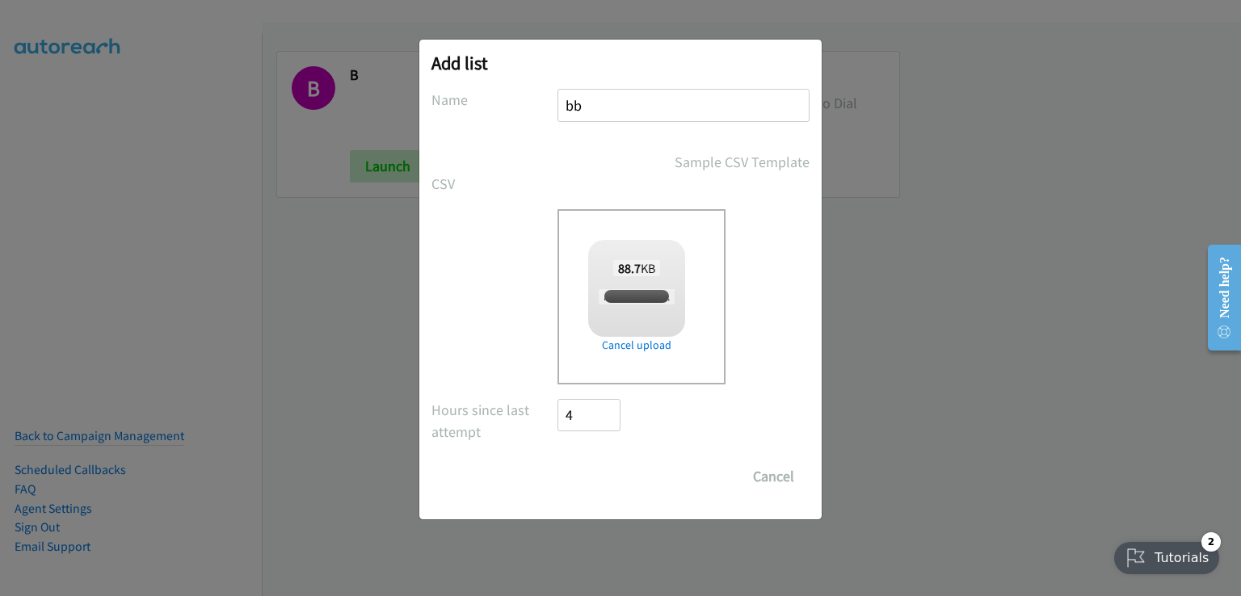
checkbox input "true"
click at [590, 481] on input "Save List" at bounding box center [599, 477] width 85 height 32
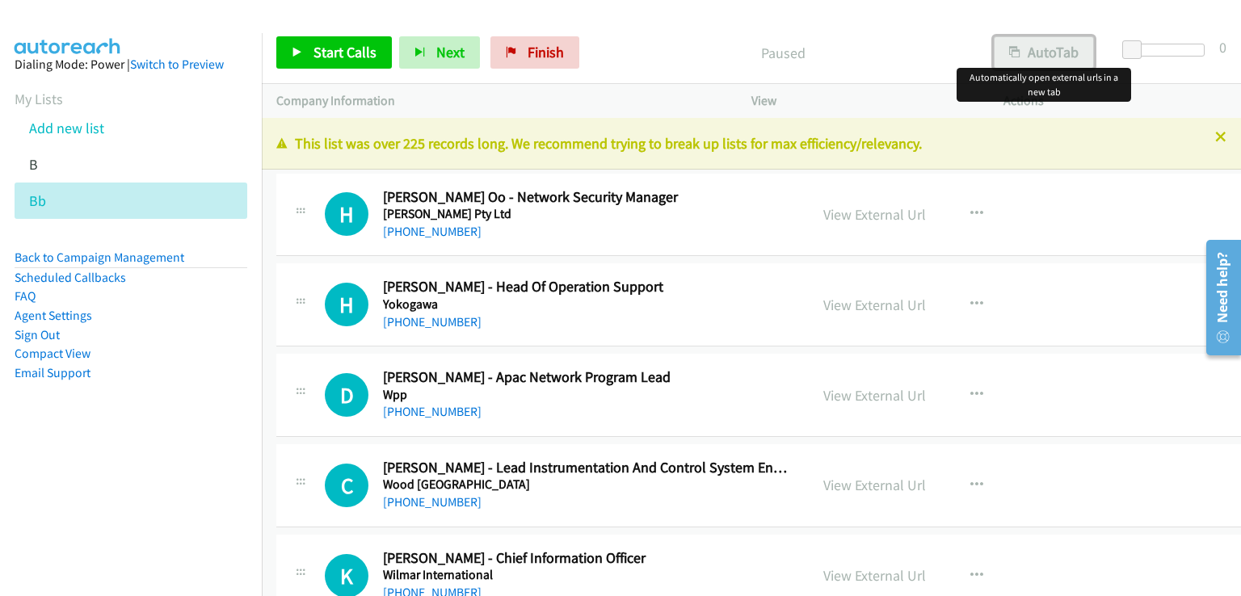
click at [1054, 46] on button "AutoTab" at bounding box center [1044, 52] width 100 height 32
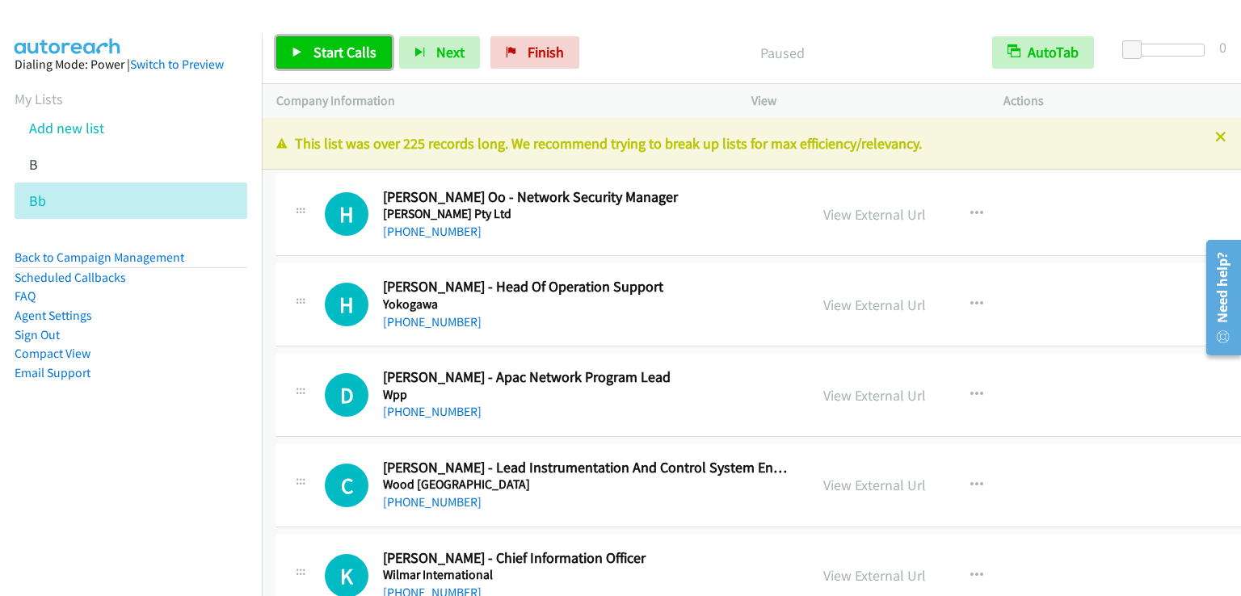
click at [355, 59] on span "Start Calls" at bounding box center [344, 52] width 63 height 19
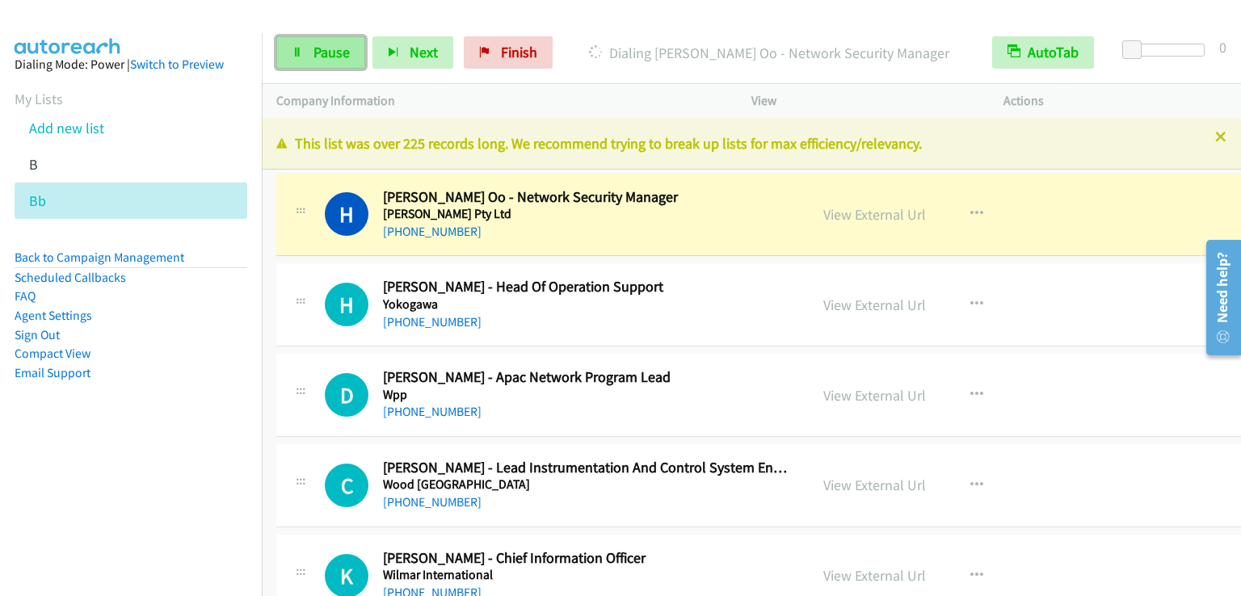
click at [330, 57] on span "Pause" at bounding box center [331, 52] width 36 height 19
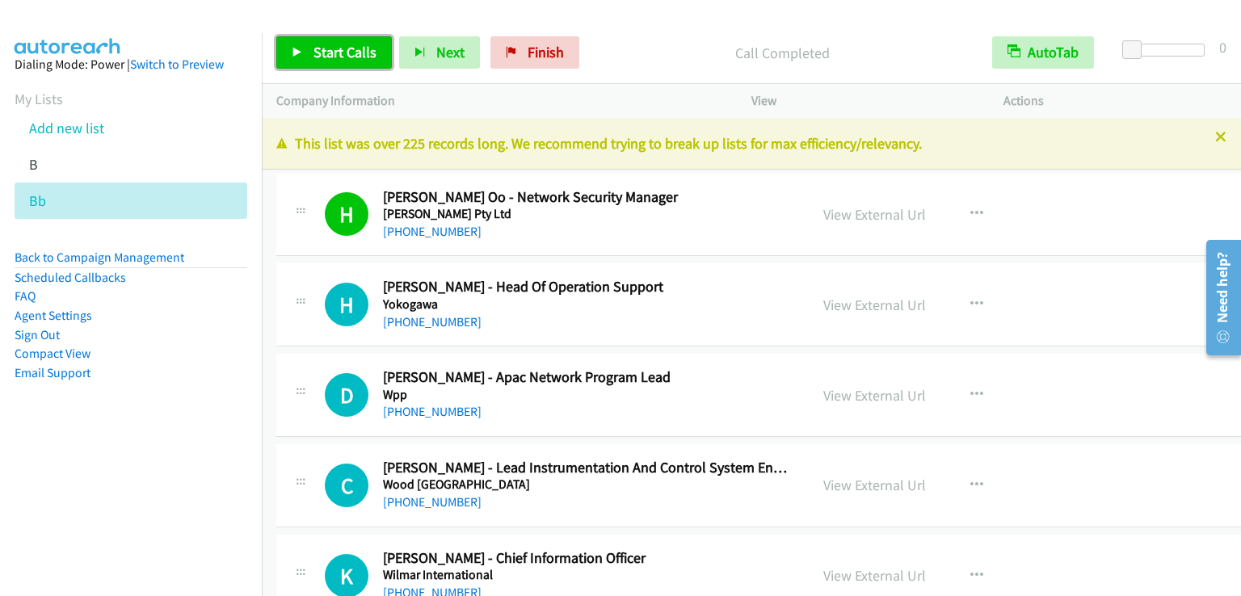
click at [347, 42] on link "Start Calls" at bounding box center [334, 52] width 116 height 32
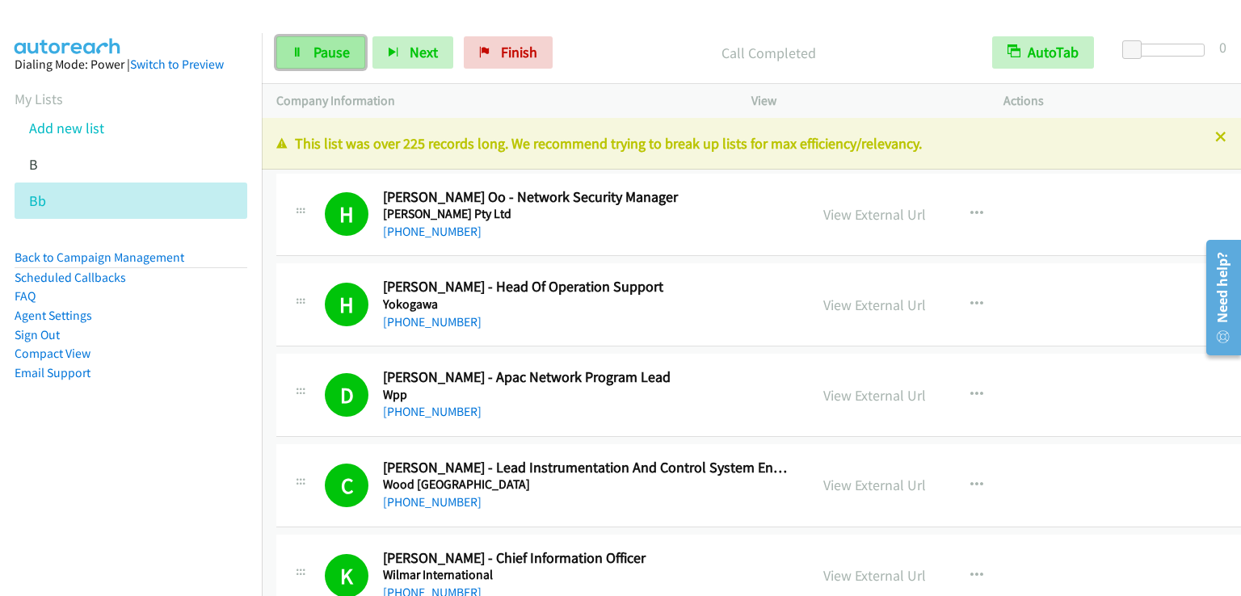
click at [334, 41] on link "Pause" at bounding box center [320, 52] width 89 height 32
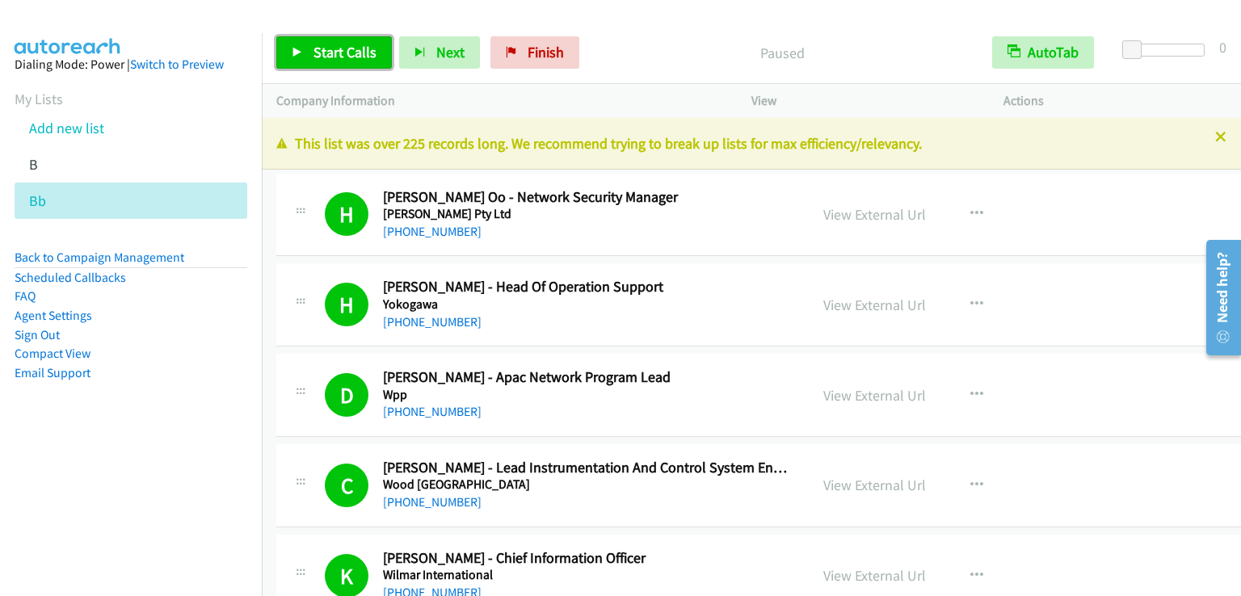
click at [334, 41] on link "Start Calls" at bounding box center [334, 52] width 116 height 32
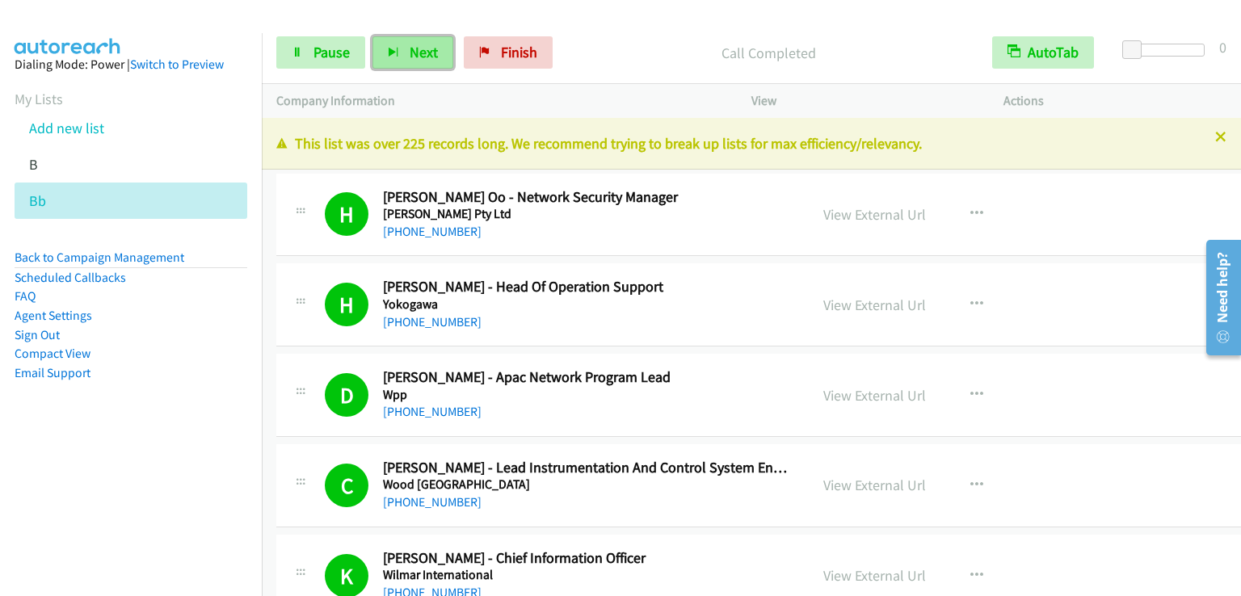
click at [381, 53] on button "Next" at bounding box center [412, 52] width 81 height 32
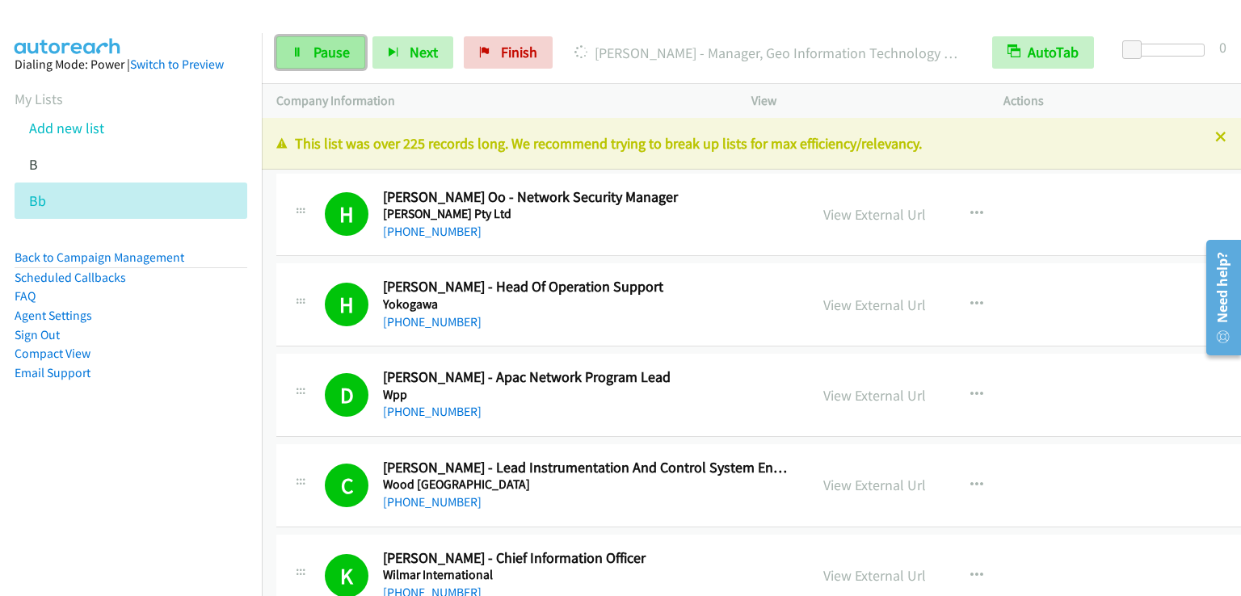
click at [317, 53] on span "Pause" at bounding box center [331, 52] width 36 height 19
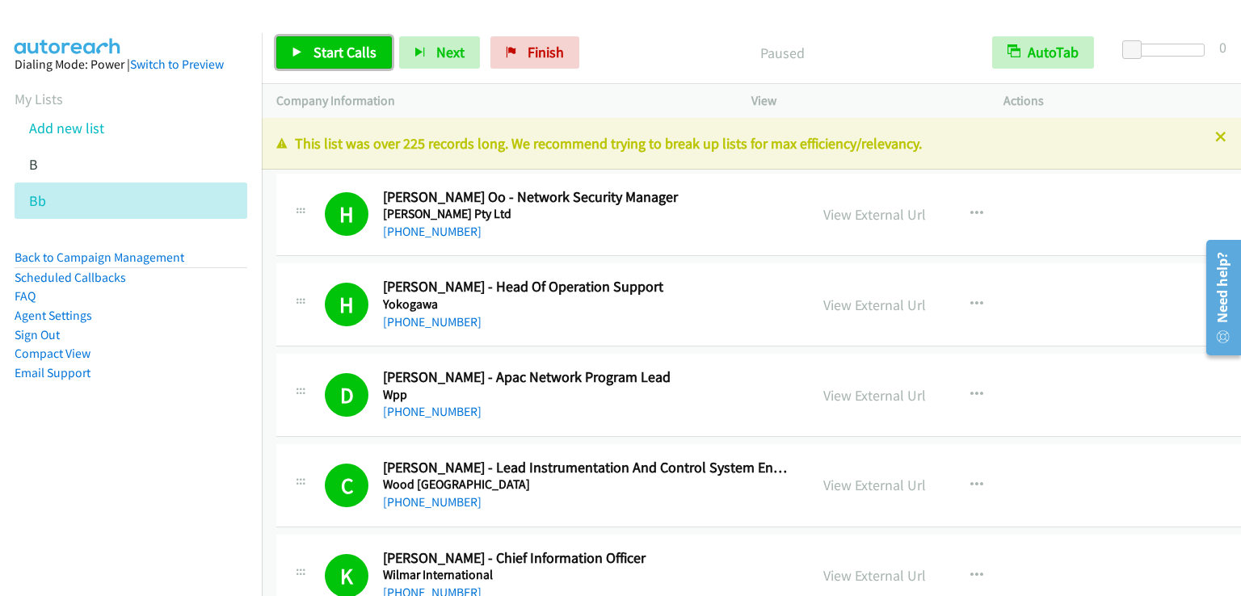
click at [317, 53] on span "Start Calls" at bounding box center [344, 52] width 63 height 19
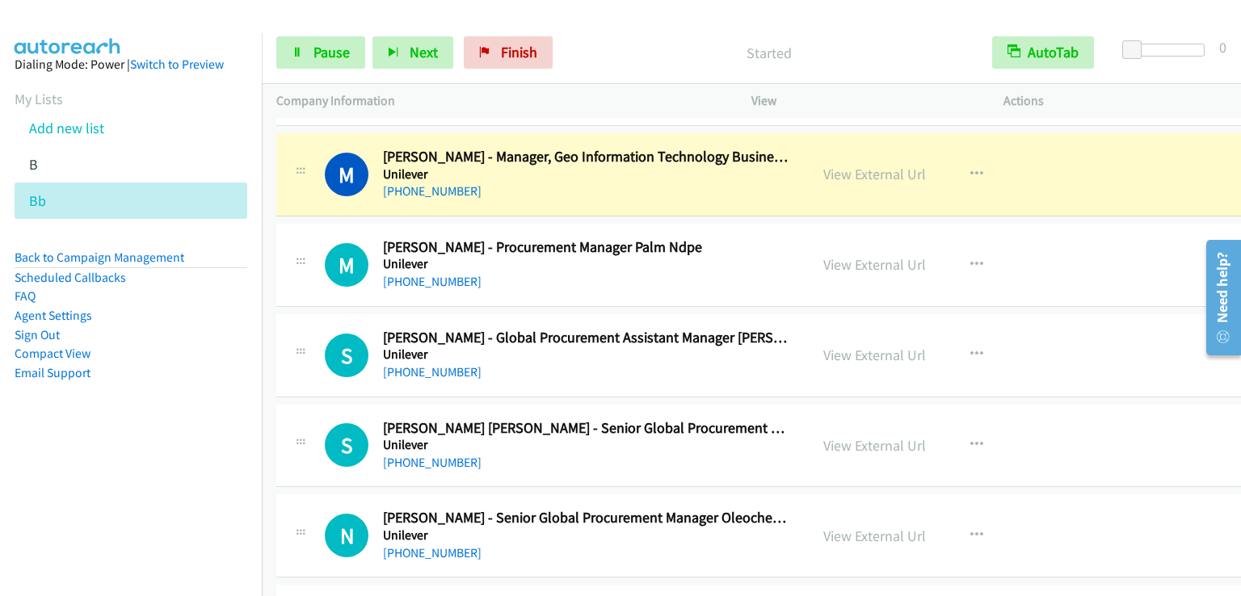
scroll to position [1212, 0]
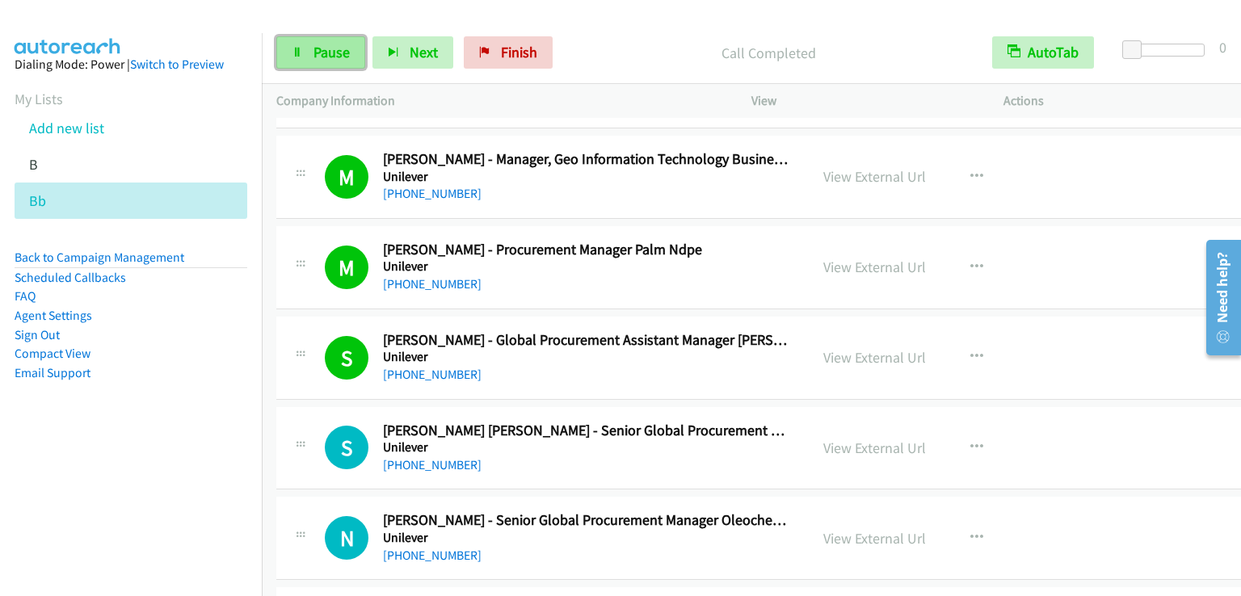
click at [326, 49] on span "Pause" at bounding box center [331, 52] width 36 height 19
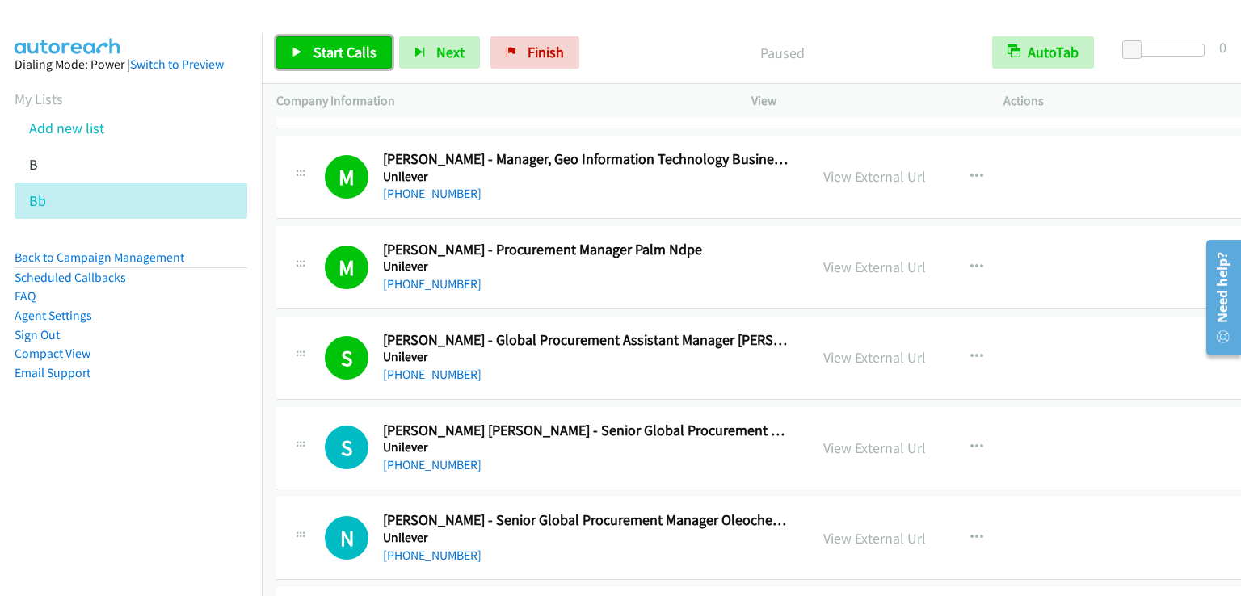
click at [326, 49] on span "Start Calls" at bounding box center [344, 52] width 63 height 19
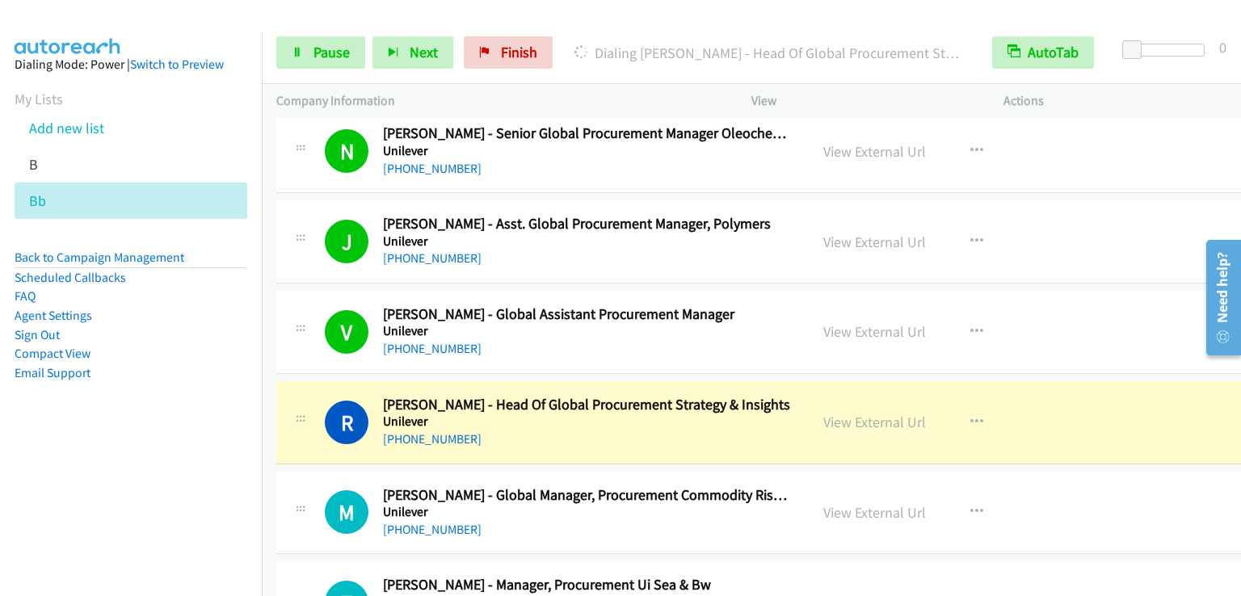
scroll to position [1616, 0]
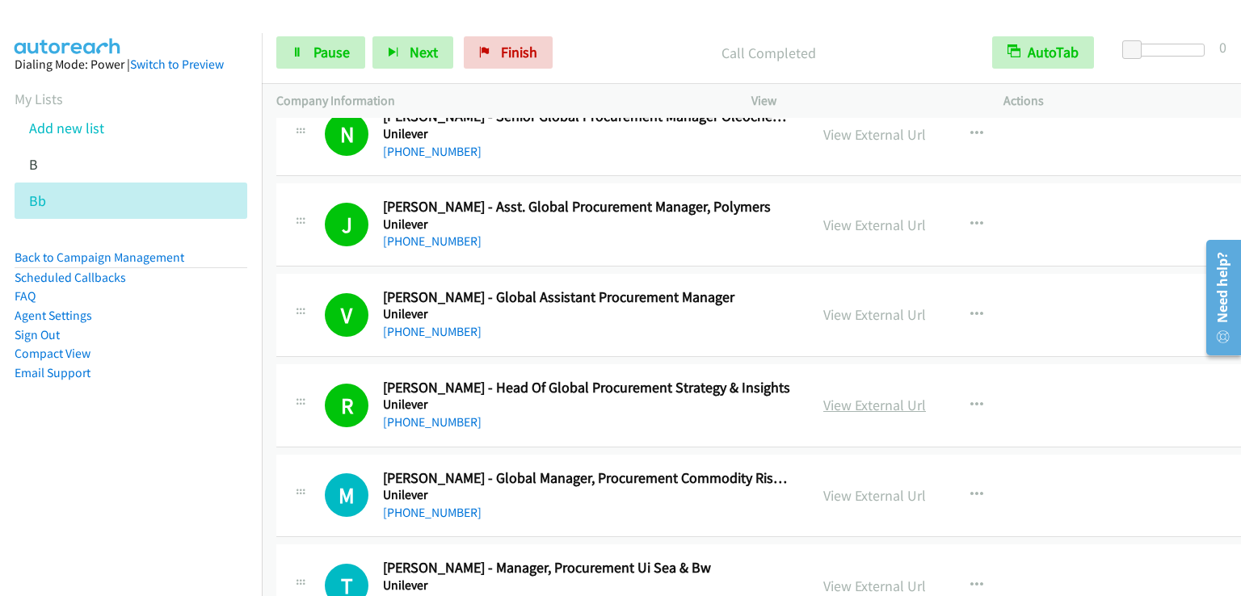
click at [850, 408] on link "View External Url" at bounding box center [874, 405] width 103 height 19
click at [333, 46] on span "Pause" at bounding box center [331, 52] width 36 height 19
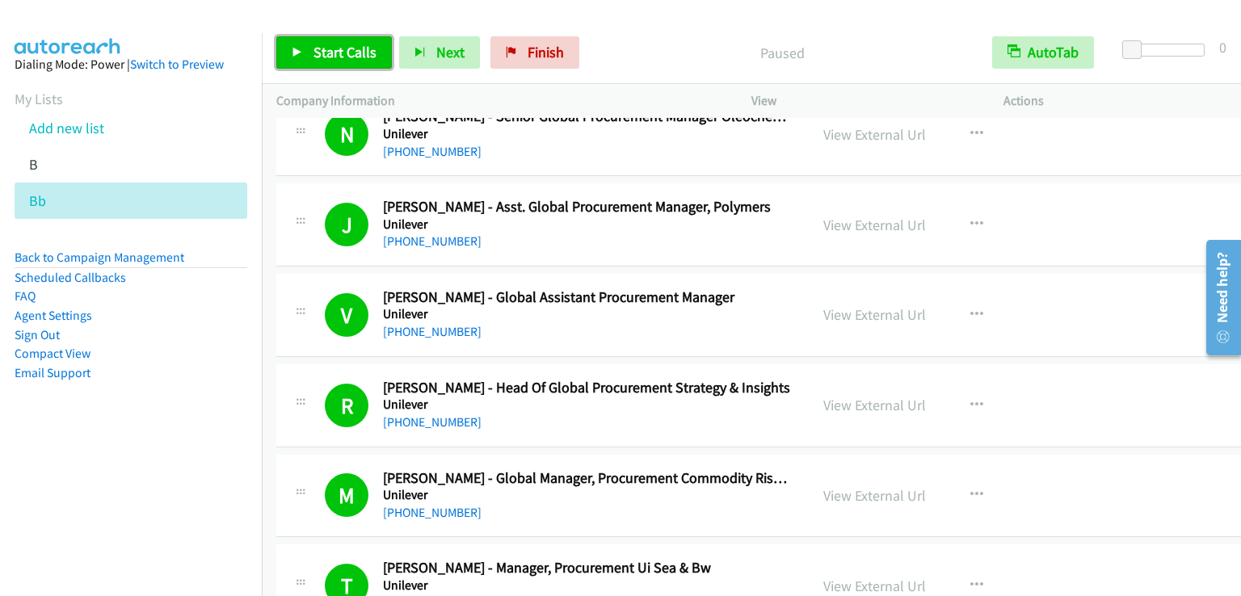
click at [361, 53] on span "Start Calls" at bounding box center [344, 52] width 63 height 19
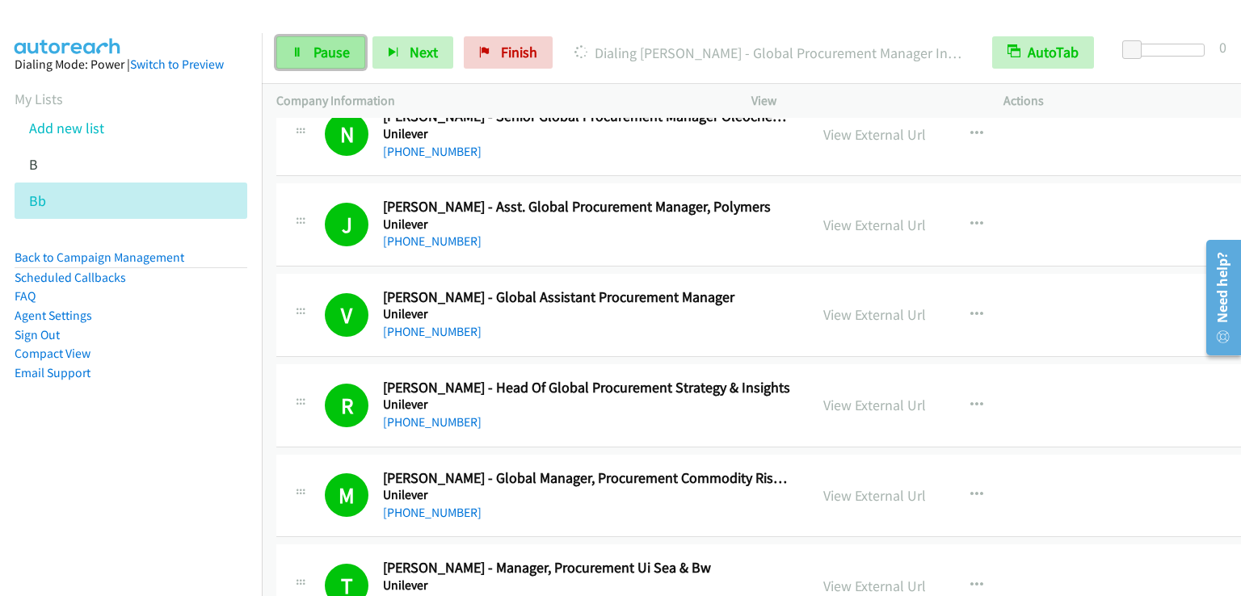
click at [317, 61] on span "Pause" at bounding box center [331, 52] width 36 height 19
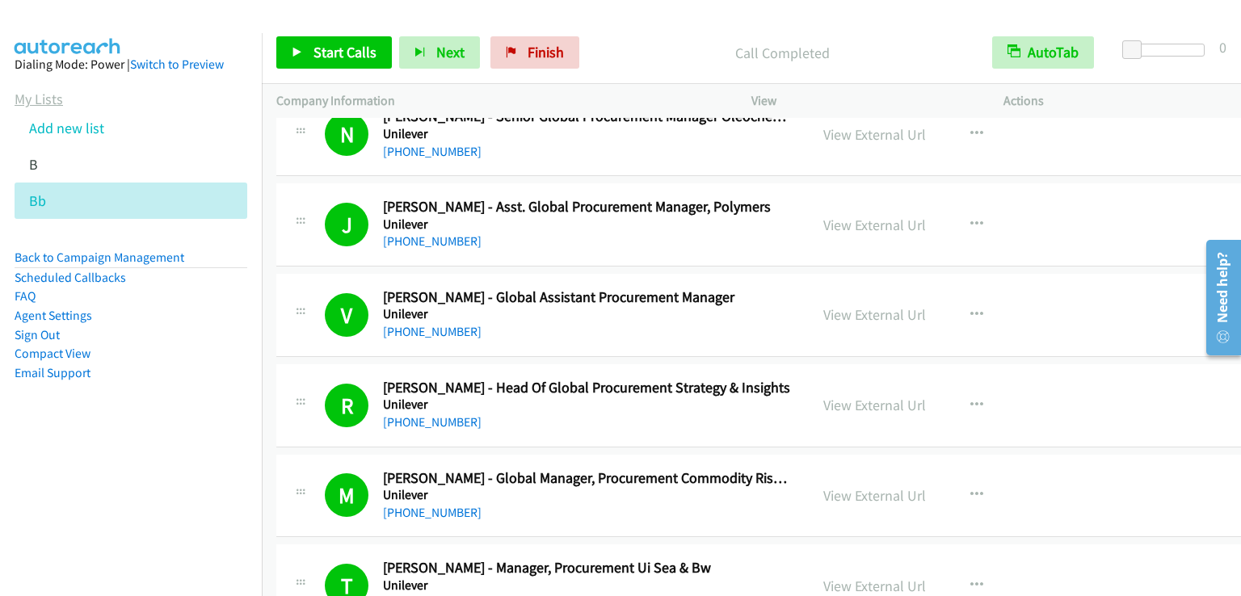
click at [40, 103] on link "My Lists" at bounding box center [39, 99] width 48 height 19
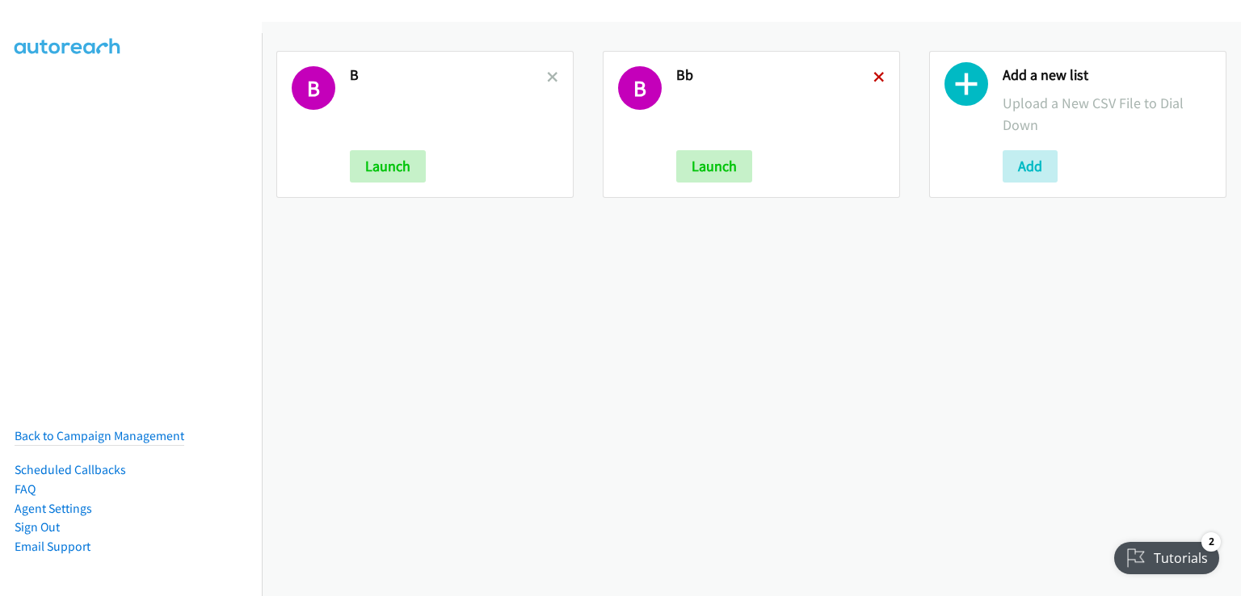
click at [873, 75] on icon at bounding box center [878, 78] width 11 height 11
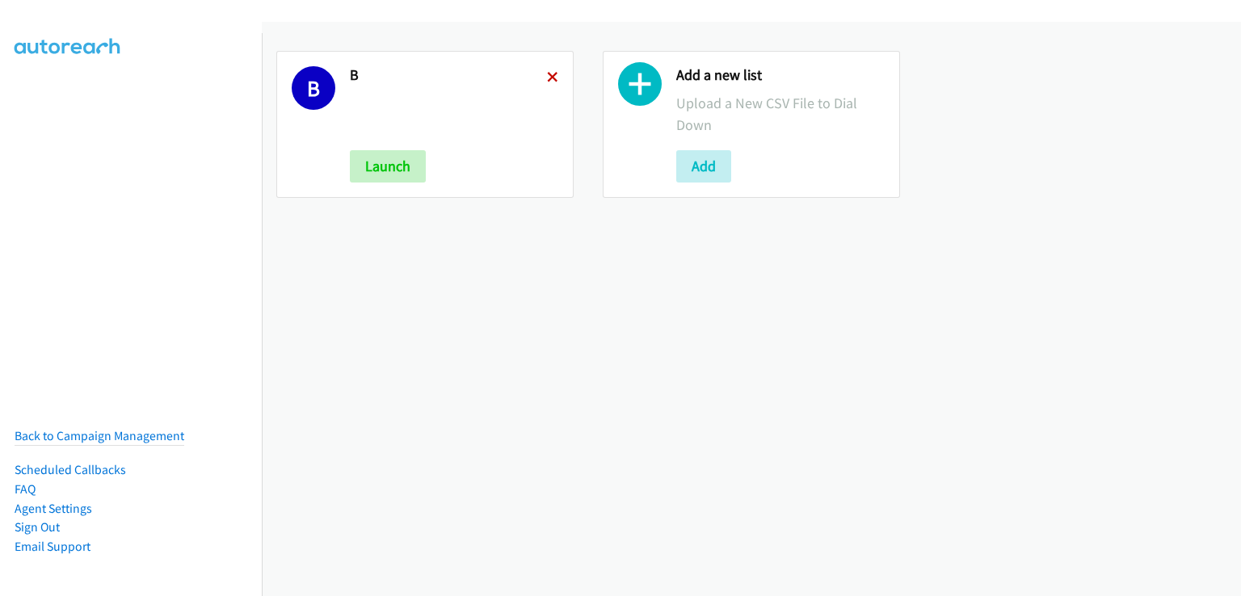
click at [548, 78] on icon at bounding box center [552, 78] width 11 height 11
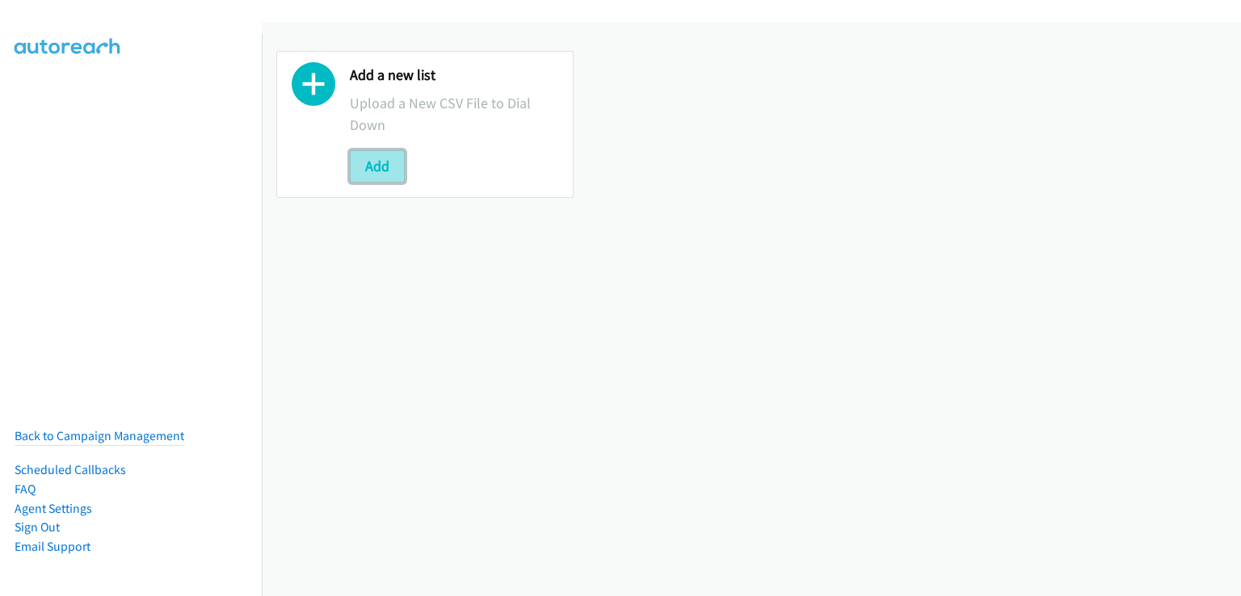
click at [390, 165] on button "Add" at bounding box center [377, 166] width 55 height 32
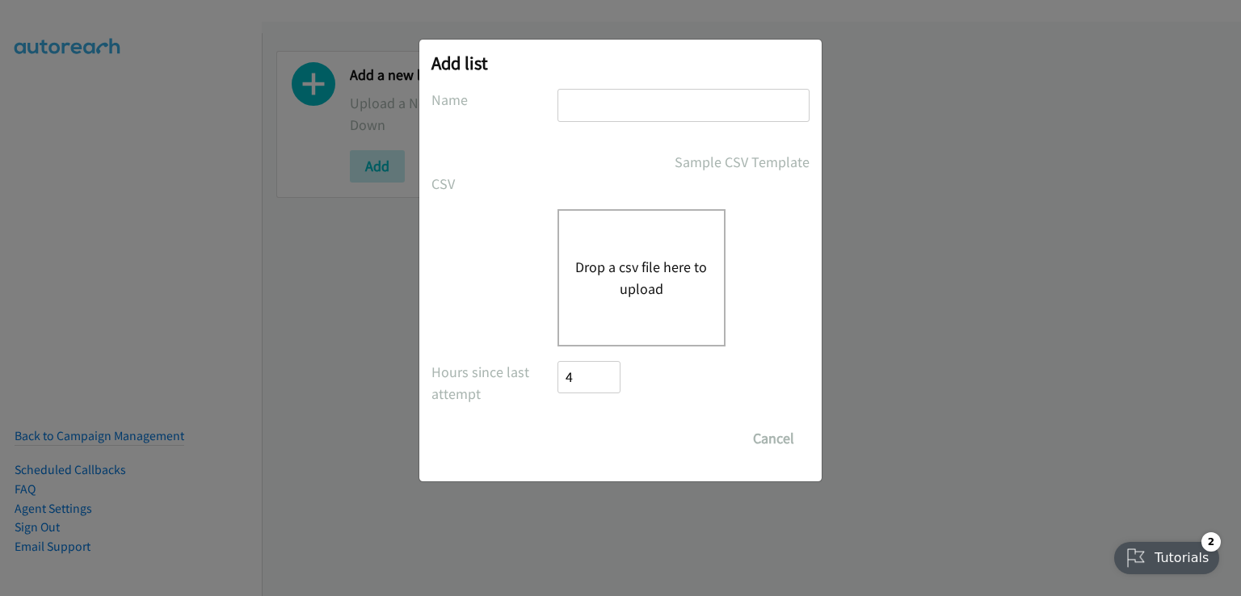
click at [611, 229] on div "Drop a csv file here to upload" at bounding box center [641, 277] width 168 height 137
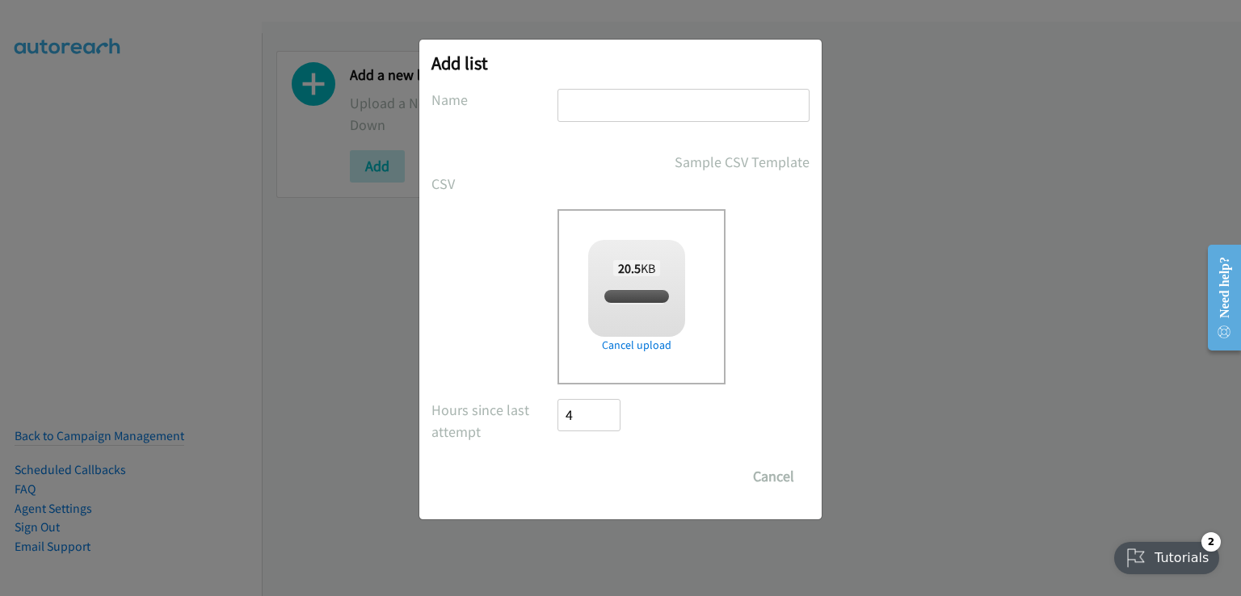
checkbox input "true"
click at [582, 103] on input "text" at bounding box center [683, 105] width 252 height 33
type input "B"
click at [604, 482] on input "Save List" at bounding box center [599, 477] width 85 height 32
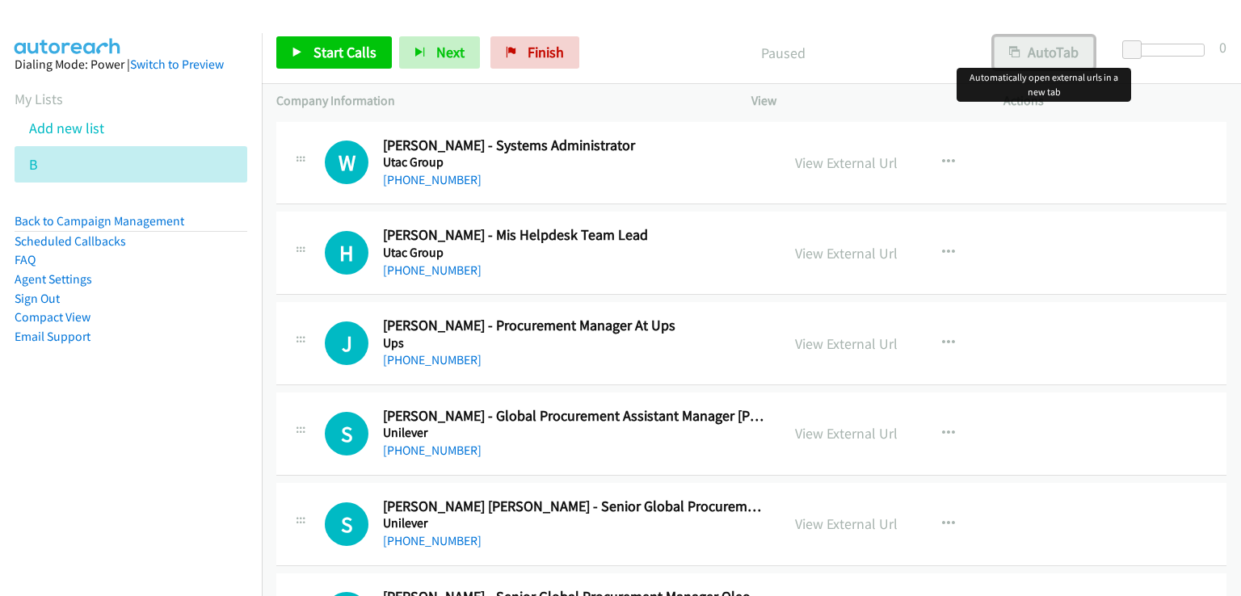
click at [1050, 44] on button "AutoTab" at bounding box center [1044, 52] width 100 height 32
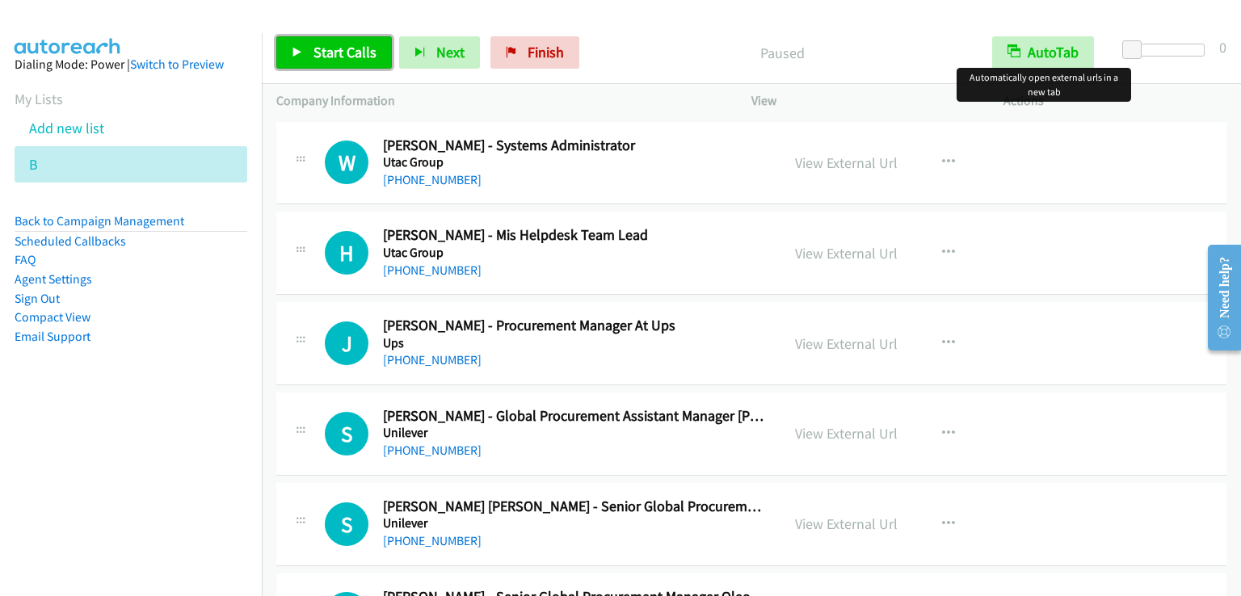
click at [340, 55] on span "Start Calls" at bounding box center [344, 52] width 63 height 19
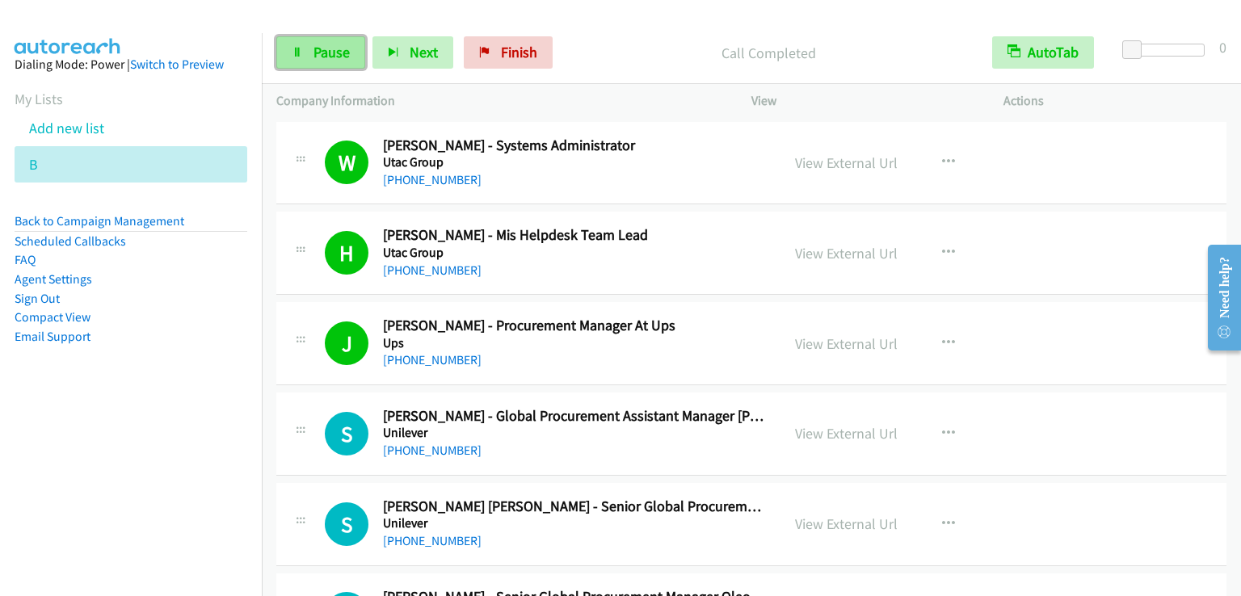
click at [326, 65] on link "Pause" at bounding box center [320, 52] width 89 height 32
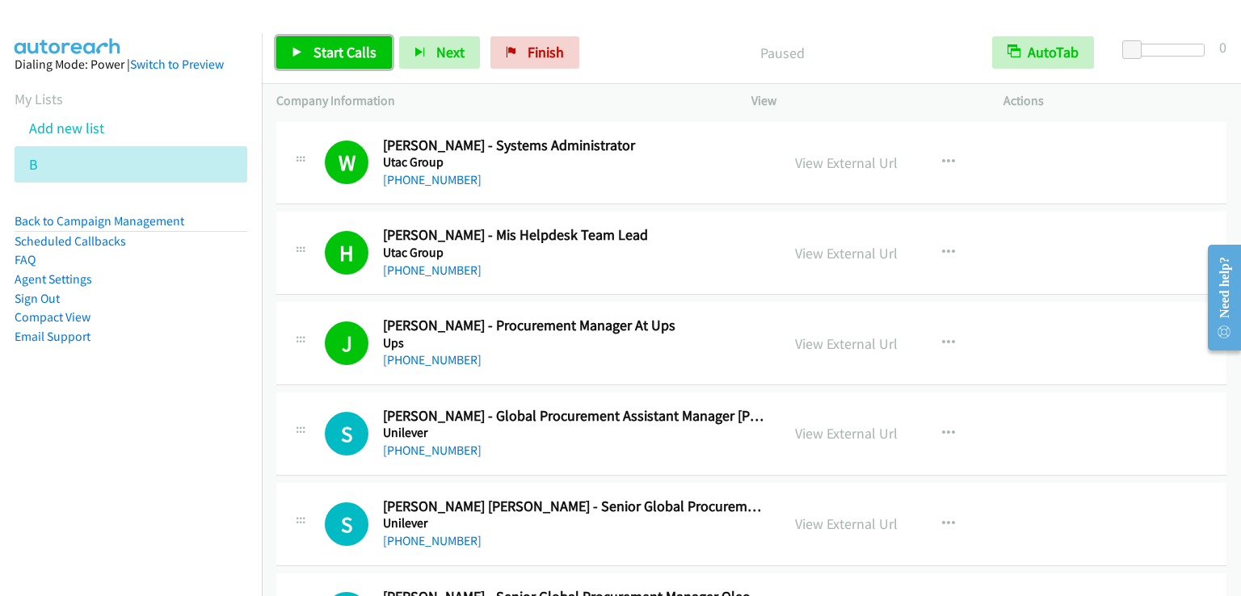
click at [326, 65] on link "Start Calls" at bounding box center [334, 52] width 116 height 32
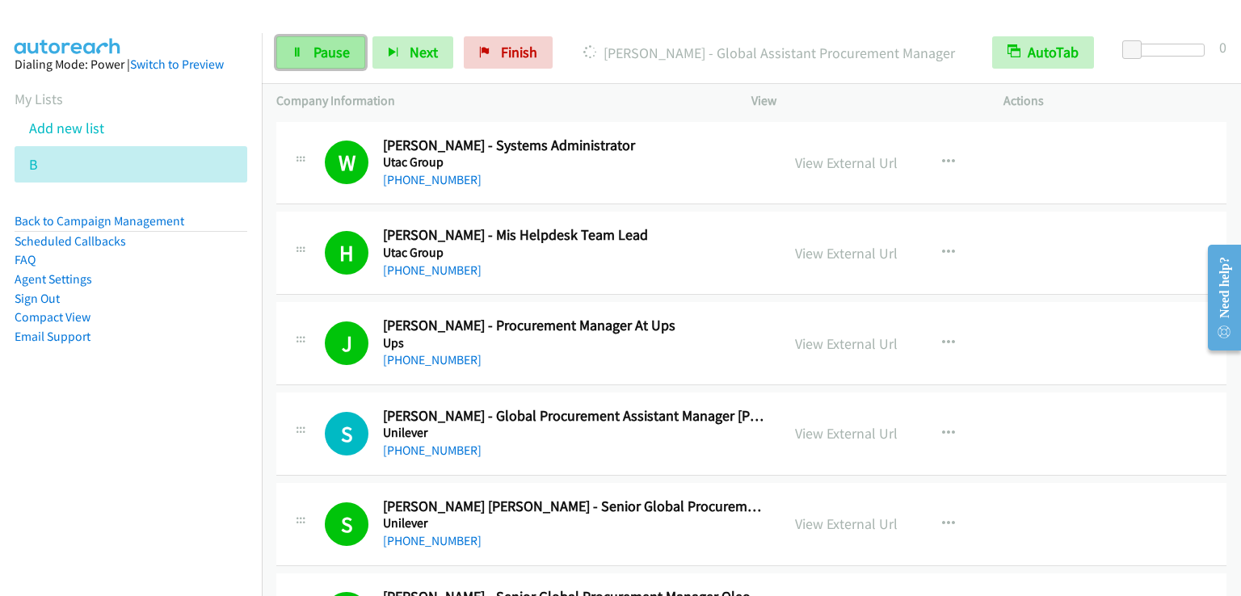
click at [327, 48] on span "Pause" at bounding box center [331, 52] width 36 height 19
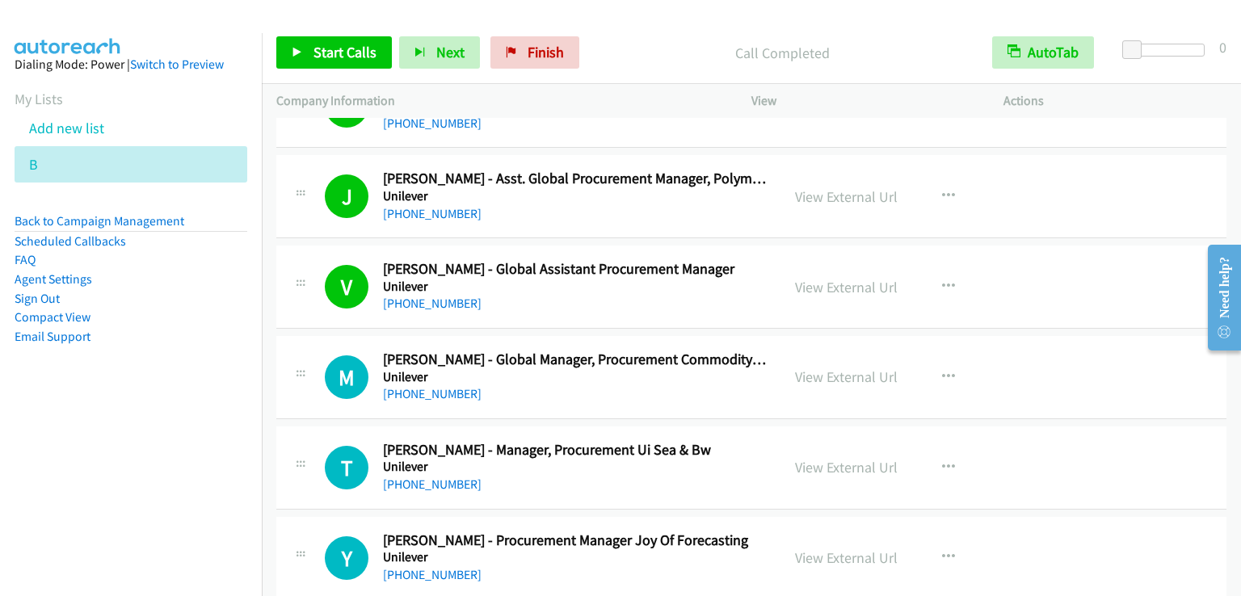
scroll to position [566, 0]
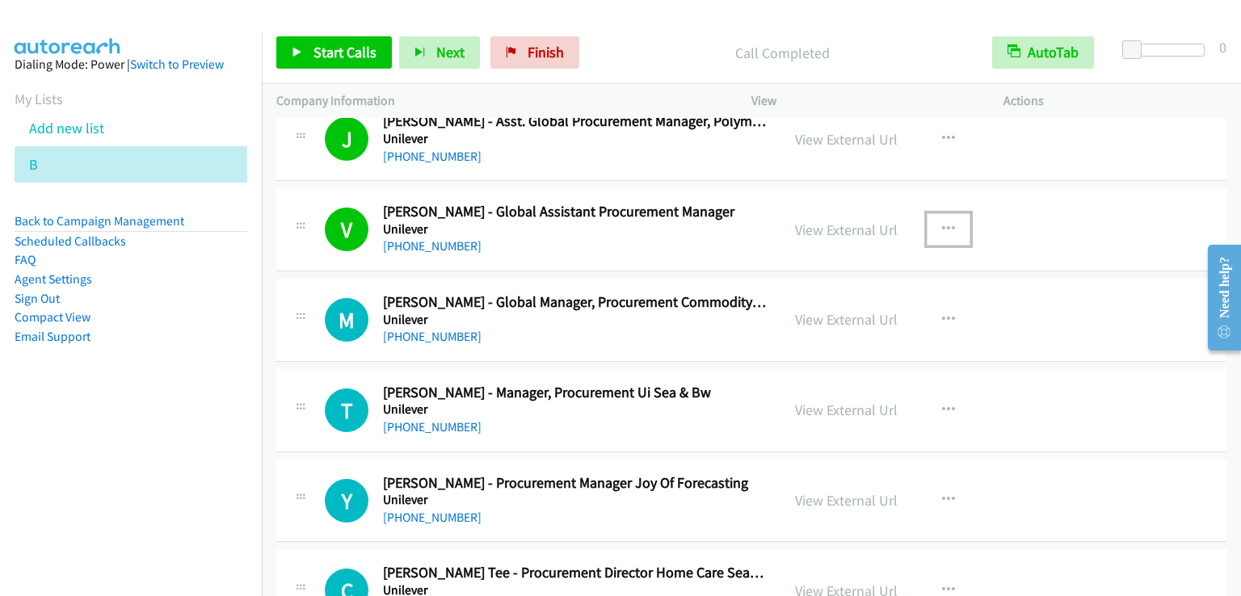
click at [942, 226] on icon "button" at bounding box center [948, 229] width 13 height 13
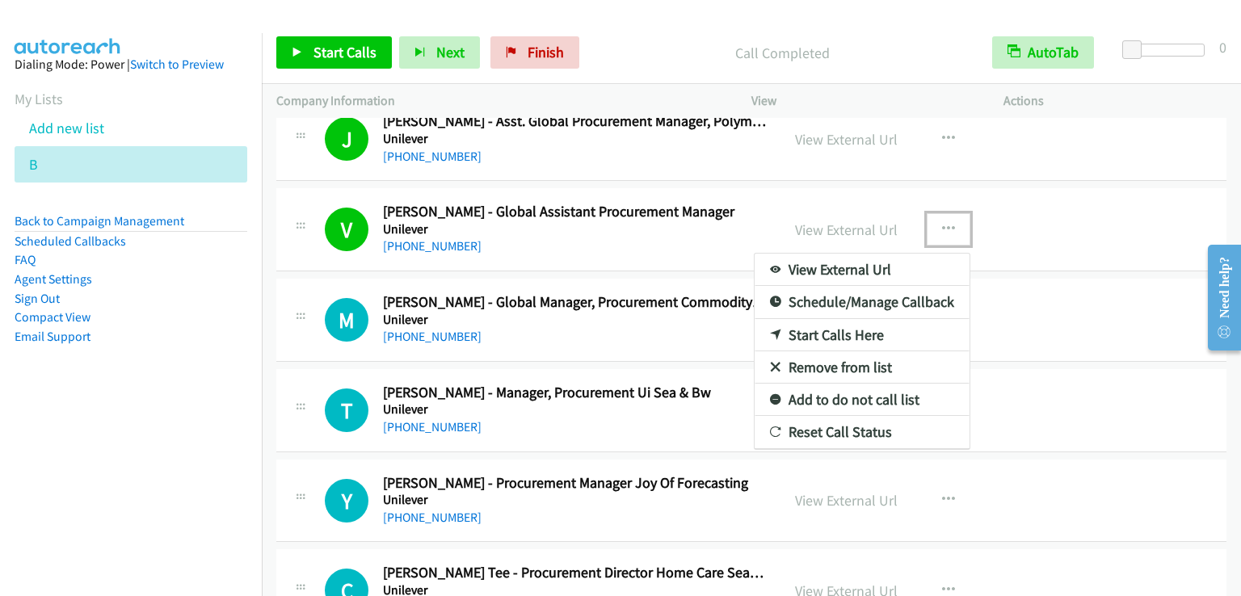
click at [855, 363] on link "Remove from list" at bounding box center [862, 367] width 215 height 32
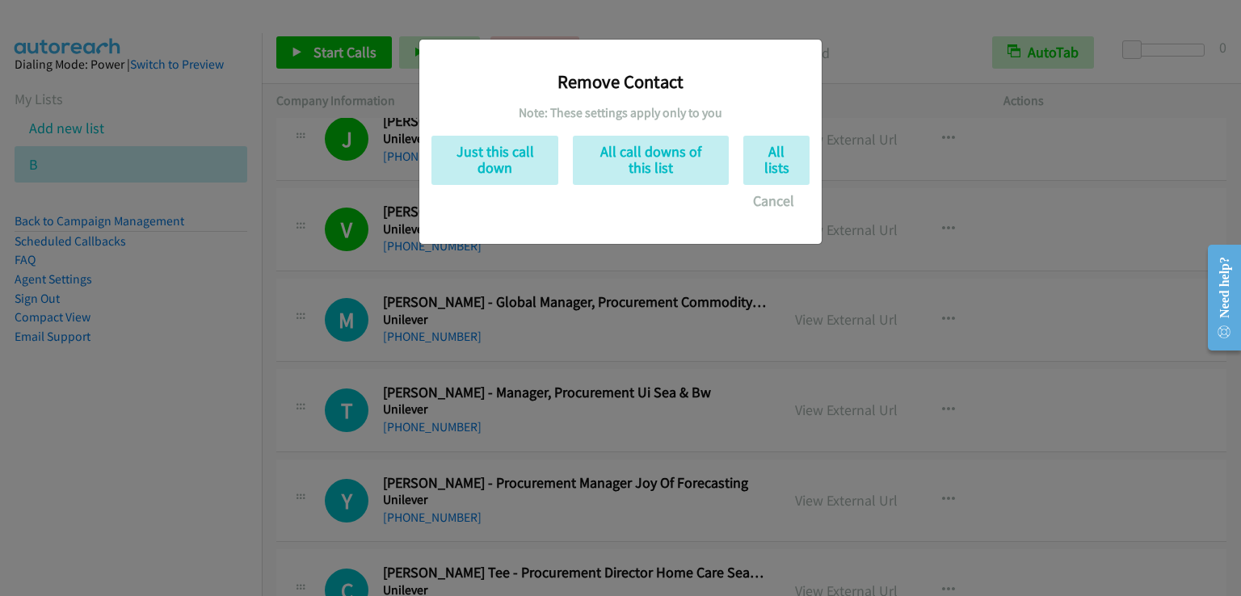
click at [657, 130] on div "Remove Contact Note: These settings apply only to you Just this call down All c…" at bounding box center [620, 135] width 378 height 166
click at [653, 159] on button "All call downs of this list" at bounding box center [651, 160] width 156 height 49
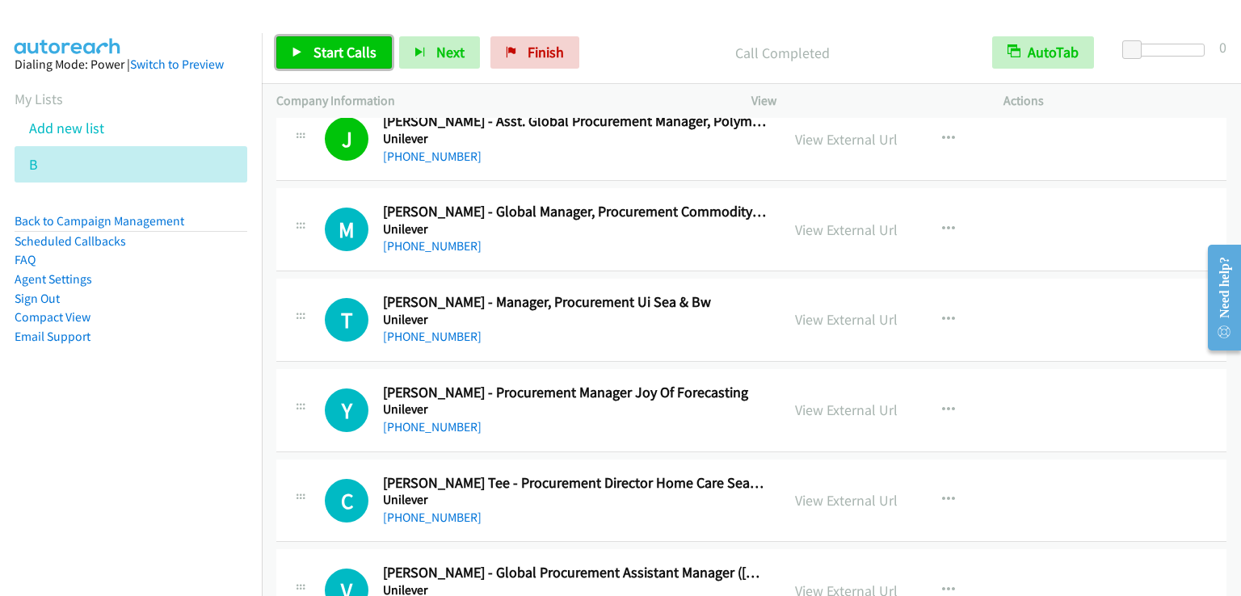
click at [352, 51] on span "Start Calls" at bounding box center [344, 52] width 63 height 19
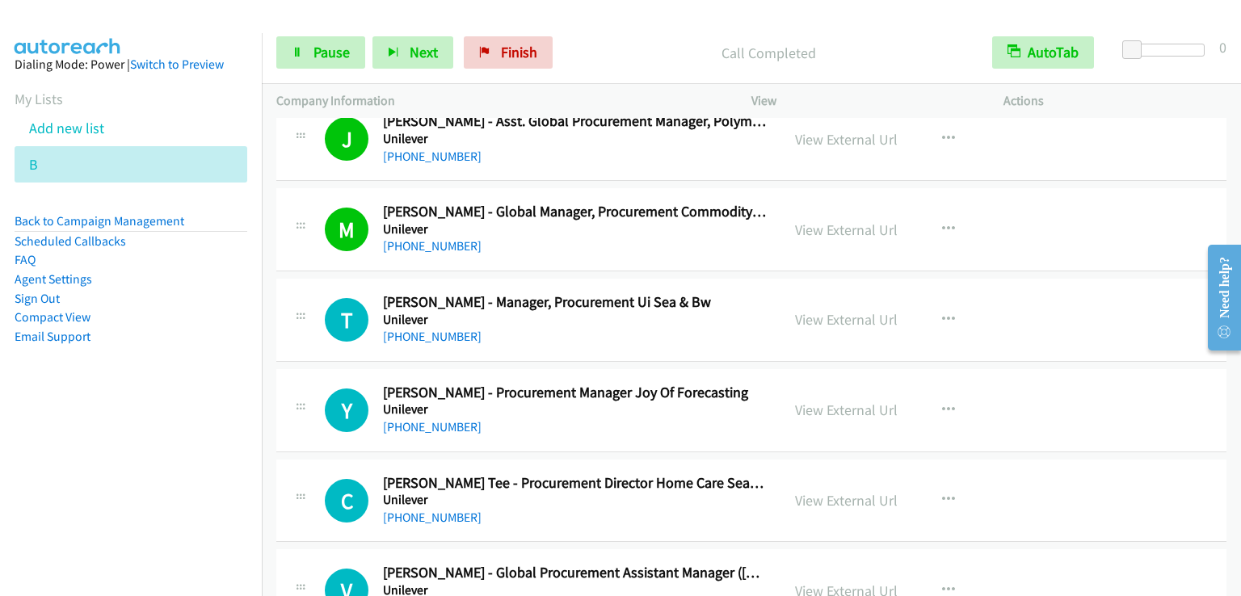
click at [355, 71] on div "Start Calls Pause Next Finish Call Completed AutoTab AutoTab 0" at bounding box center [751, 53] width 979 height 62
click at [349, 62] on link "Pause" at bounding box center [320, 52] width 89 height 32
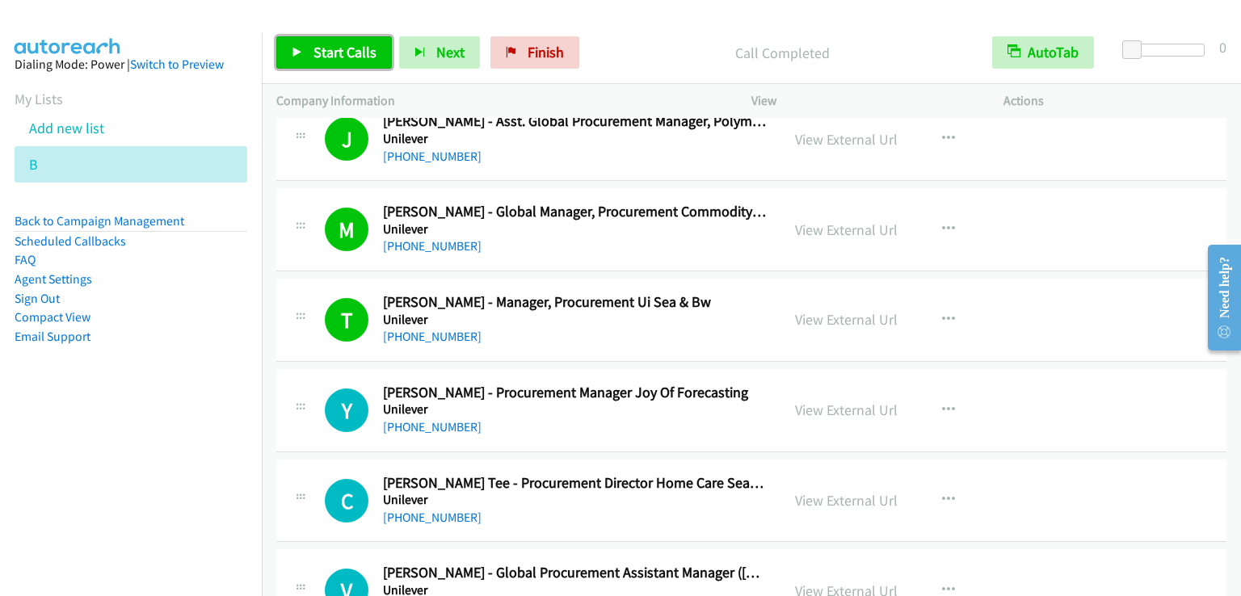
click at [343, 59] on span "Start Calls" at bounding box center [344, 52] width 63 height 19
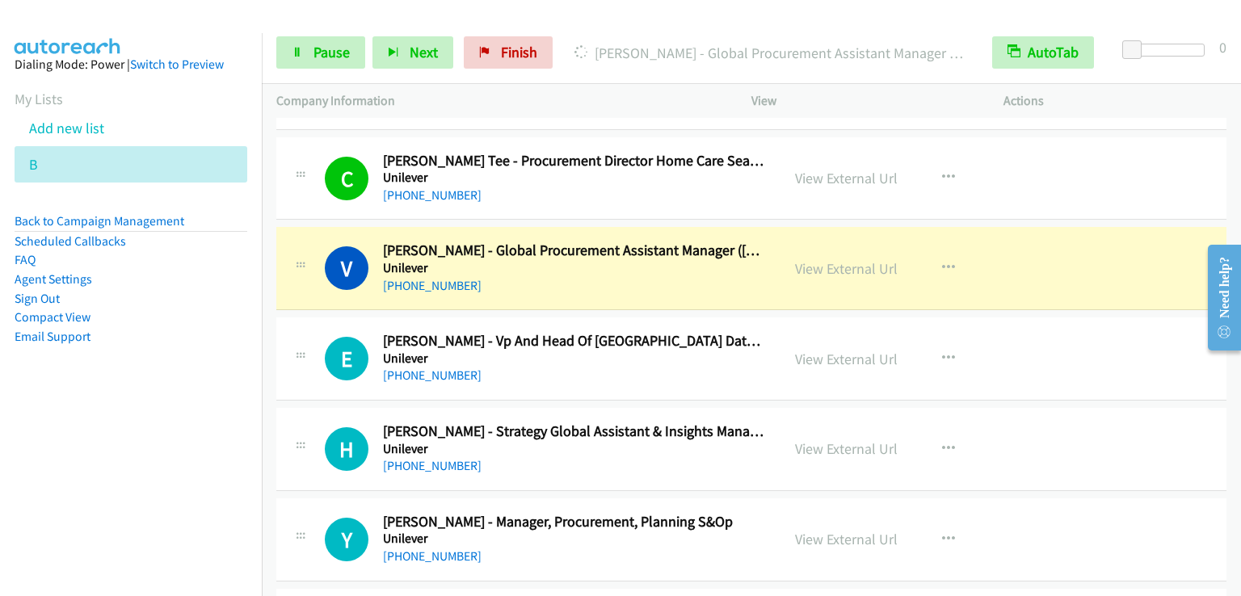
scroll to position [889, 0]
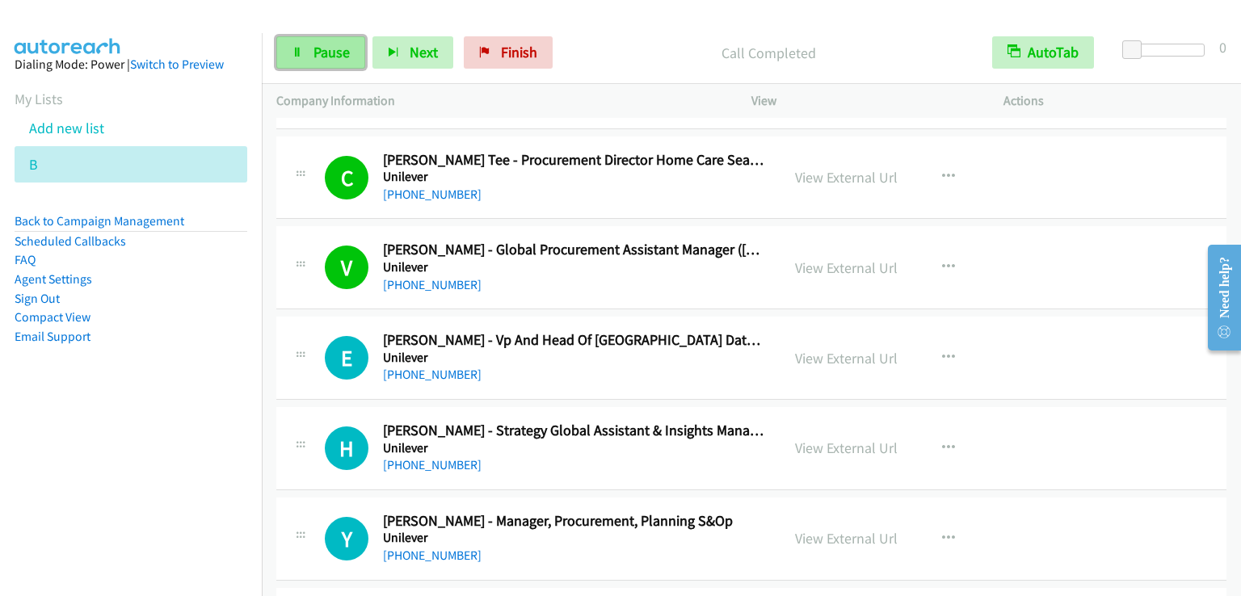
click at [313, 53] on span "Pause" at bounding box center [331, 52] width 36 height 19
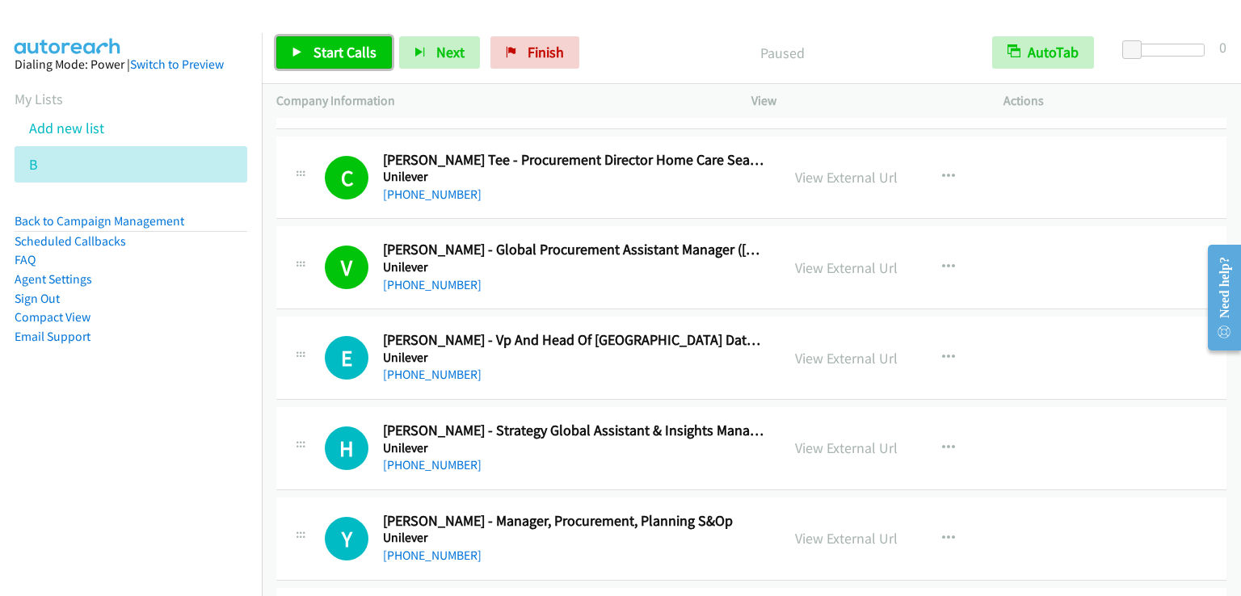
click at [313, 53] on span "Start Calls" at bounding box center [344, 52] width 63 height 19
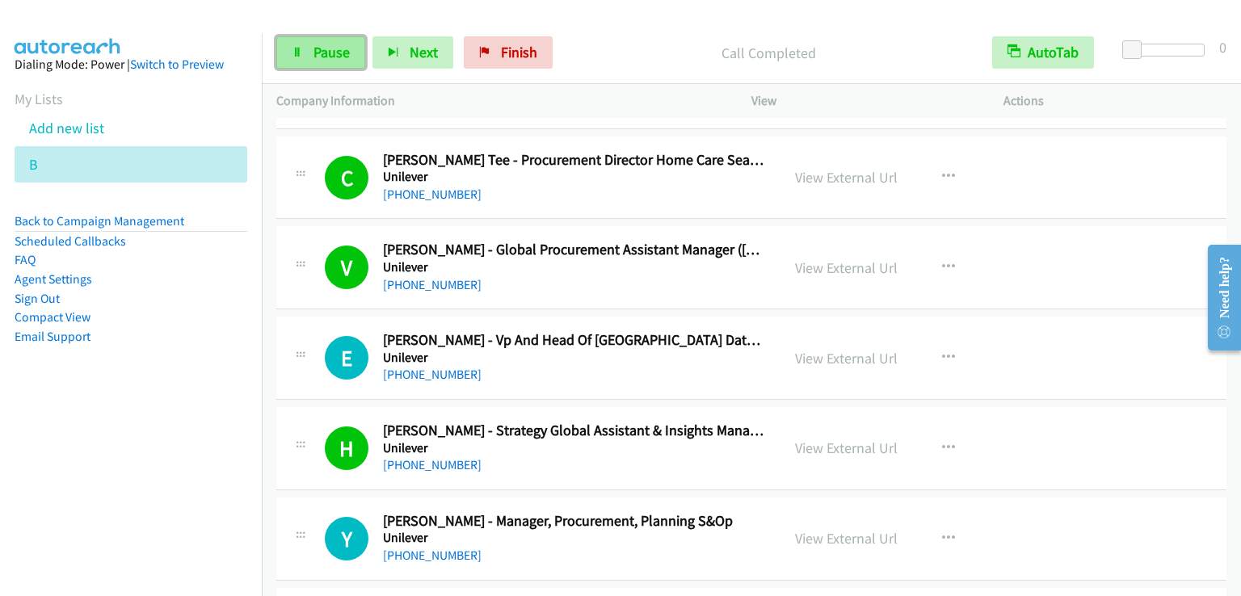
click at [314, 44] on span "Pause" at bounding box center [331, 52] width 36 height 19
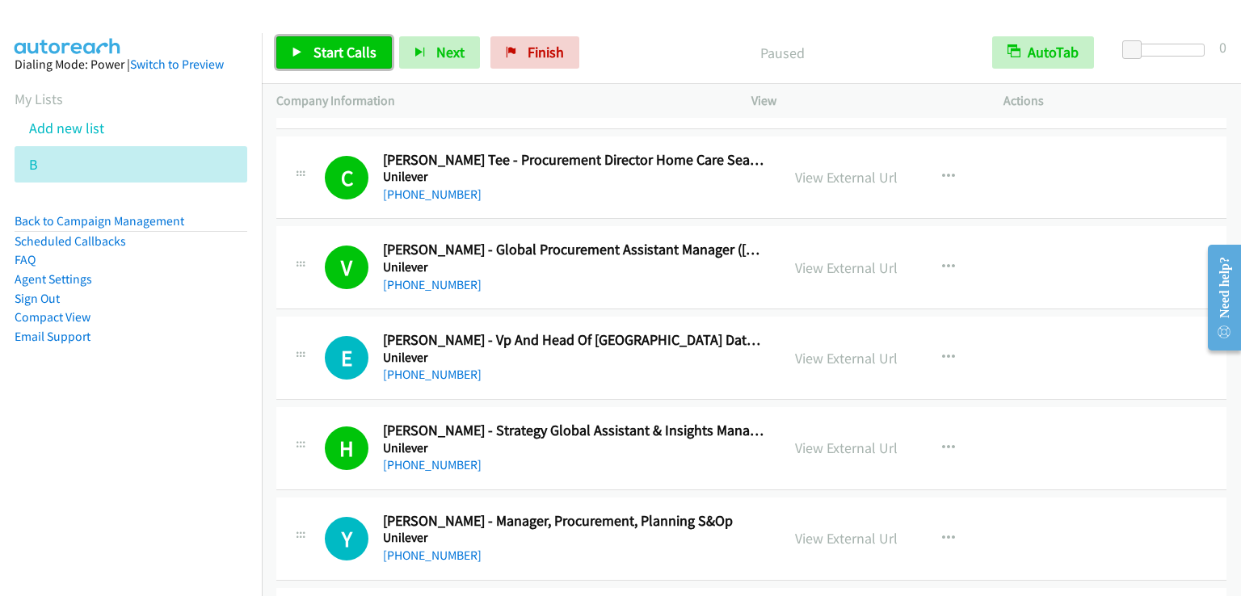
click at [314, 44] on span "Start Calls" at bounding box center [344, 52] width 63 height 19
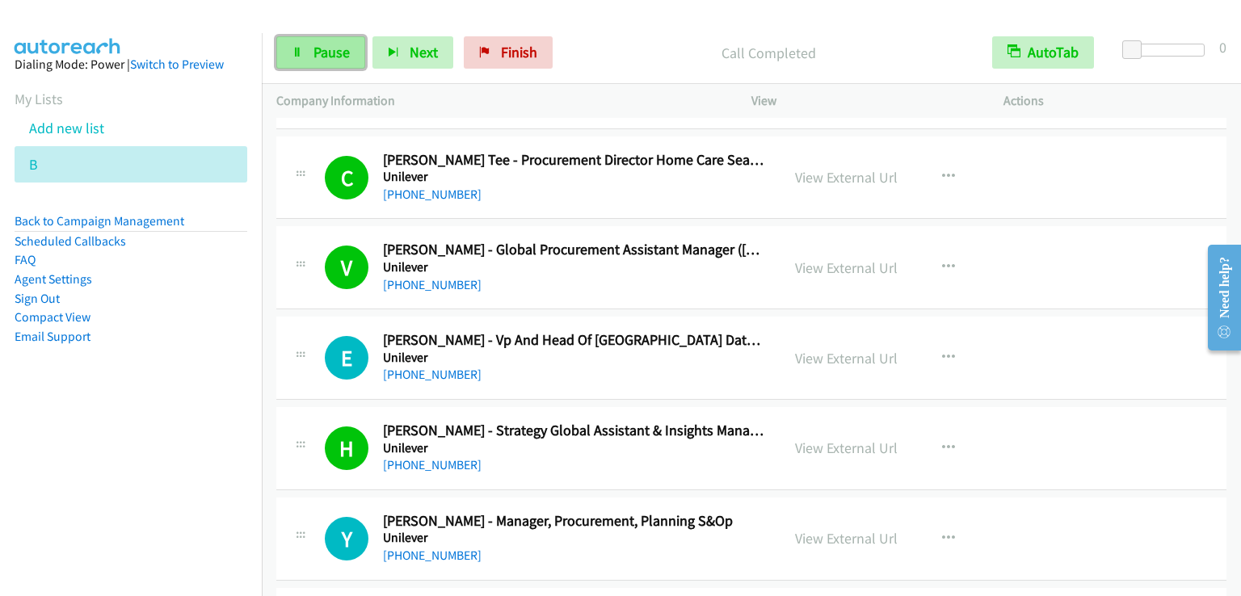
click at [311, 55] on link "Pause" at bounding box center [320, 52] width 89 height 32
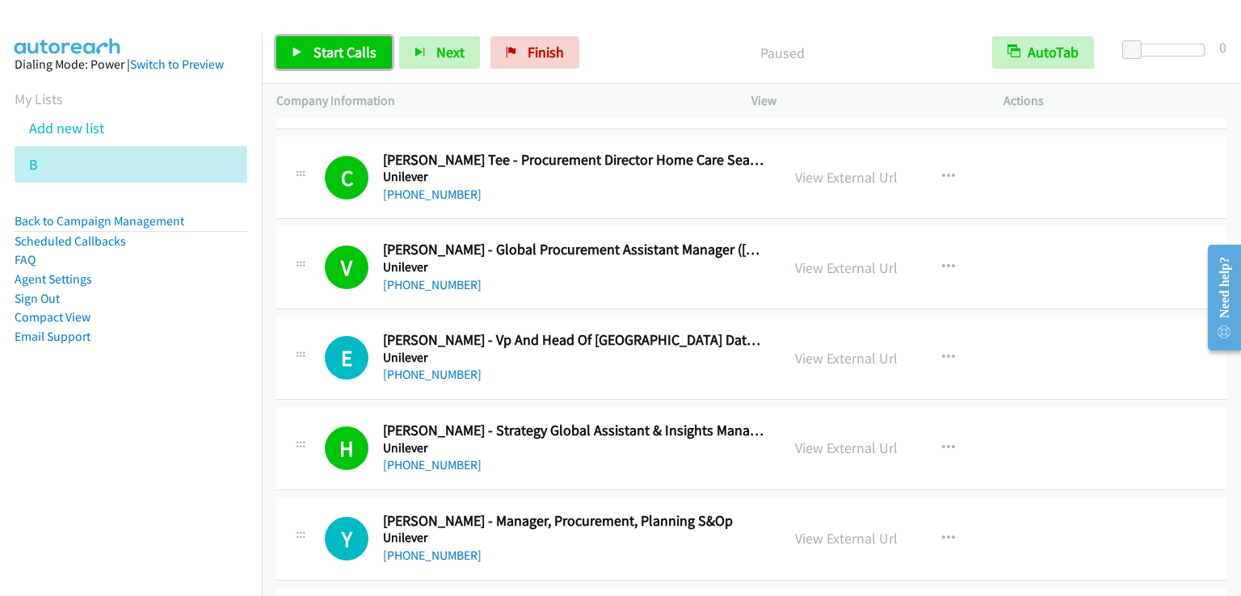
click at [311, 55] on link "Start Calls" at bounding box center [334, 52] width 116 height 32
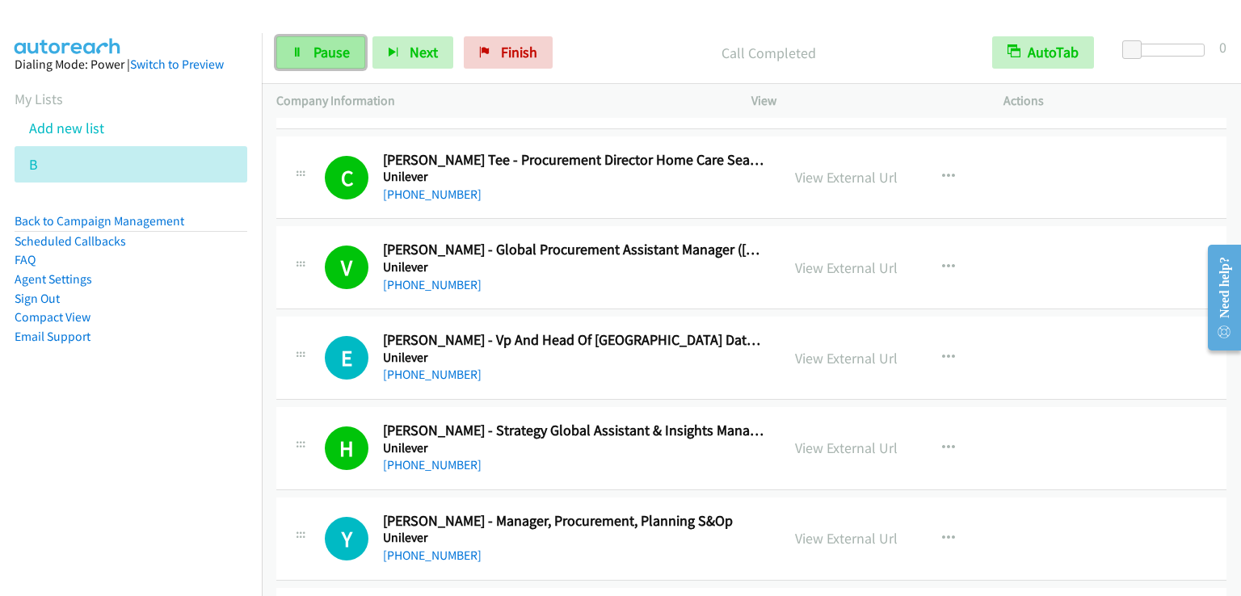
click at [320, 53] on span "Pause" at bounding box center [331, 52] width 36 height 19
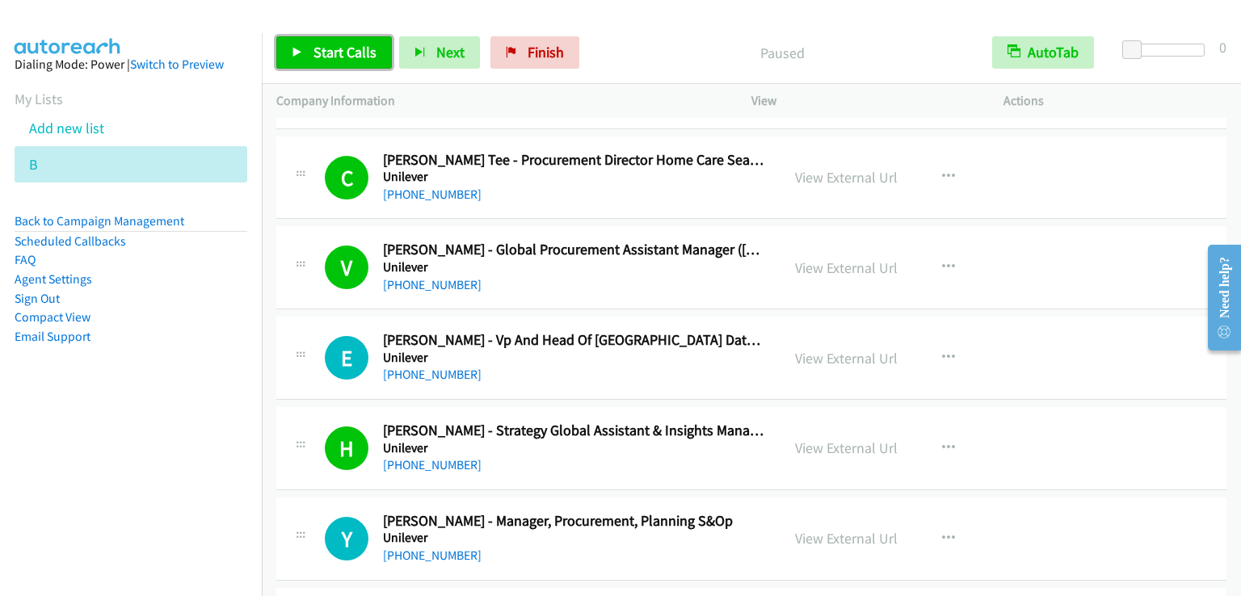
click at [320, 53] on span "Start Calls" at bounding box center [344, 52] width 63 height 19
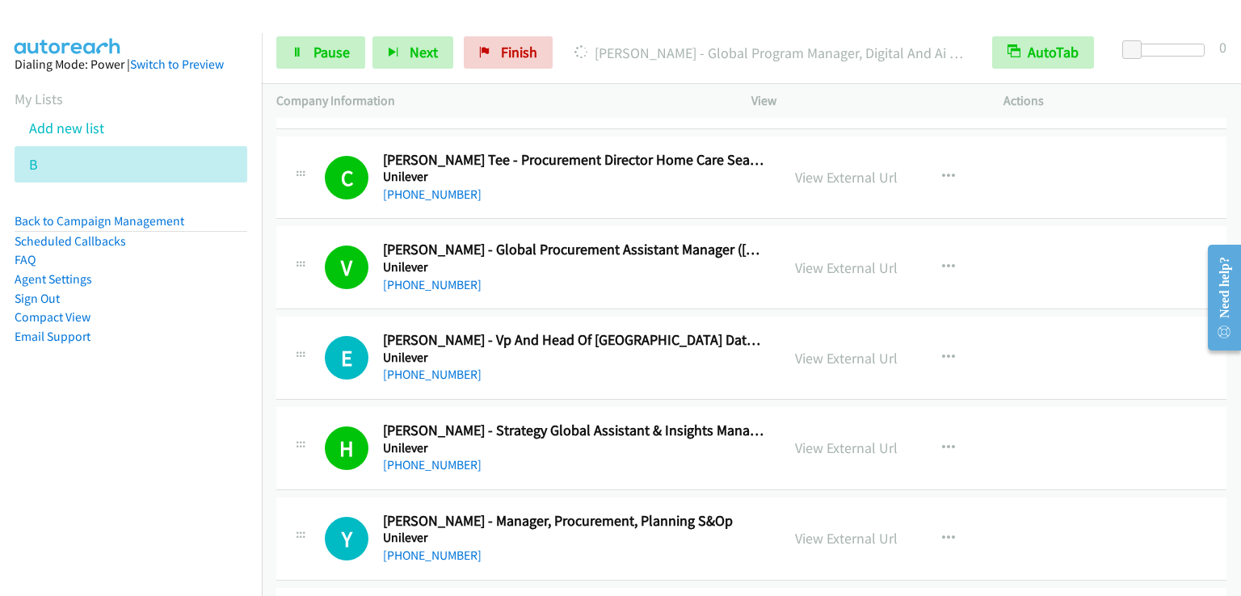
click at [93, 461] on nav "Dialing Mode: Power | Switch to Preview My Lists Add new list B Back to Campaig…" at bounding box center [131, 331] width 263 height 596
click at [333, 57] on span "Pause" at bounding box center [331, 52] width 36 height 19
click at [322, 59] on span "Start Calls" at bounding box center [307, 76] width 30 height 35
click at [332, 48] on span "Pause" at bounding box center [331, 52] width 36 height 19
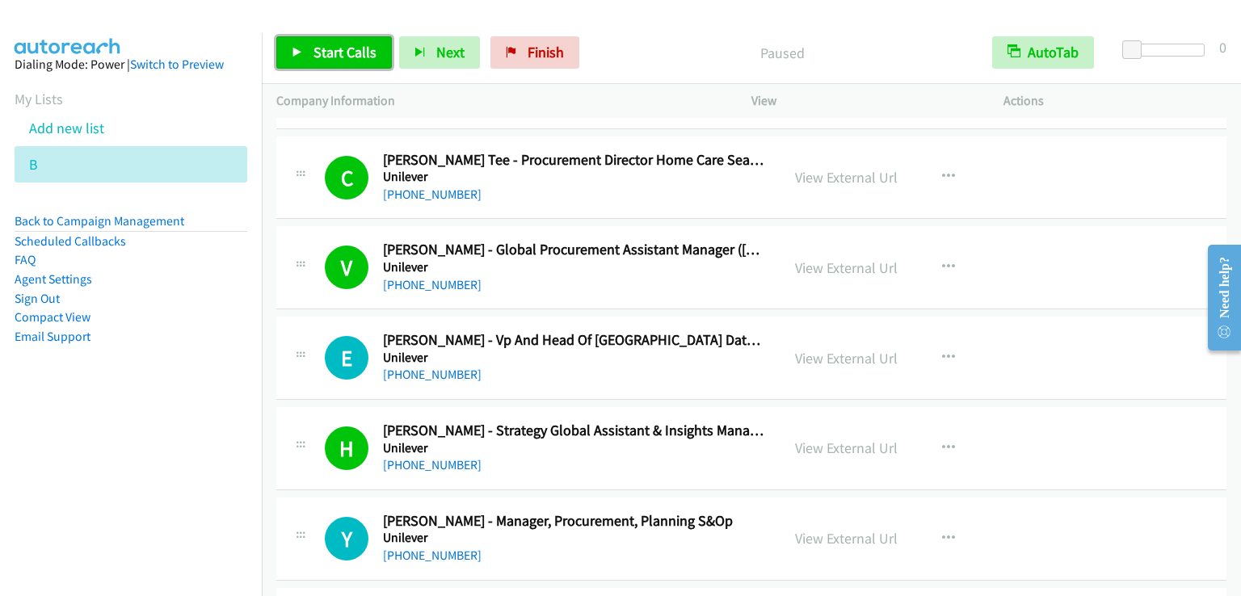
click at [332, 48] on span "Start Calls" at bounding box center [344, 52] width 63 height 19
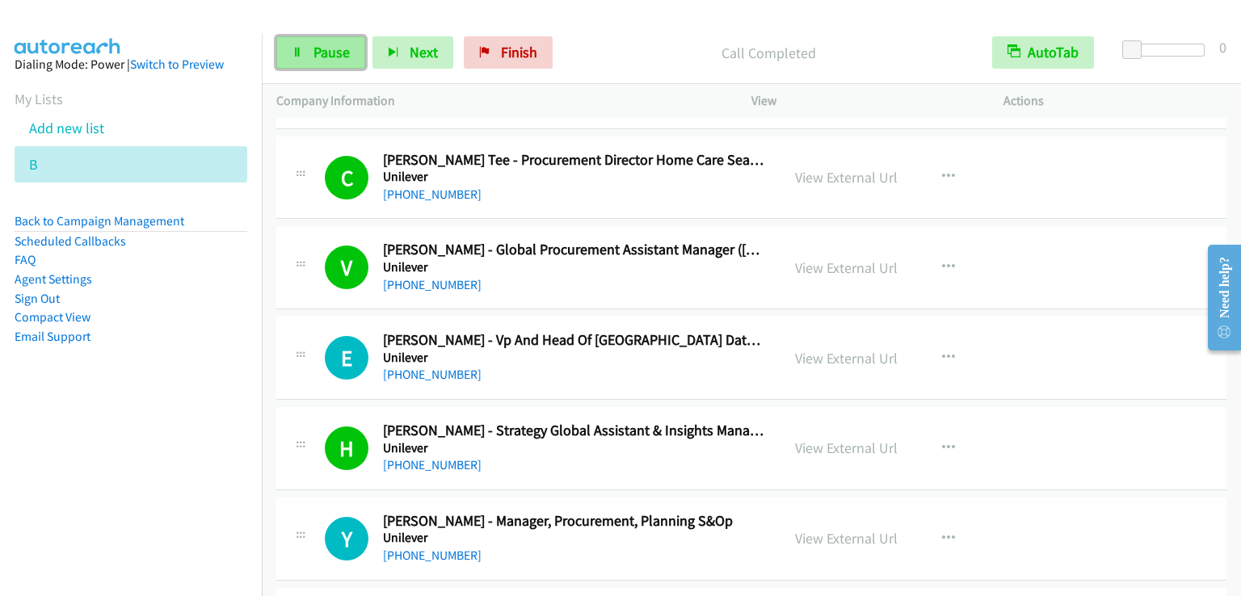
click at [319, 40] on link "Pause" at bounding box center [320, 52] width 89 height 32
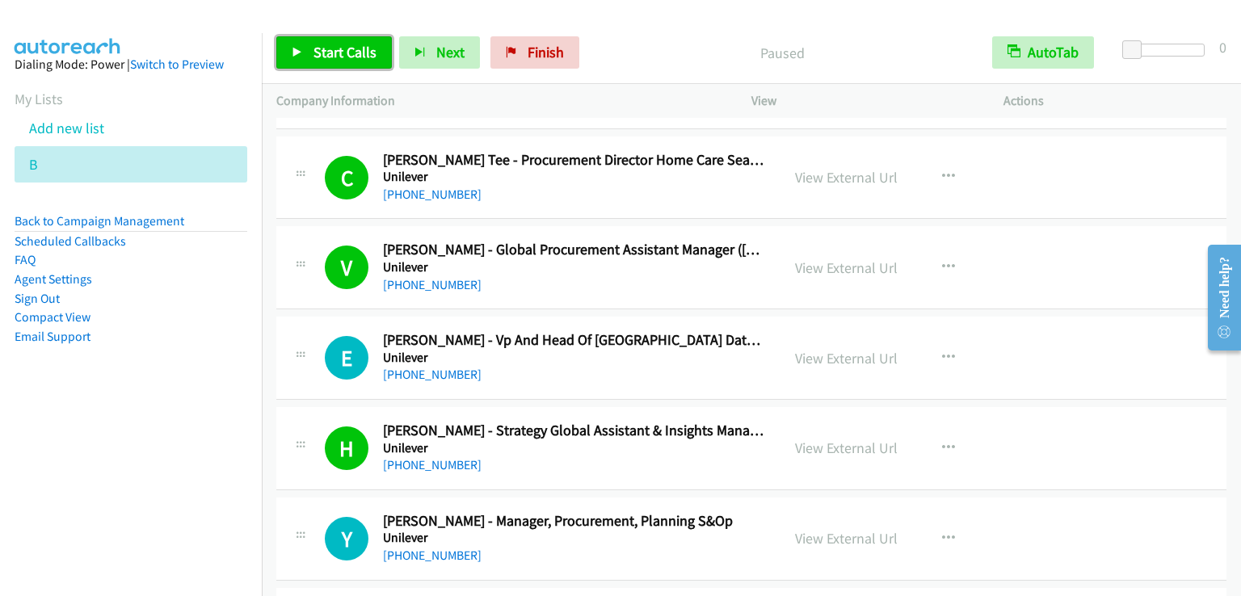
click at [320, 42] on link "Start Calls" at bounding box center [334, 52] width 116 height 32
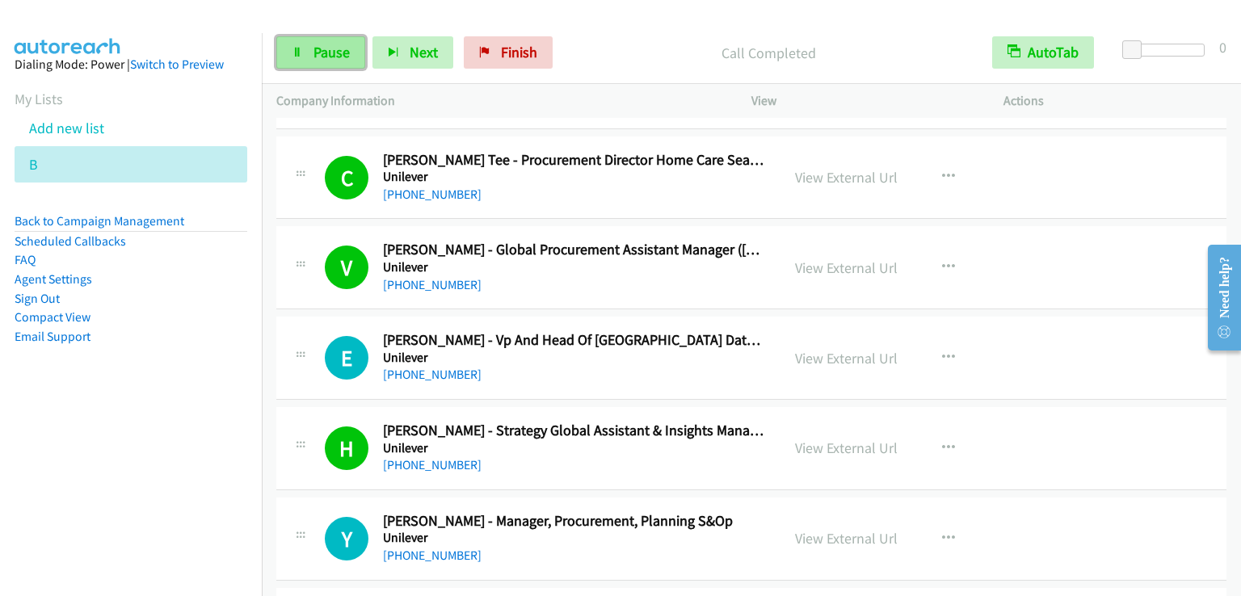
click at [326, 54] on span "Pause" at bounding box center [331, 52] width 36 height 19
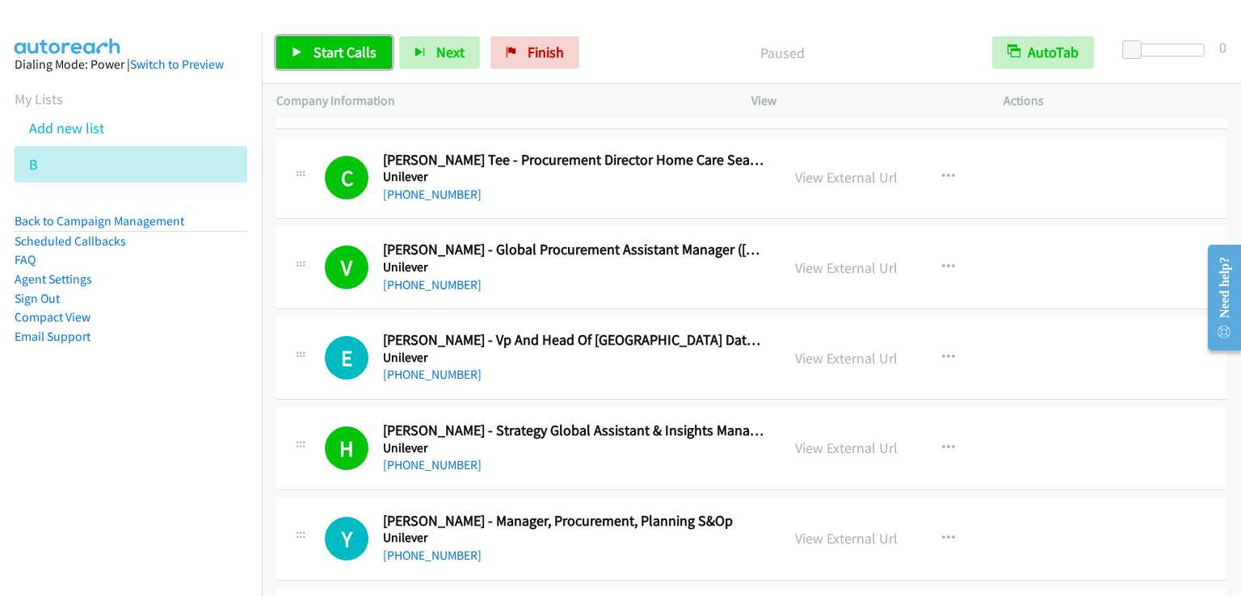
click at [326, 54] on span "Start Calls" at bounding box center [344, 52] width 63 height 19
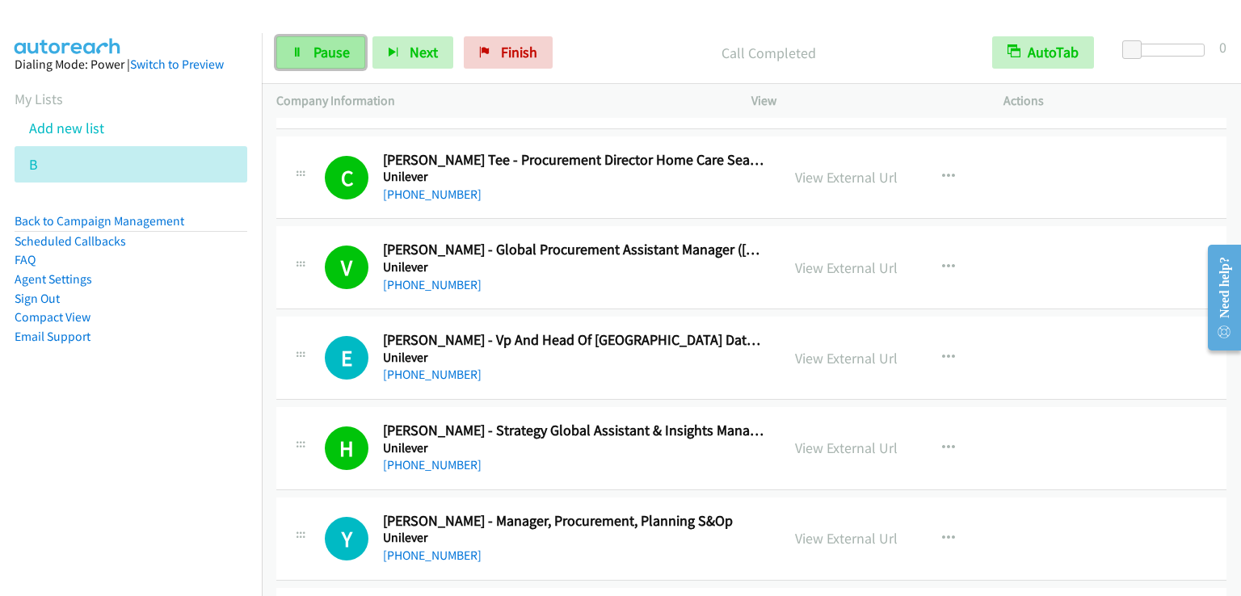
click at [320, 47] on span "Pause" at bounding box center [331, 52] width 36 height 19
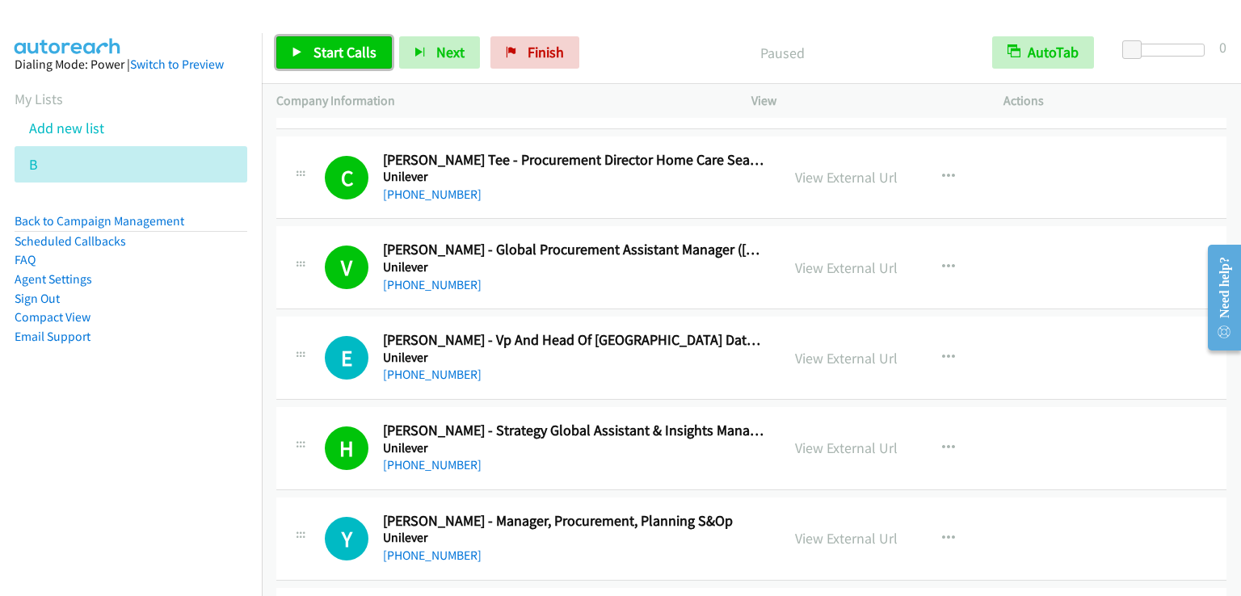
click at [320, 47] on span "Start Calls" at bounding box center [344, 52] width 63 height 19
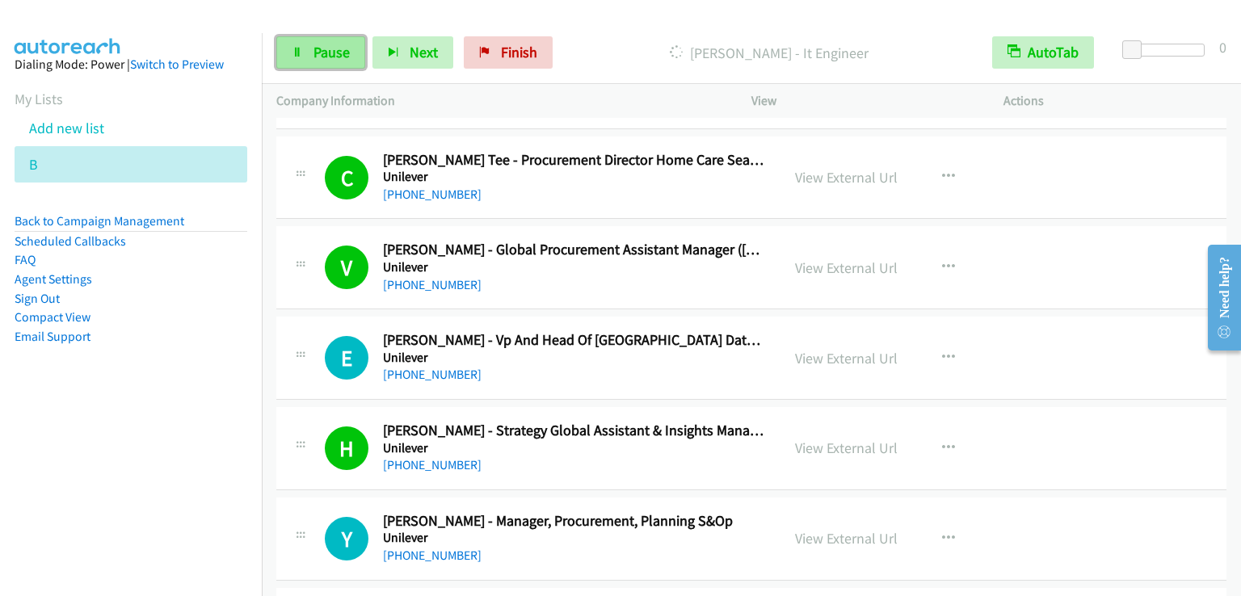
click at [315, 48] on span "Pause" at bounding box center [331, 52] width 36 height 19
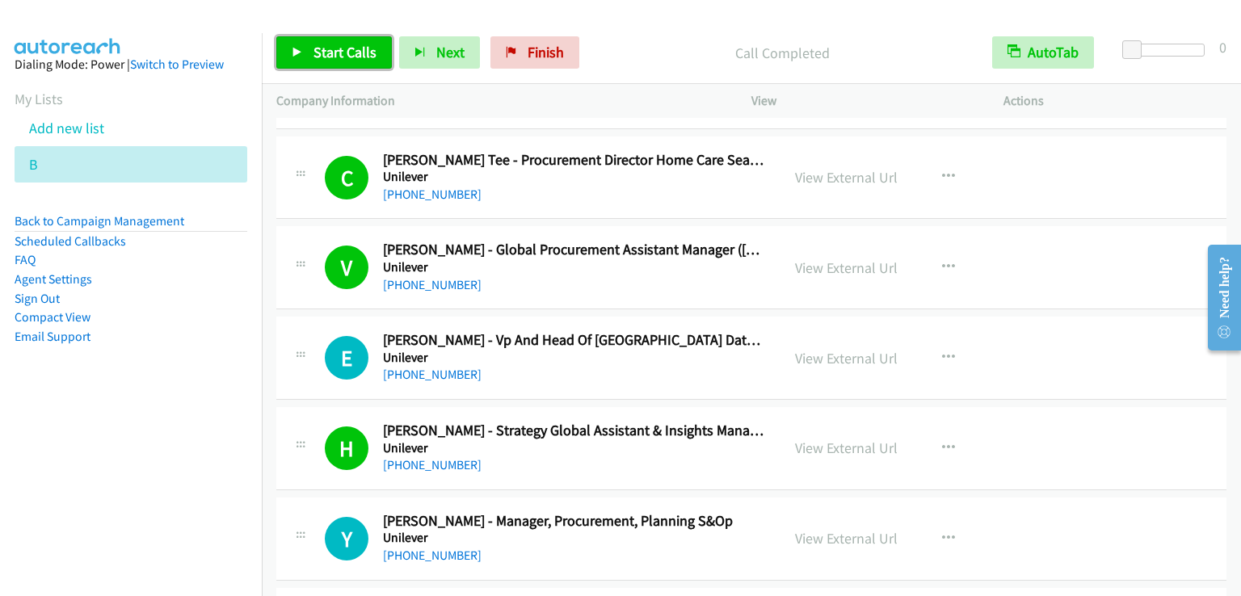
click at [346, 57] on span "Start Calls" at bounding box center [344, 52] width 63 height 19
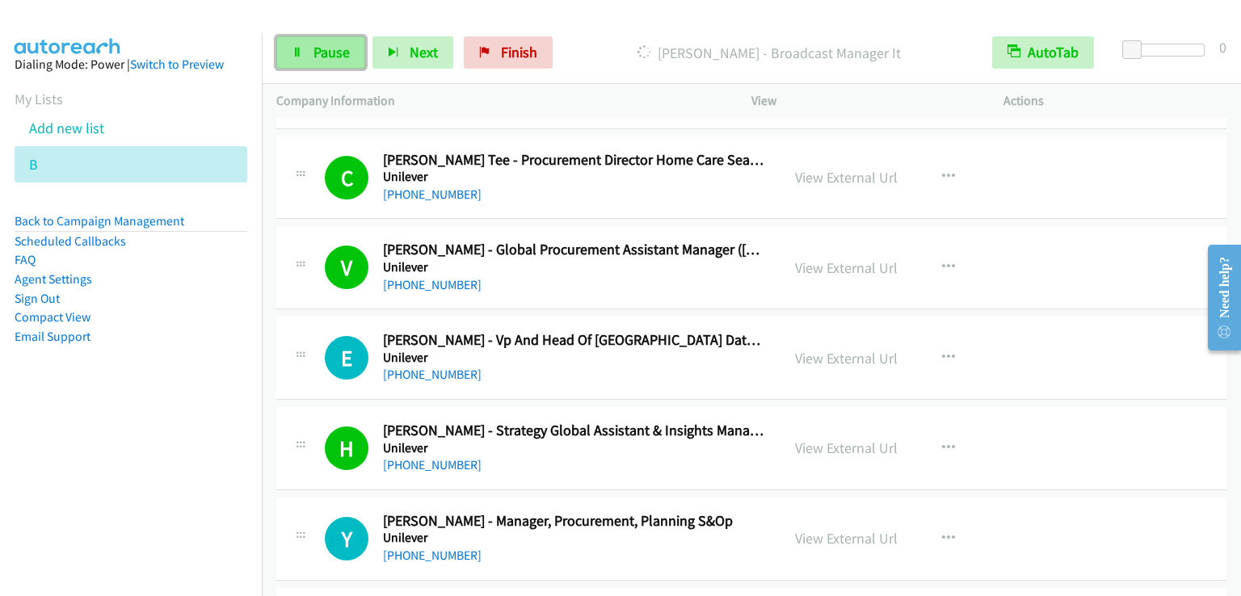
click at [325, 56] on span "Pause" at bounding box center [331, 52] width 36 height 19
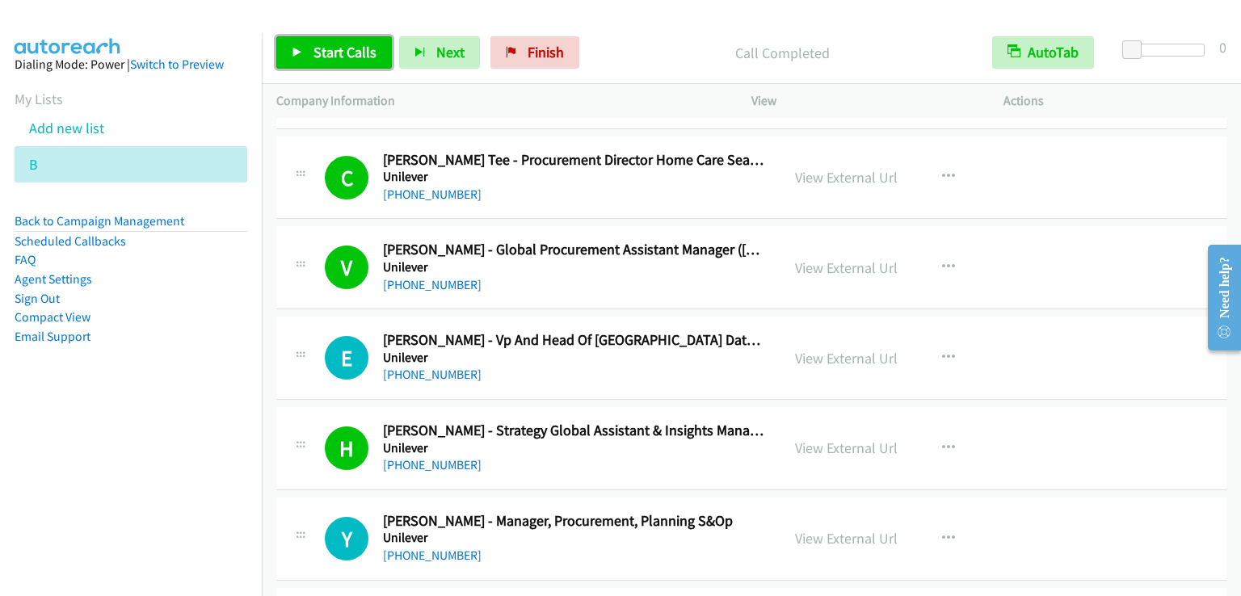
click at [330, 40] on link "Start Calls" at bounding box center [334, 52] width 116 height 32
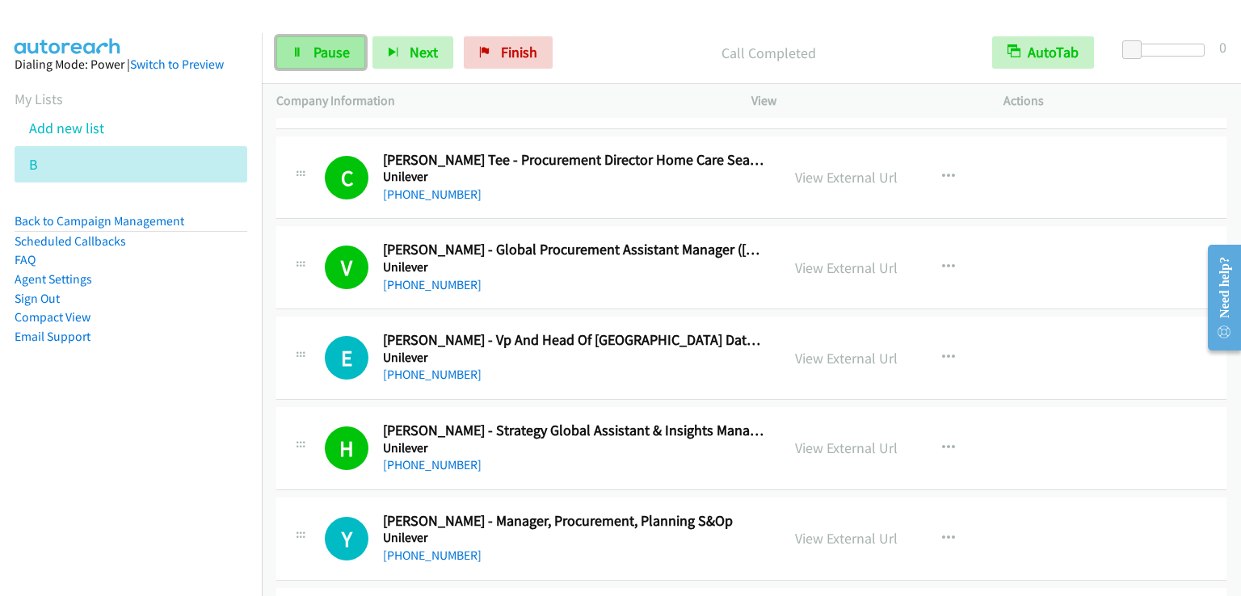
click at [317, 52] on span "Pause" at bounding box center [331, 52] width 36 height 19
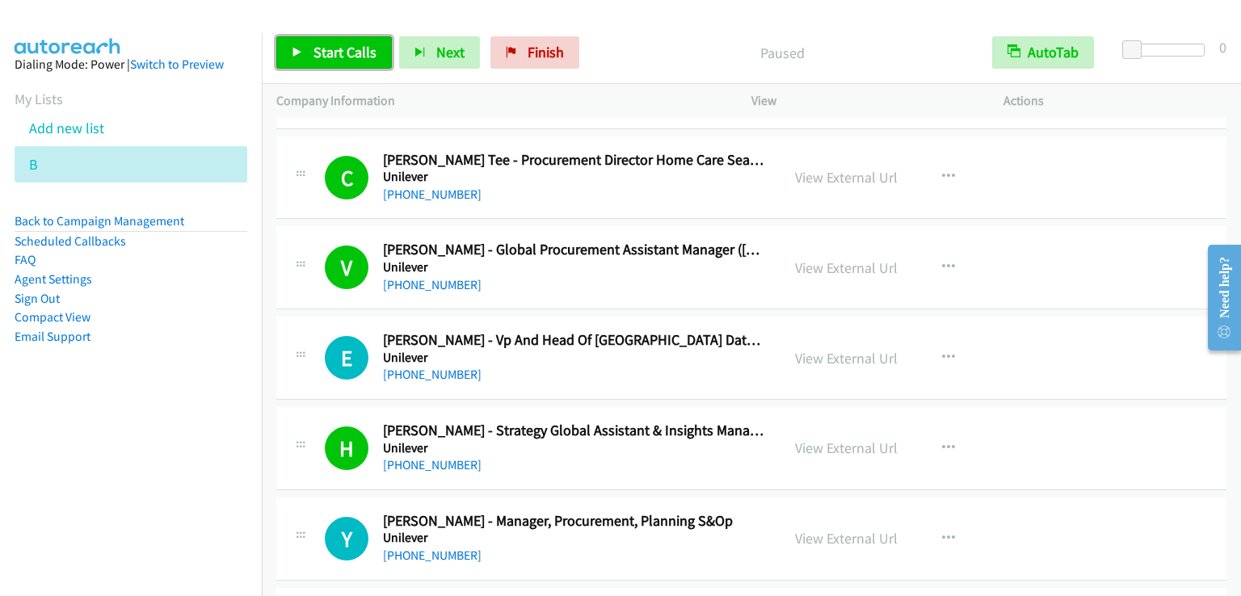
click at [317, 52] on span "Start Calls" at bounding box center [344, 52] width 63 height 19
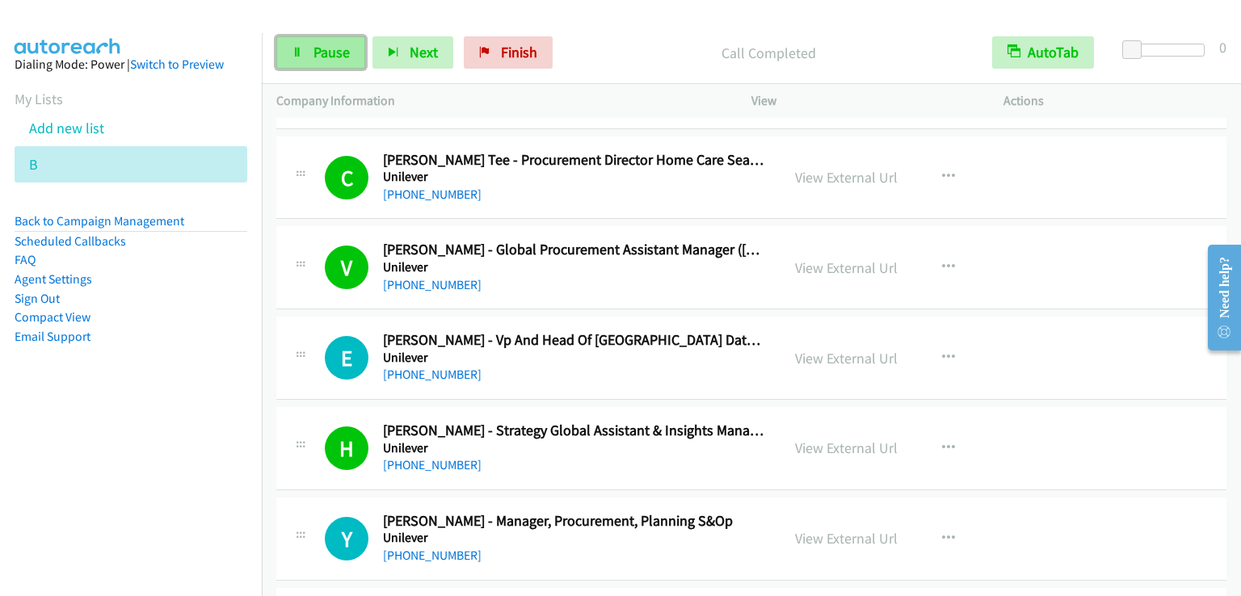
click at [323, 62] on link "Pause" at bounding box center [320, 52] width 89 height 32
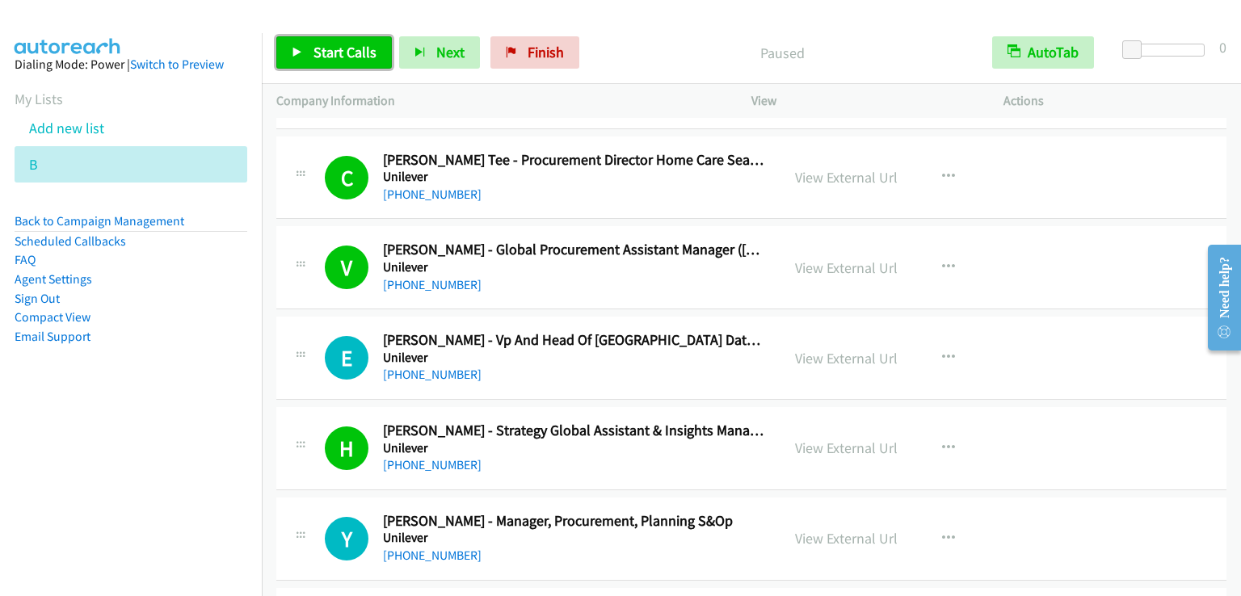
click at [323, 62] on link "Start Calls" at bounding box center [334, 52] width 116 height 32
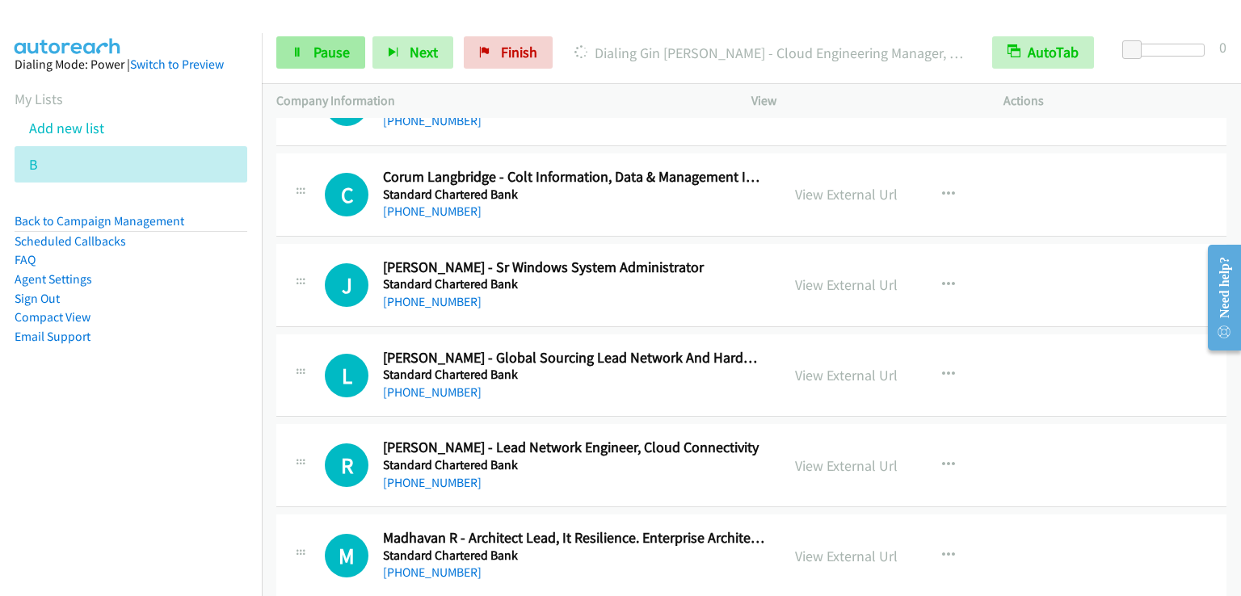
scroll to position [7594, 0]
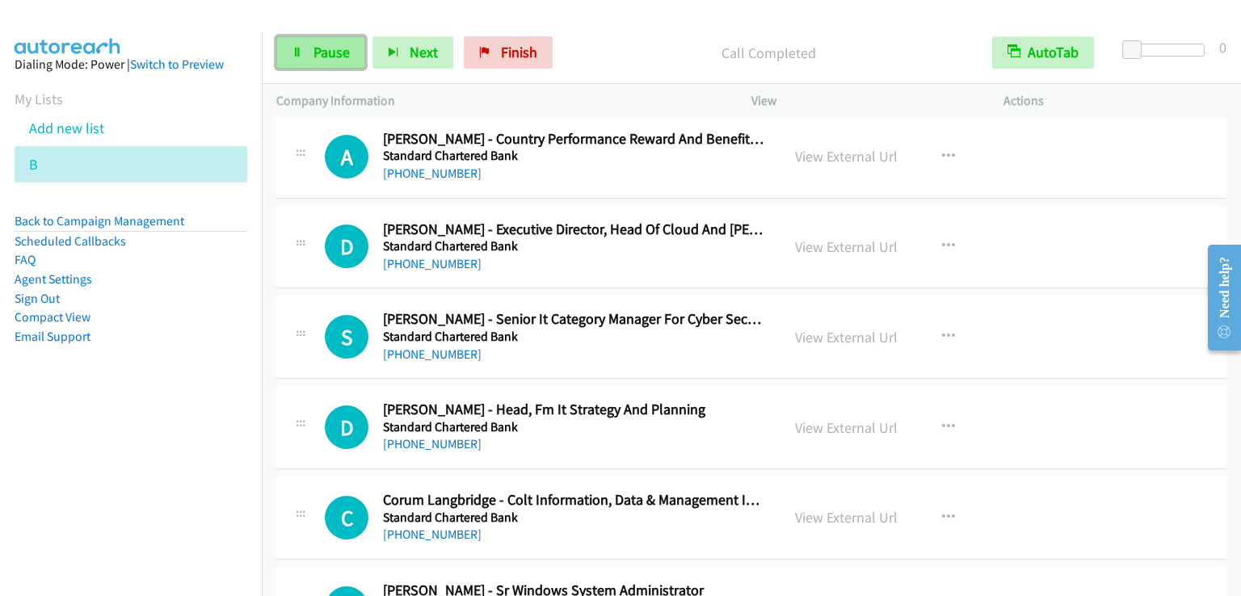
click at [327, 54] on span "Pause" at bounding box center [331, 52] width 36 height 19
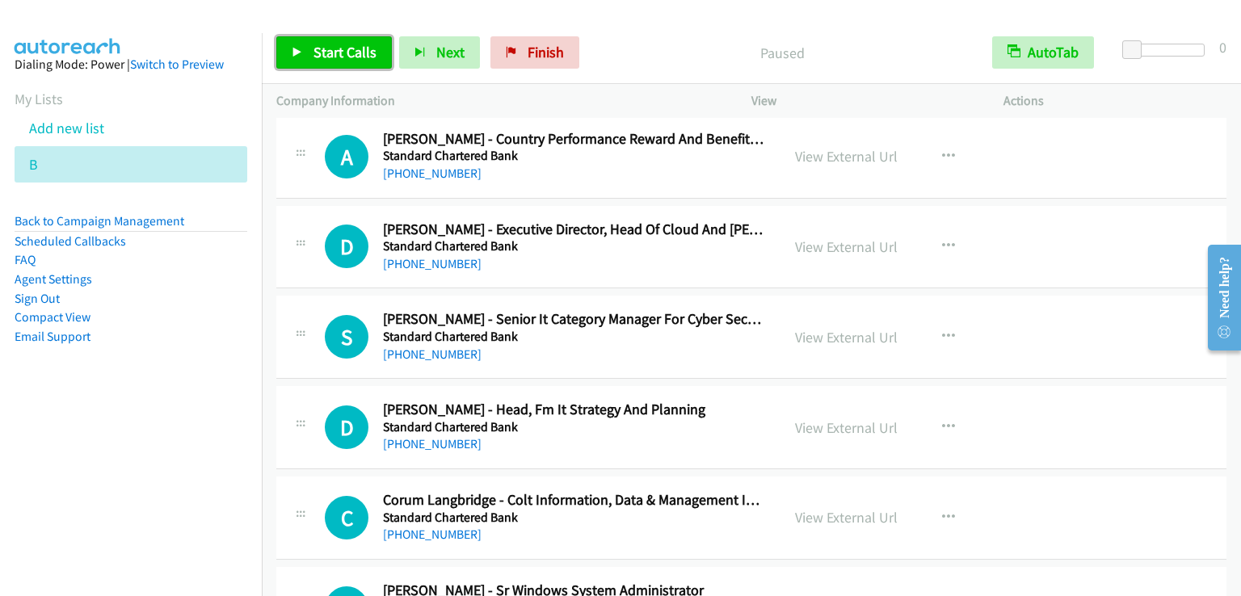
click at [327, 54] on span "Start Calls" at bounding box center [344, 52] width 63 height 19
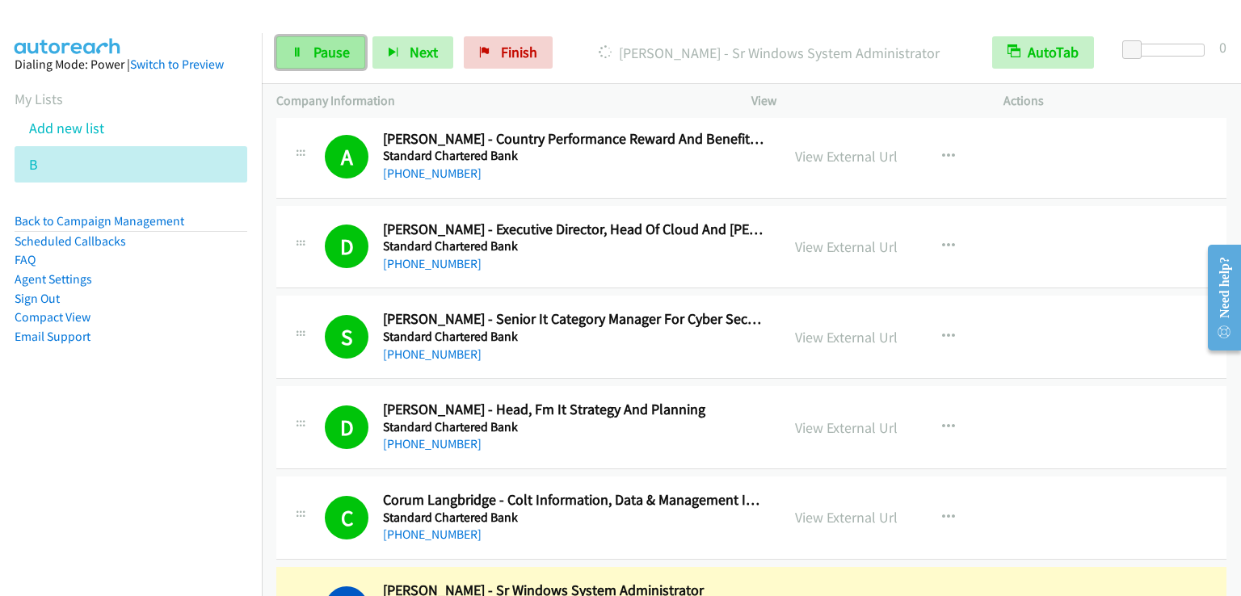
click at [337, 59] on span "Pause" at bounding box center [331, 52] width 36 height 19
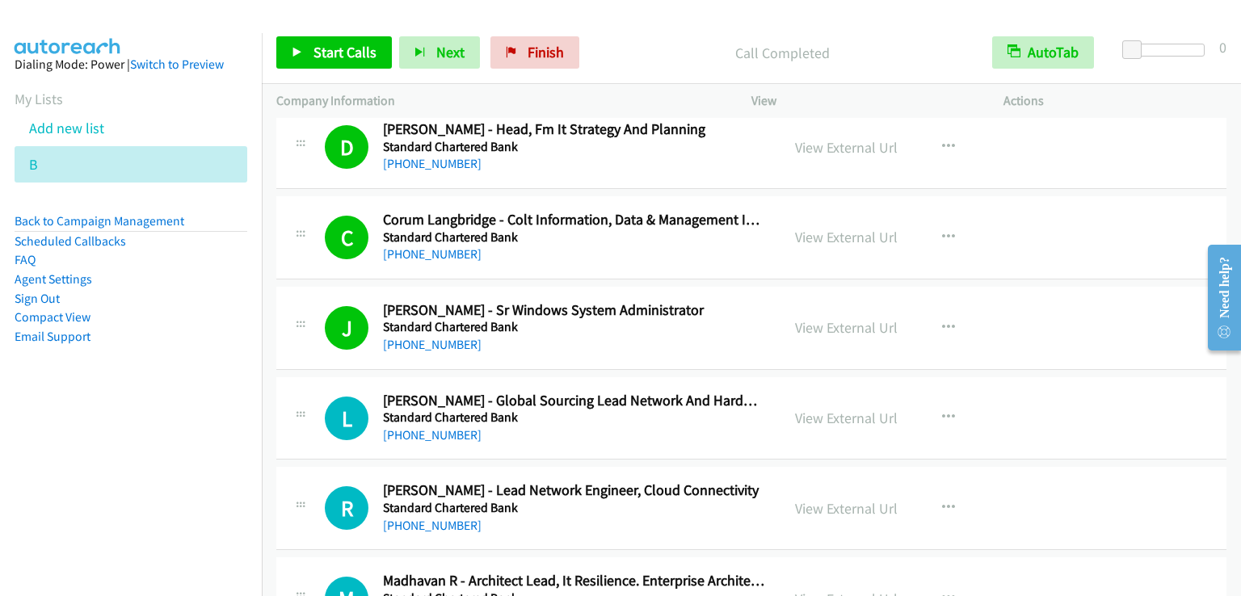
scroll to position [7837, 0]
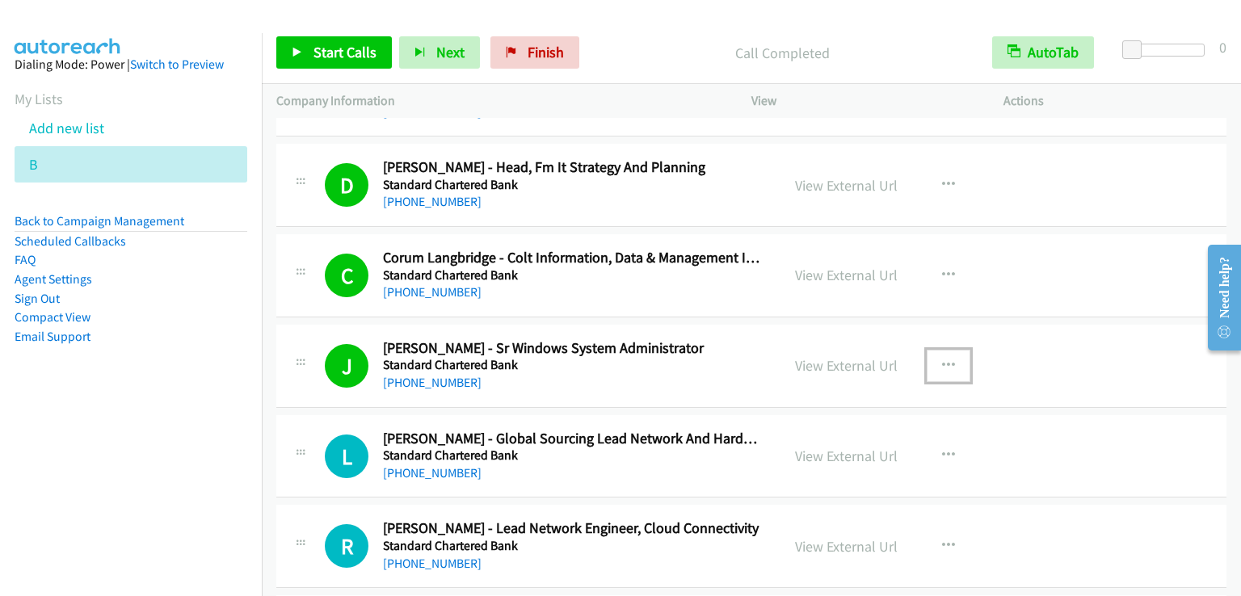
click at [942, 360] on icon "button" at bounding box center [948, 366] width 13 height 13
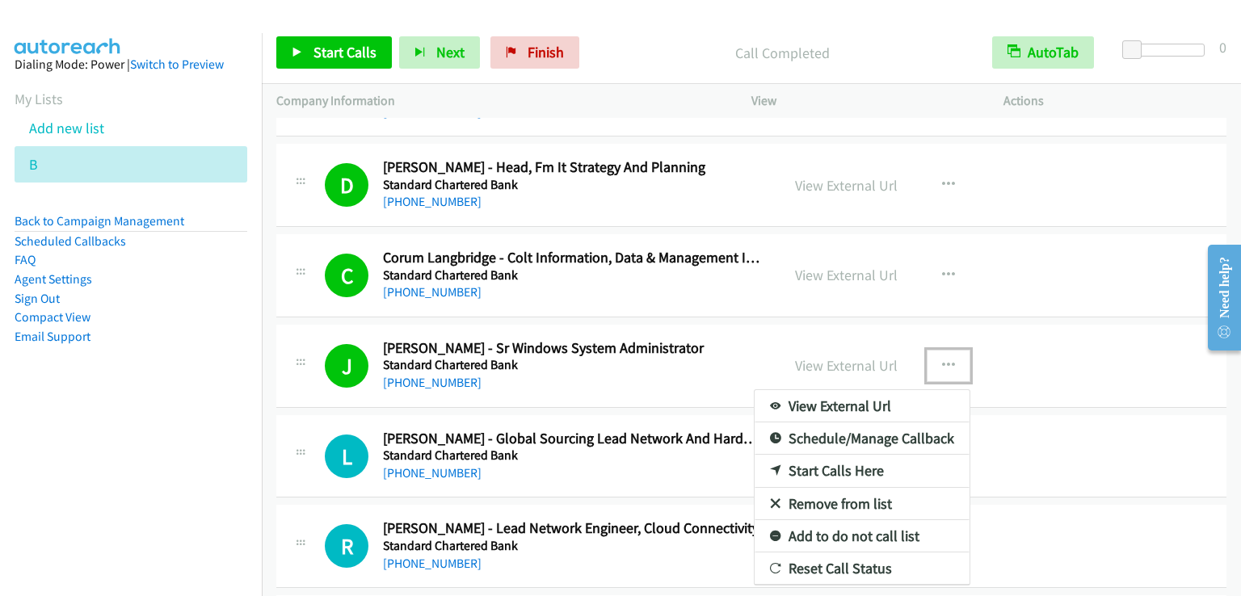
click at [860, 488] on link "Remove from list" at bounding box center [862, 504] width 215 height 32
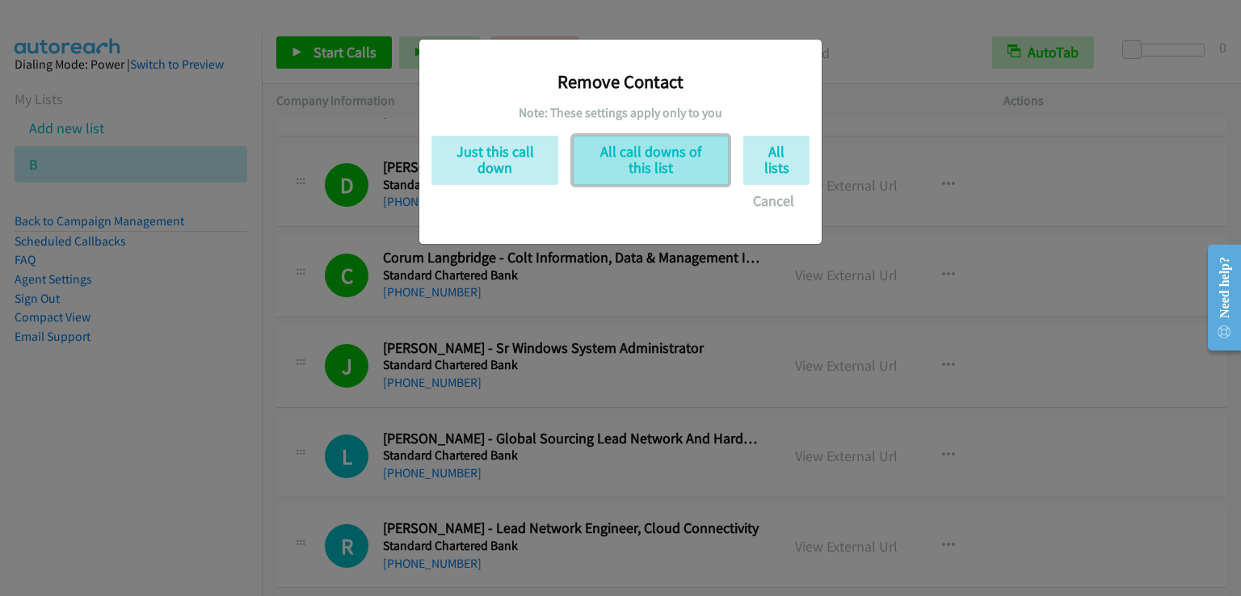
click at [656, 173] on button "All call downs of this list" at bounding box center [651, 160] width 156 height 49
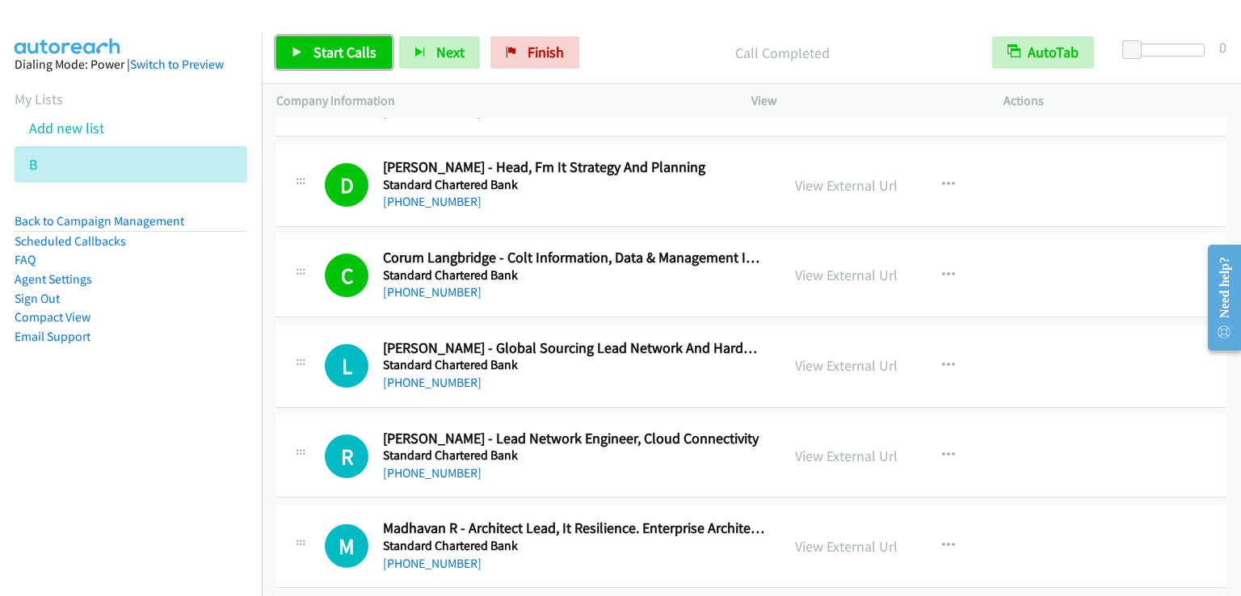
click at [346, 50] on span "Start Calls" at bounding box center [344, 52] width 63 height 19
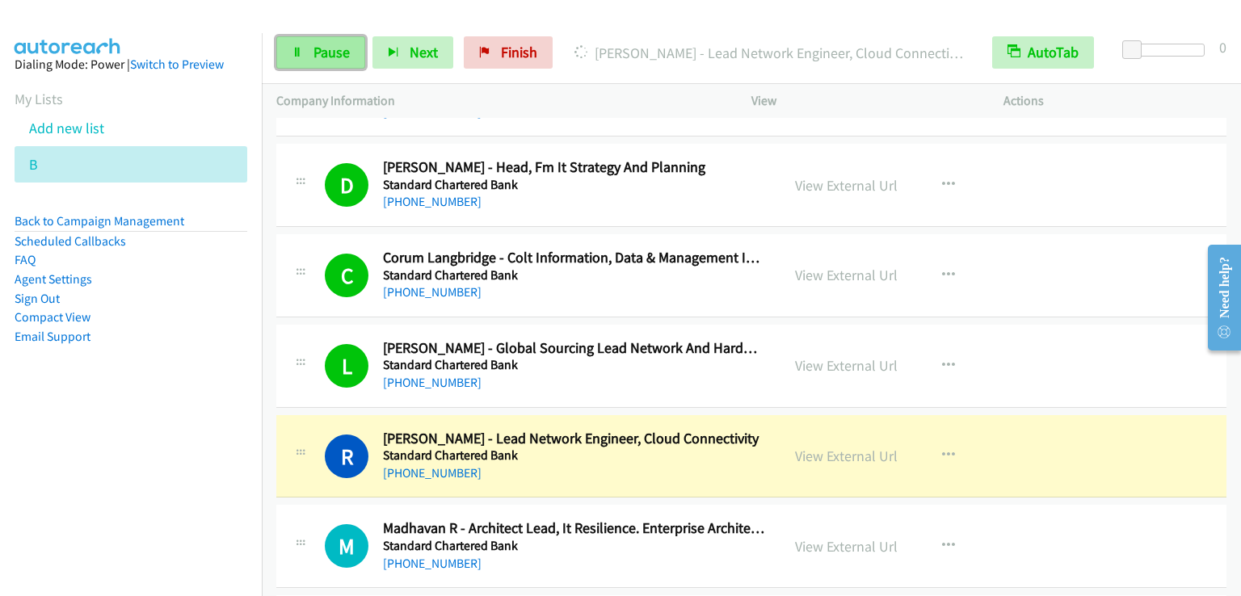
click at [329, 55] on span "Pause" at bounding box center [331, 52] width 36 height 19
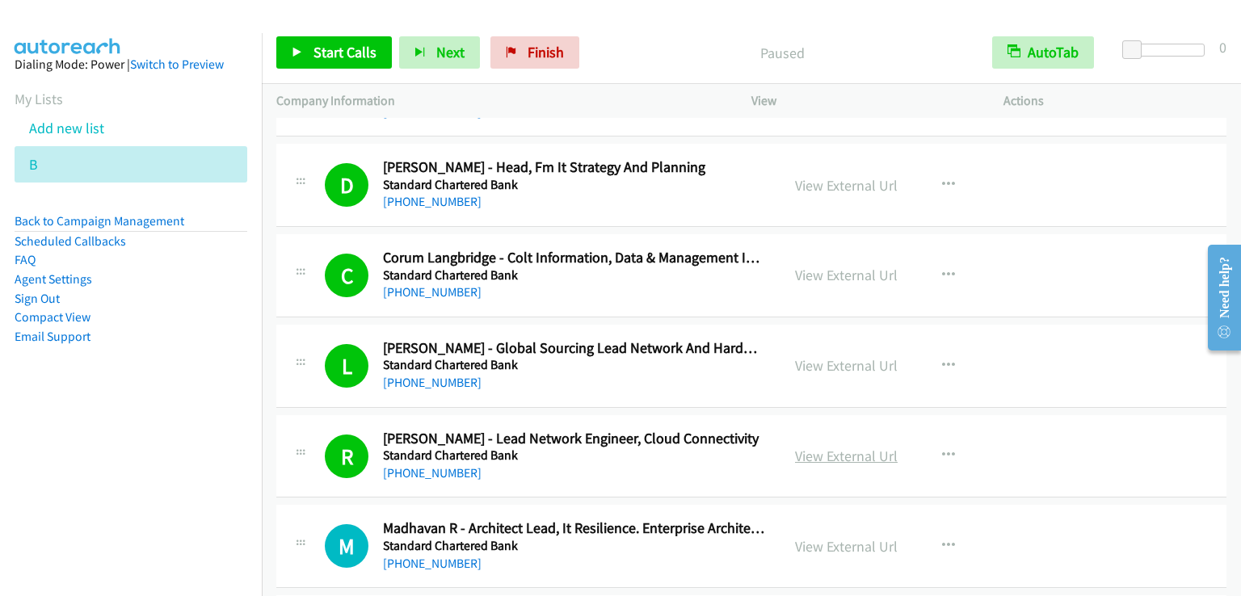
click at [842, 447] on link "View External Url" at bounding box center [846, 456] width 103 height 19
click at [346, 53] on span "Start Calls" at bounding box center [344, 52] width 63 height 19
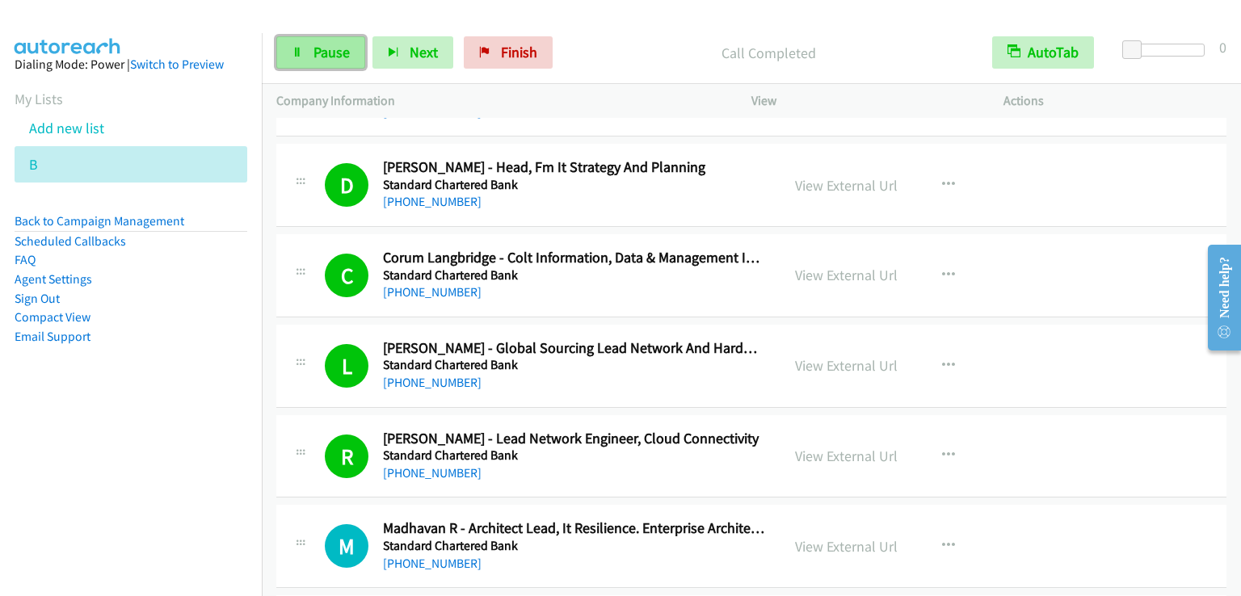
click at [339, 54] on span "Pause" at bounding box center [331, 52] width 36 height 19
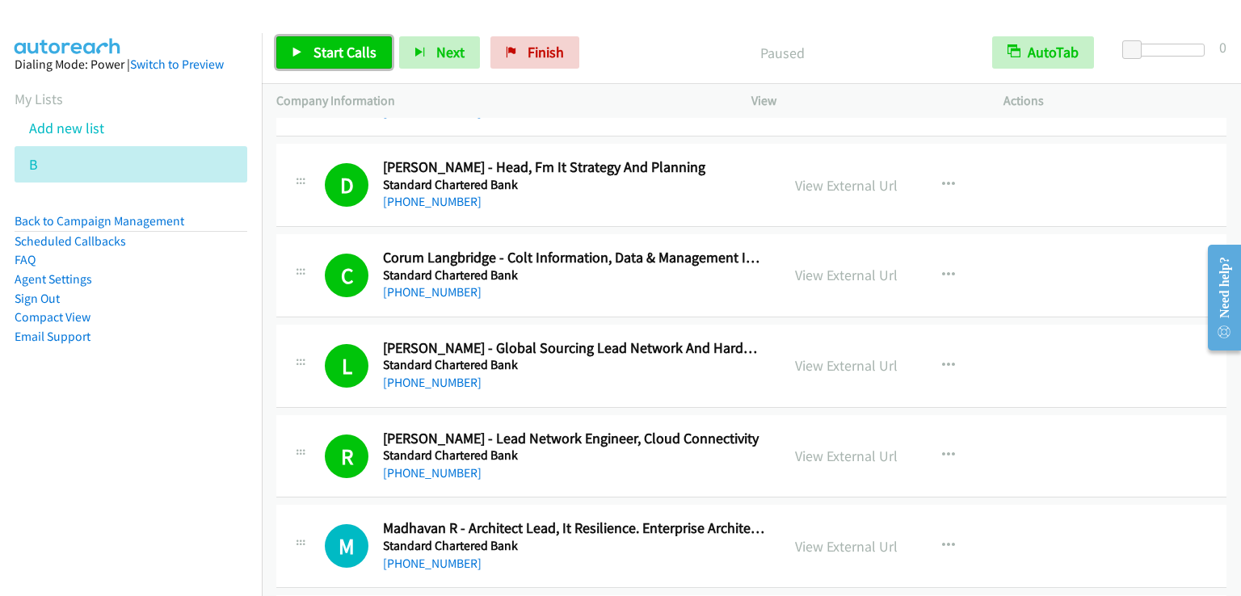
click at [339, 54] on span "Start Calls" at bounding box center [344, 52] width 63 height 19
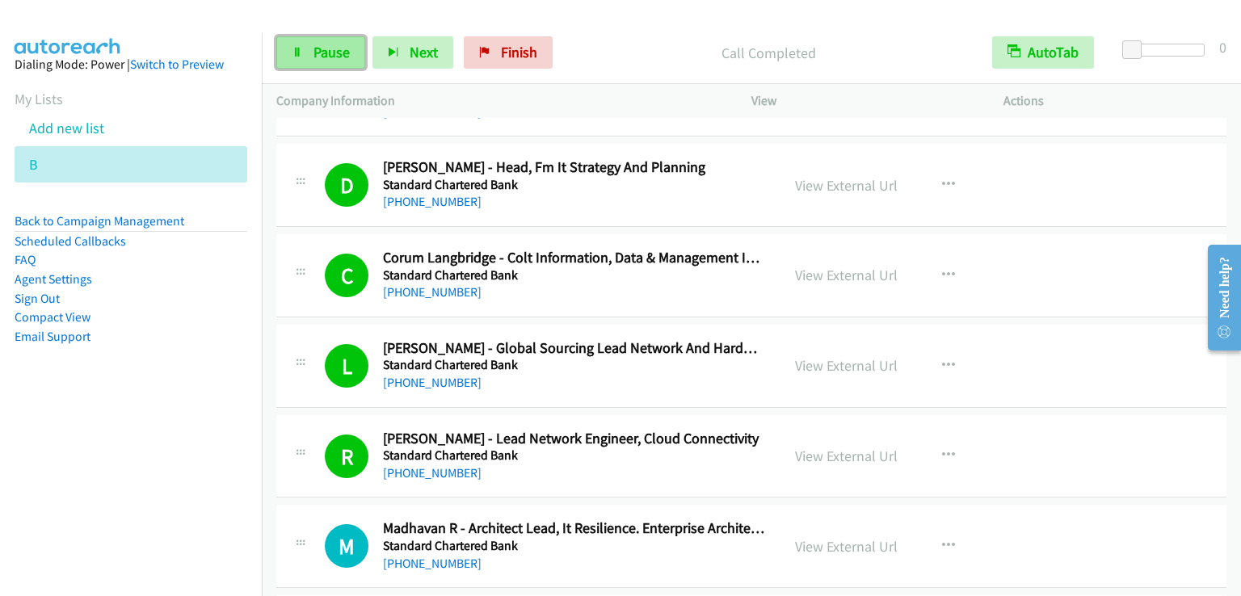
click at [343, 56] on span "Pause" at bounding box center [331, 52] width 36 height 19
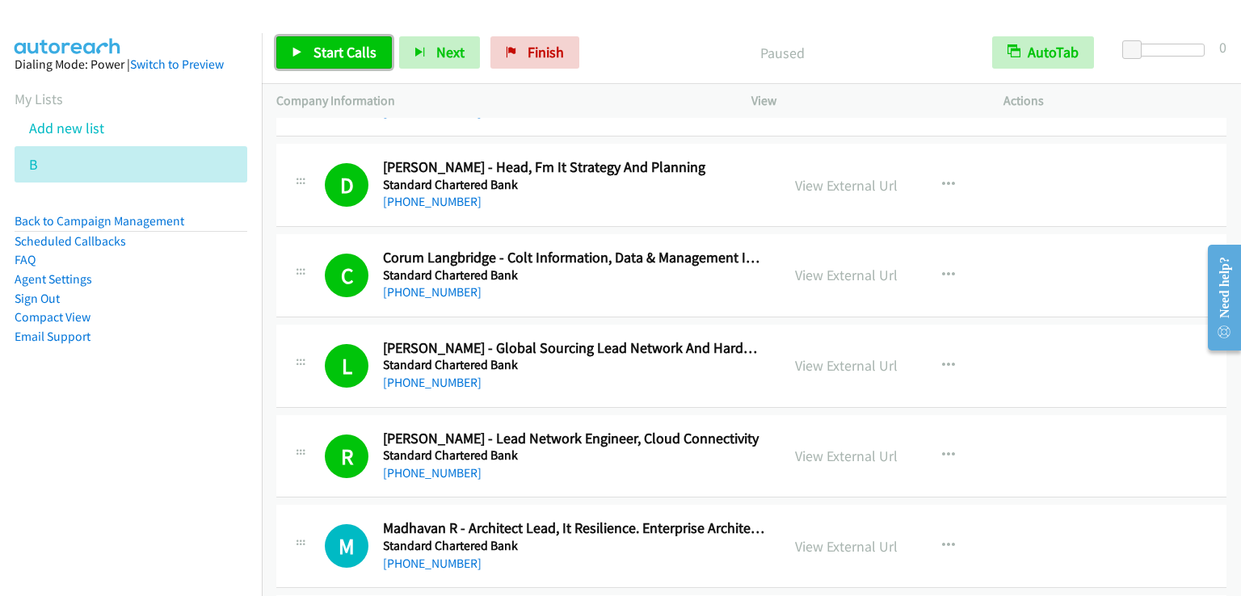
click at [343, 56] on span "Start Calls" at bounding box center [344, 52] width 63 height 19
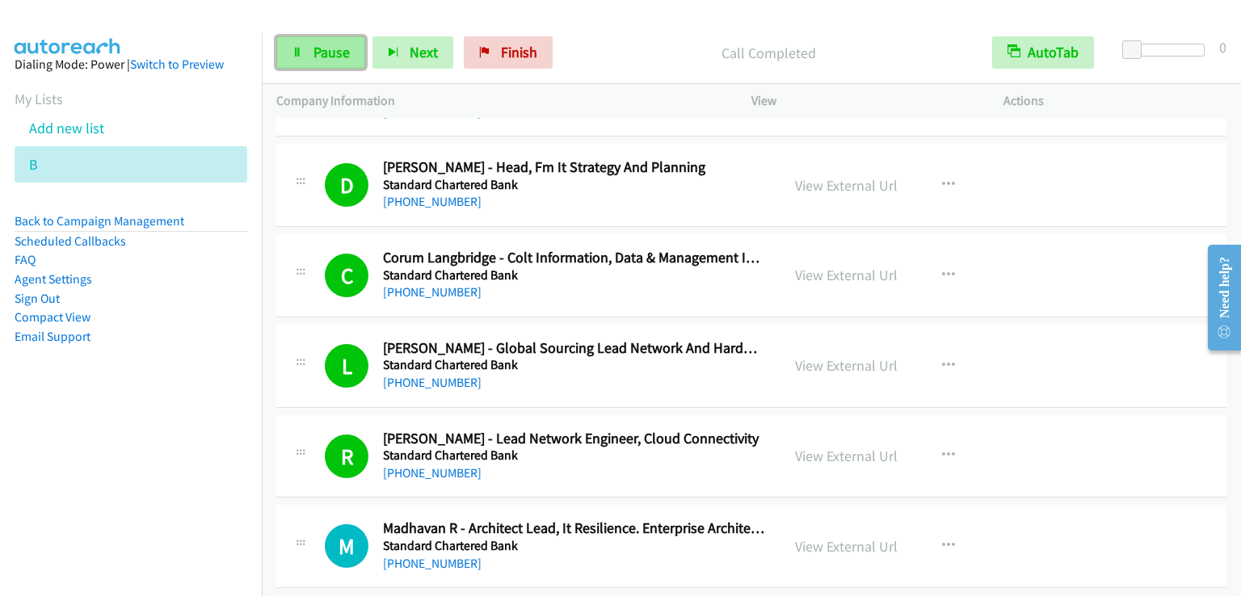
click at [333, 66] on link "Pause" at bounding box center [320, 52] width 89 height 32
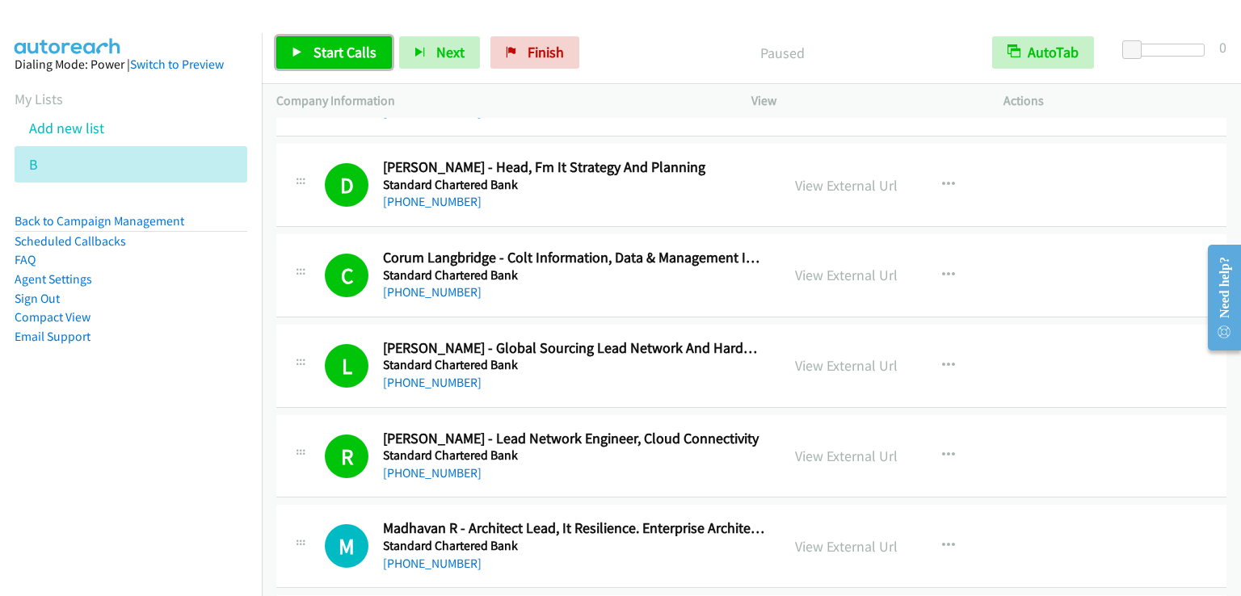
click at [331, 62] on link "Start Calls" at bounding box center [334, 52] width 116 height 32
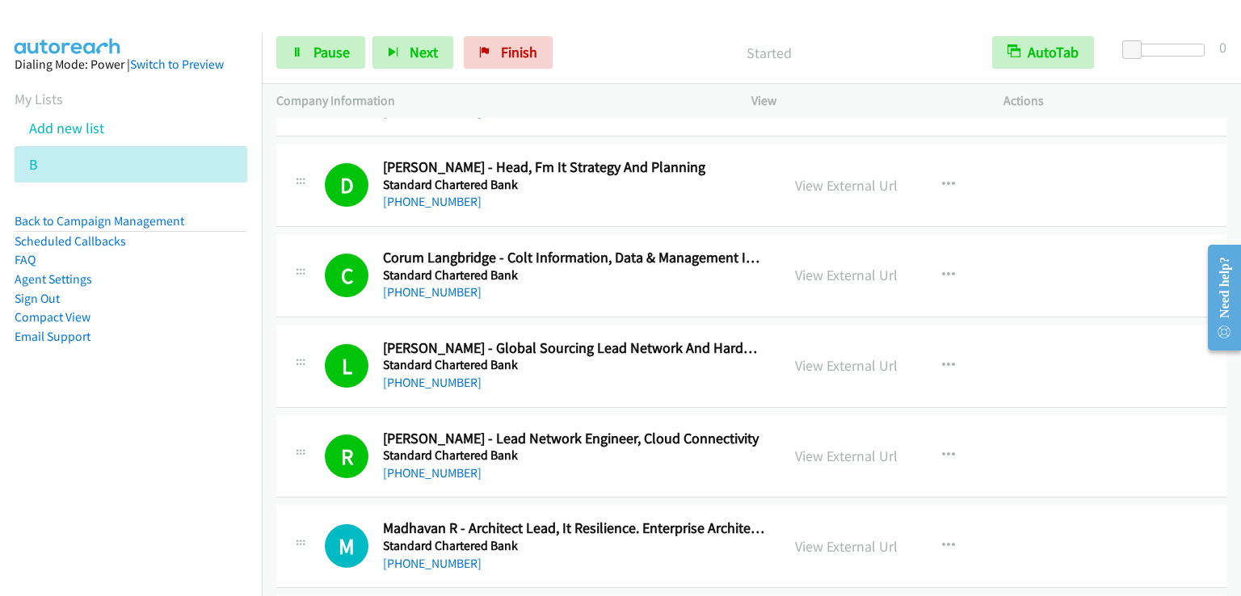
click at [152, 450] on nav "Dialing Mode: Power | Switch to Preview My Lists Add new list B Back to Campaig…" at bounding box center [131, 331] width 263 height 596
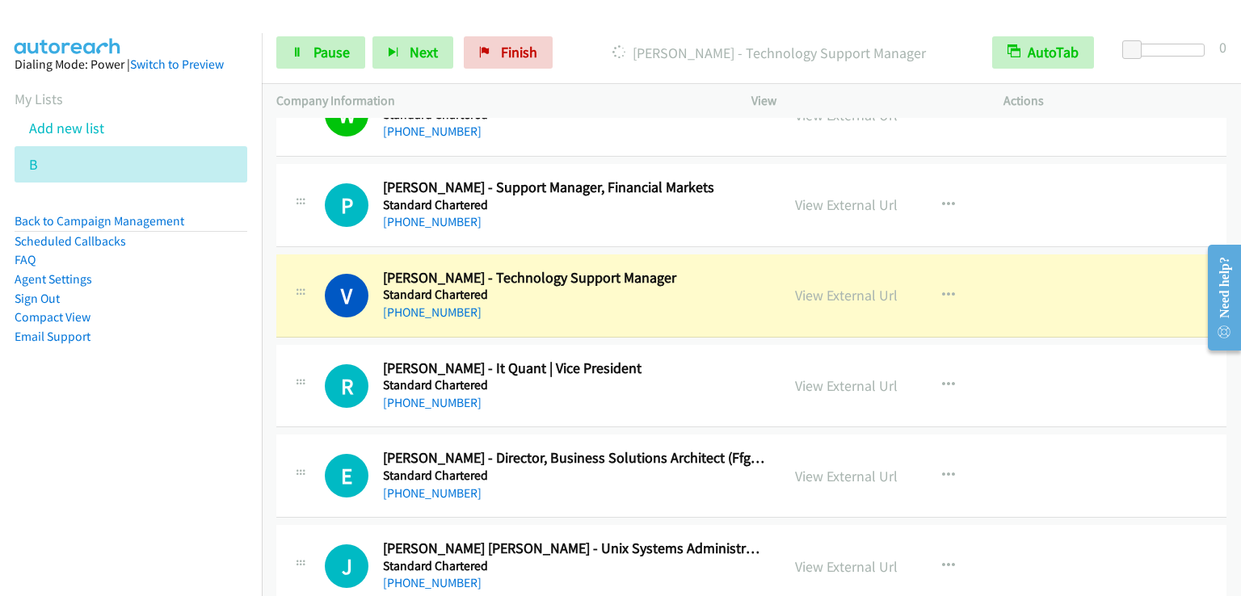
scroll to position [9371, 0]
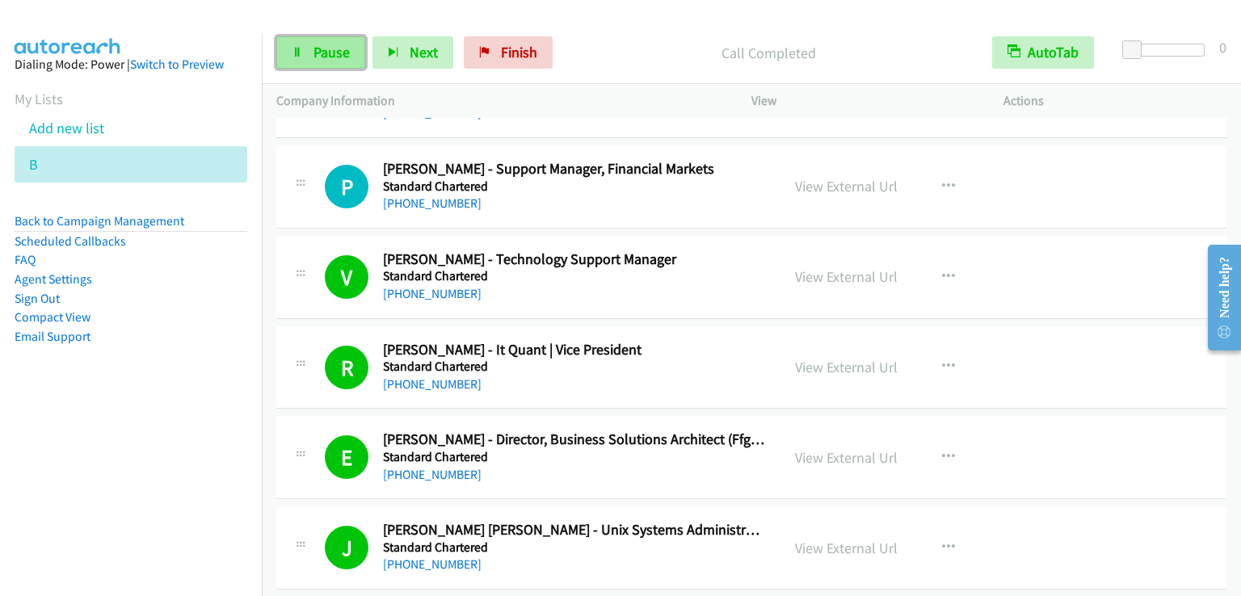
click at [313, 51] on span "Pause" at bounding box center [331, 52] width 36 height 19
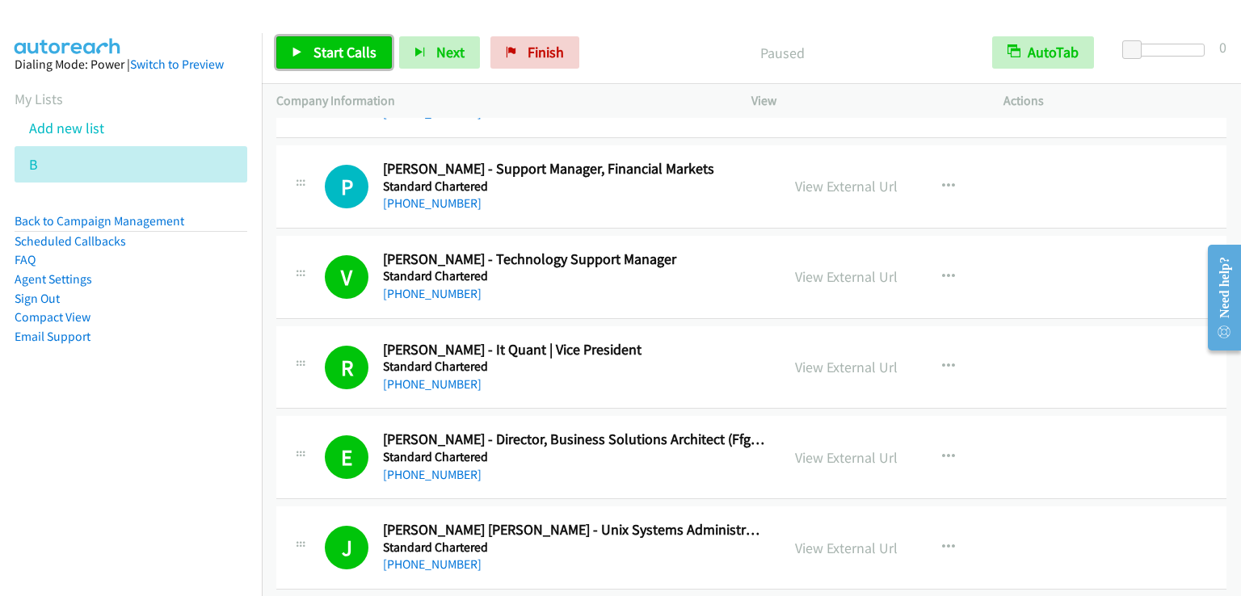
click at [313, 51] on span "Start Calls" at bounding box center [344, 52] width 63 height 19
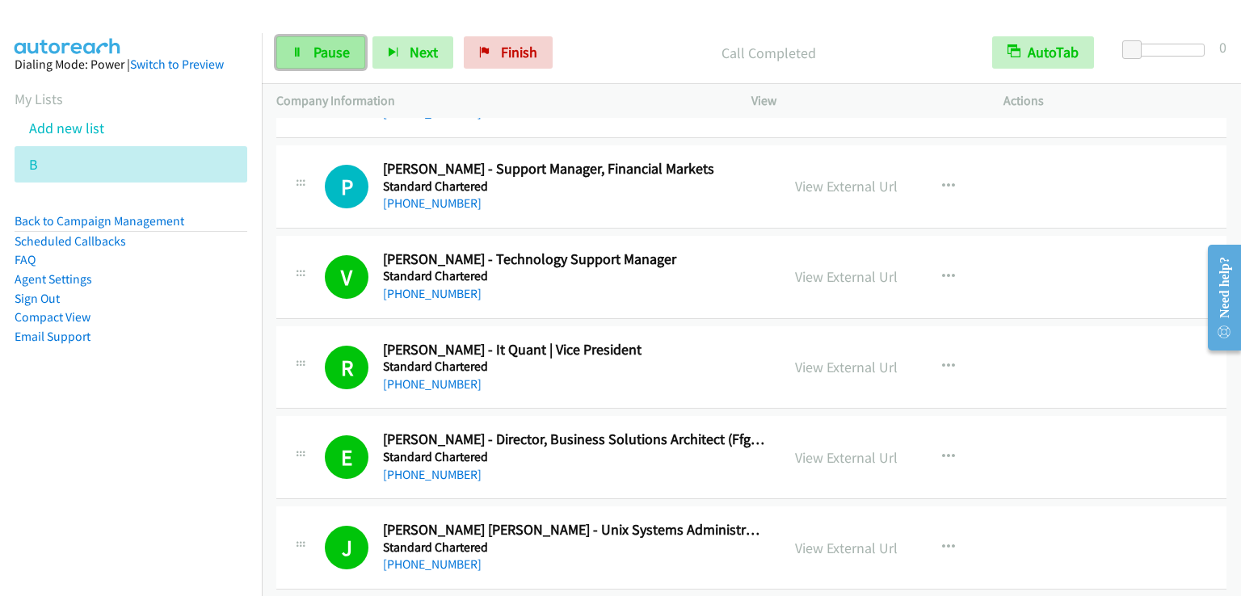
click at [336, 43] on span "Pause" at bounding box center [331, 52] width 36 height 19
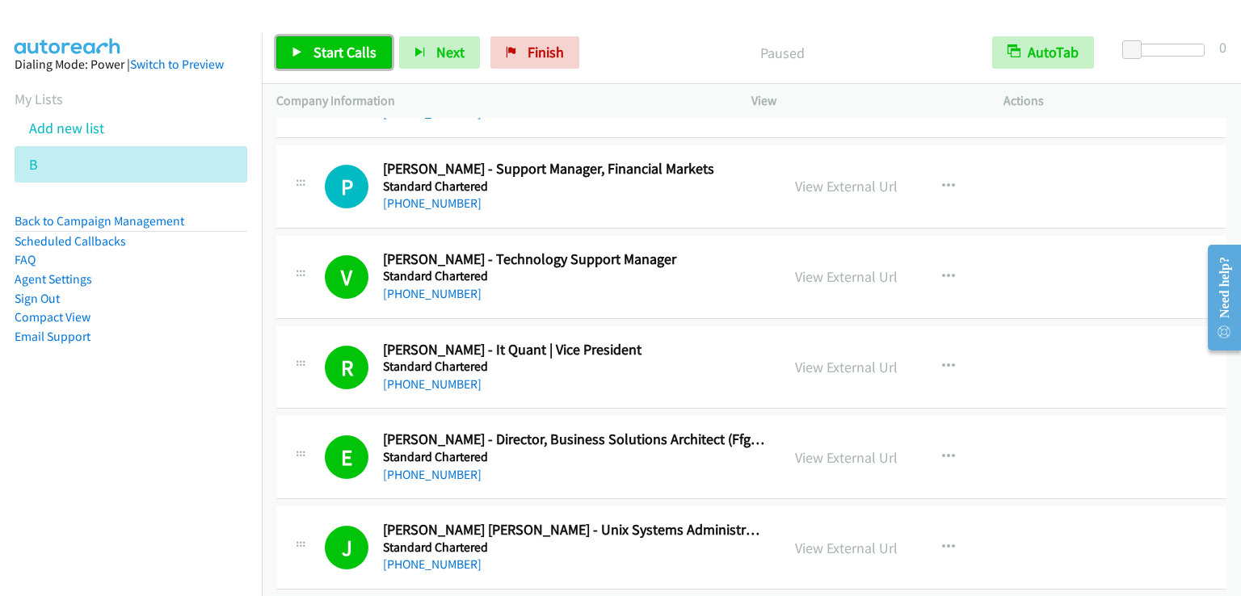
click at [336, 43] on span "Start Calls" at bounding box center [344, 52] width 63 height 19
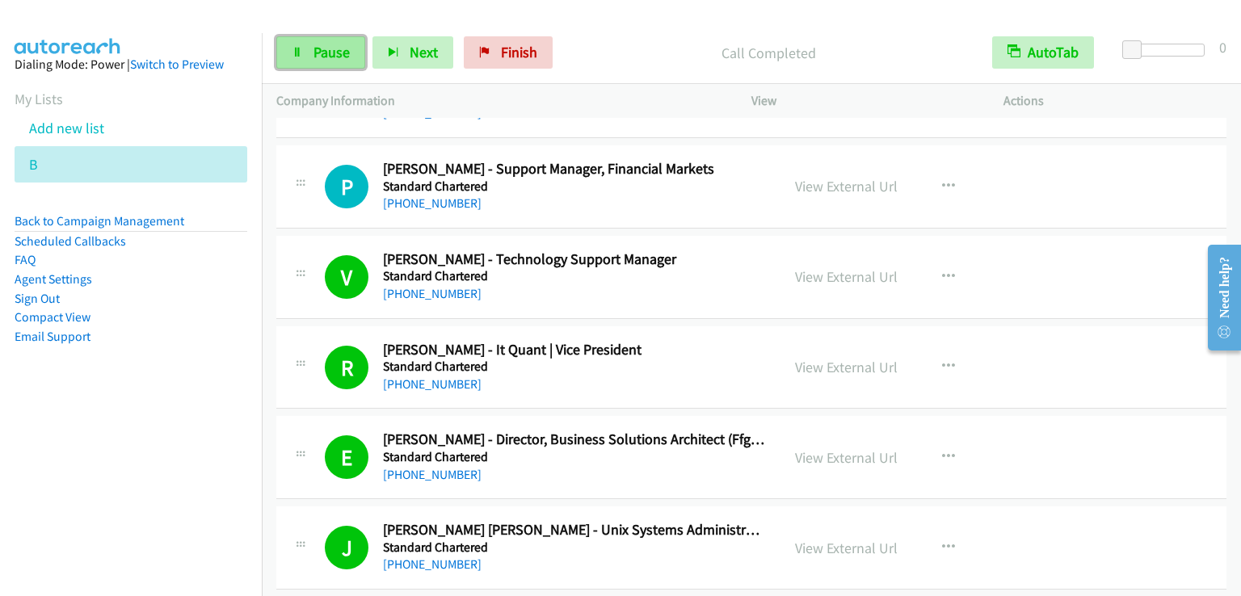
click at [347, 51] on span "Pause" at bounding box center [331, 52] width 36 height 19
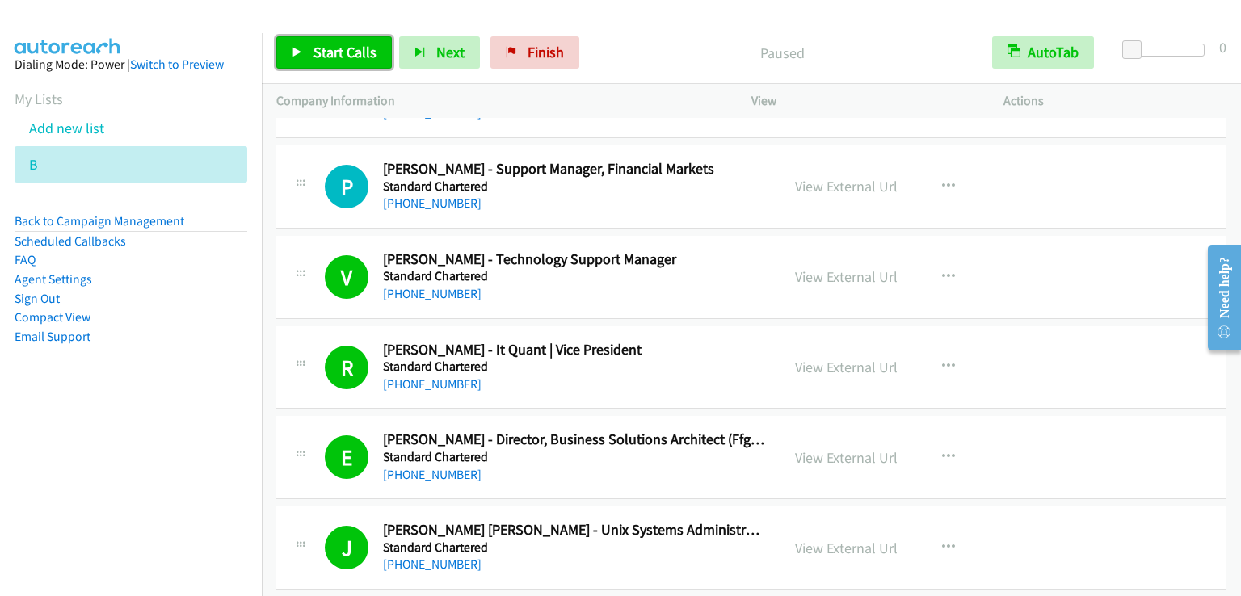
click at [347, 51] on span "Start Calls" at bounding box center [344, 52] width 63 height 19
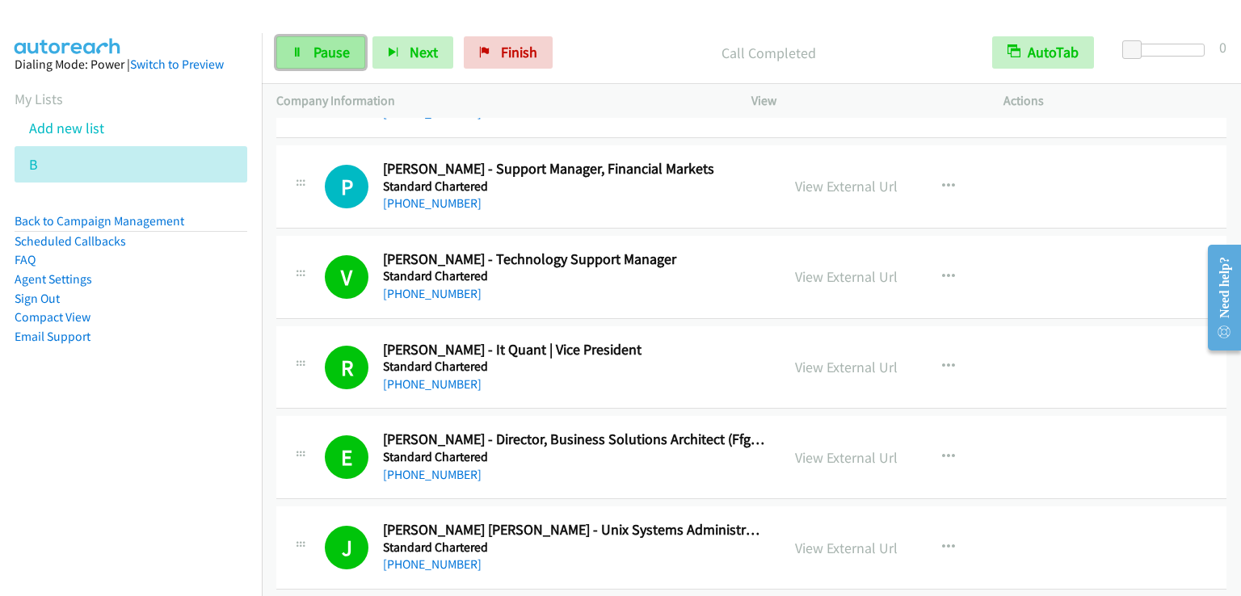
click at [330, 65] on link "Pause" at bounding box center [320, 52] width 89 height 32
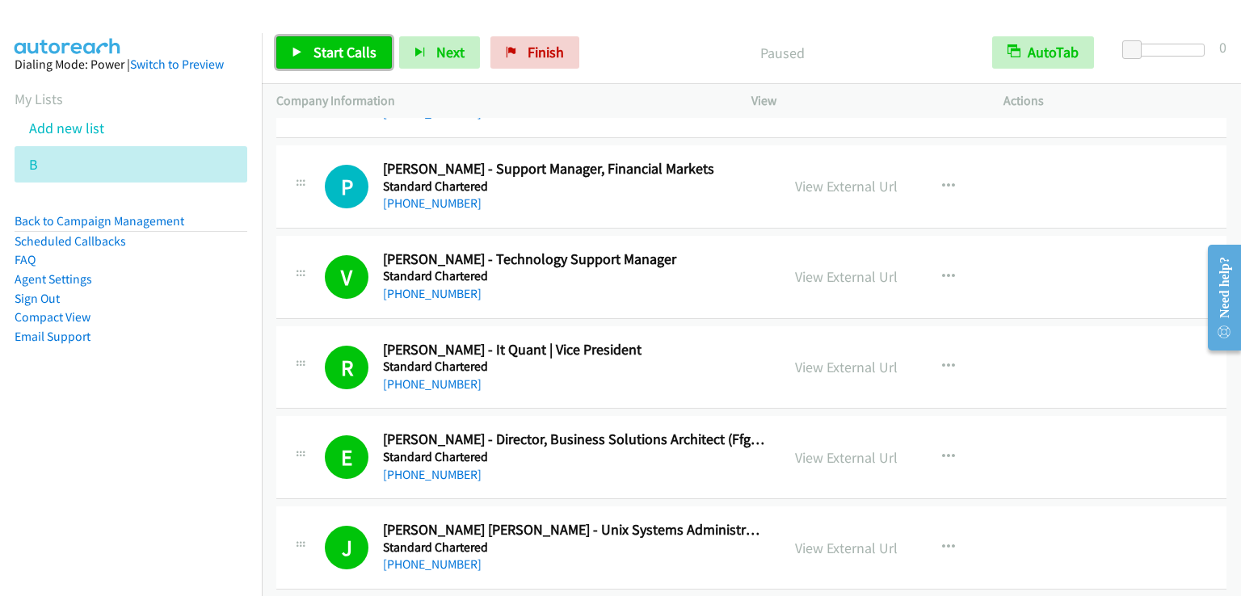
click at [328, 63] on link "Start Calls" at bounding box center [334, 52] width 116 height 32
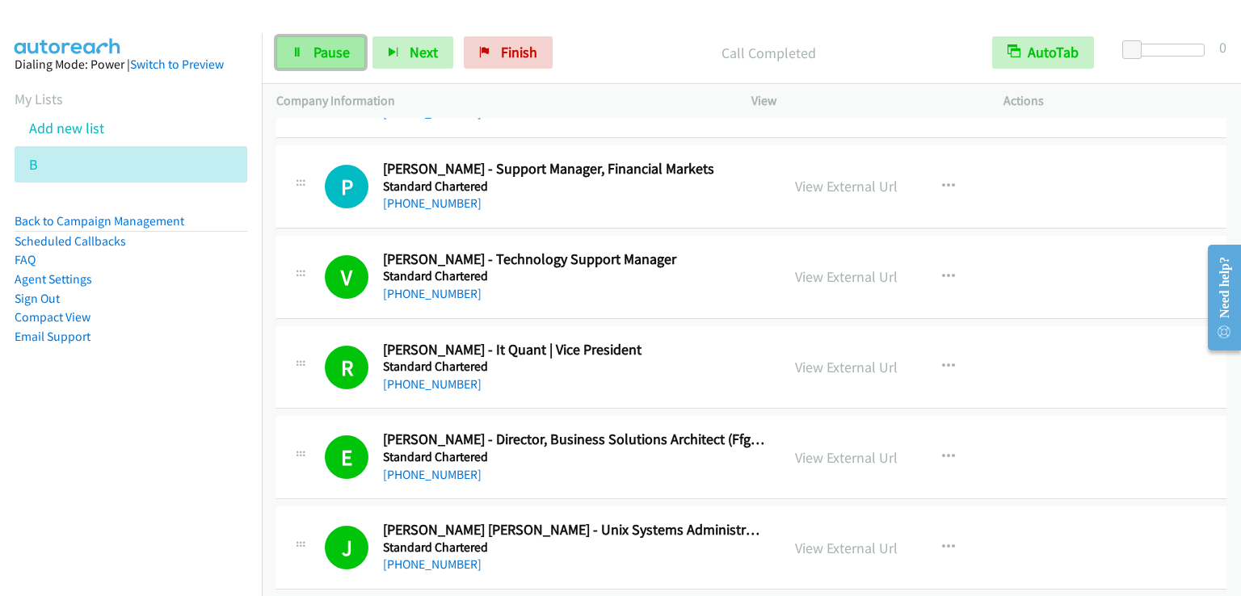
click at [307, 55] on link "Pause" at bounding box center [320, 52] width 89 height 32
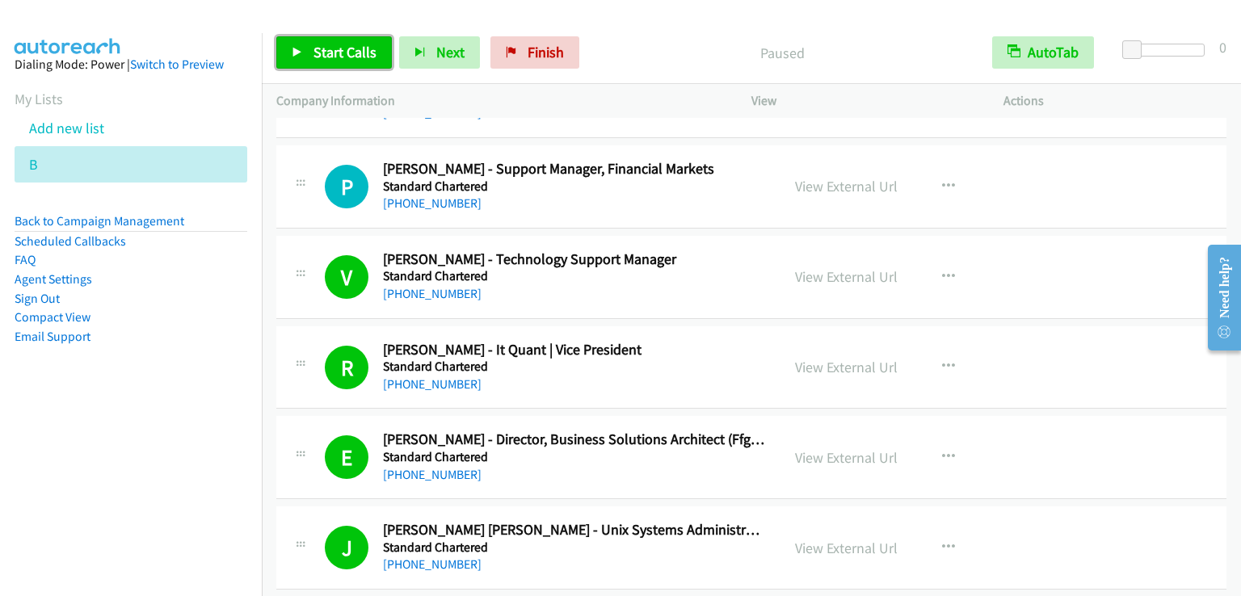
click at [307, 55] on link "Start Calls" at bounding box center [334, 52] width 116 height 32
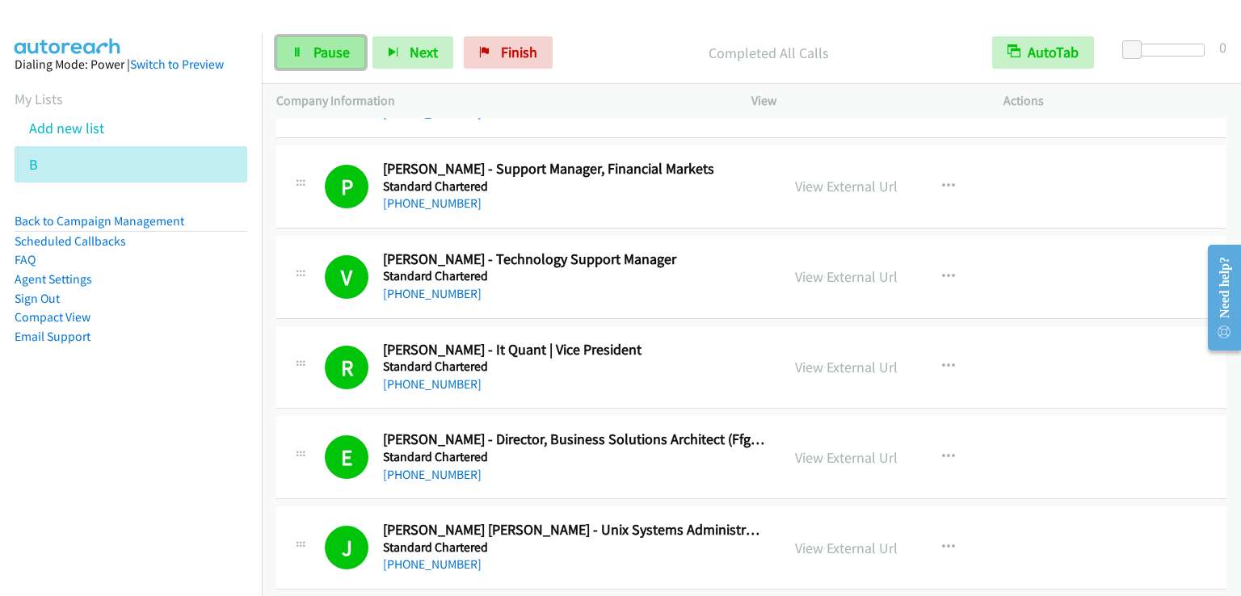
click at [323, 54] on span "Pause" at bounding box center [331, 52] width 36 height 19
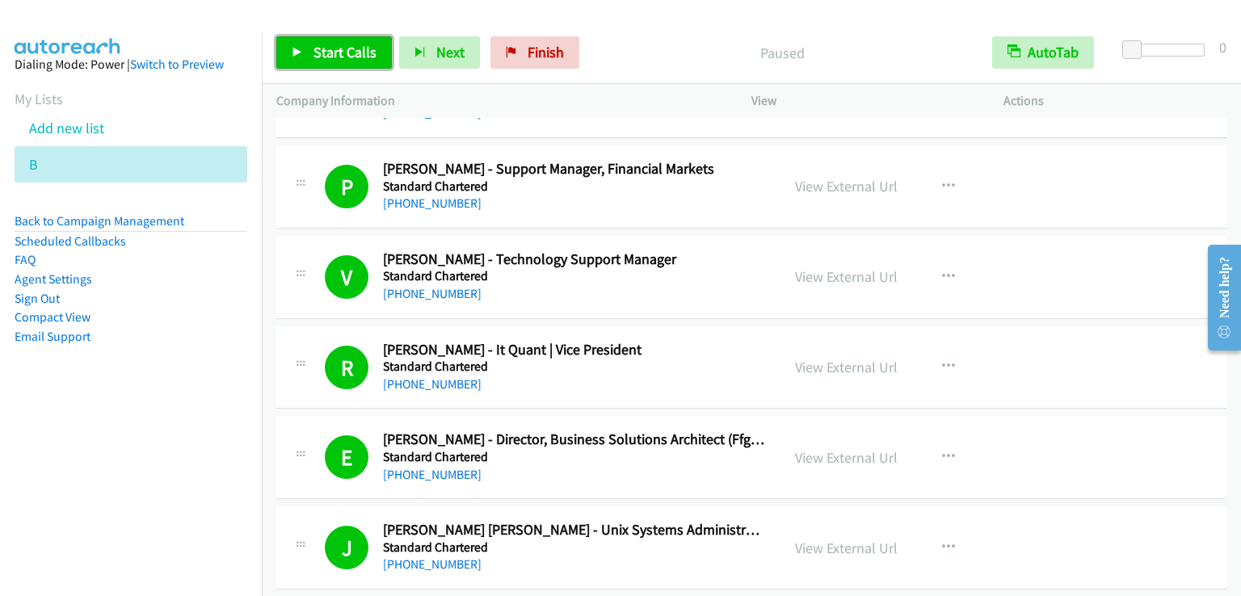
click at [323, 54] on span "Start Calls" at bounding box center [344, 52] width 63 height 19
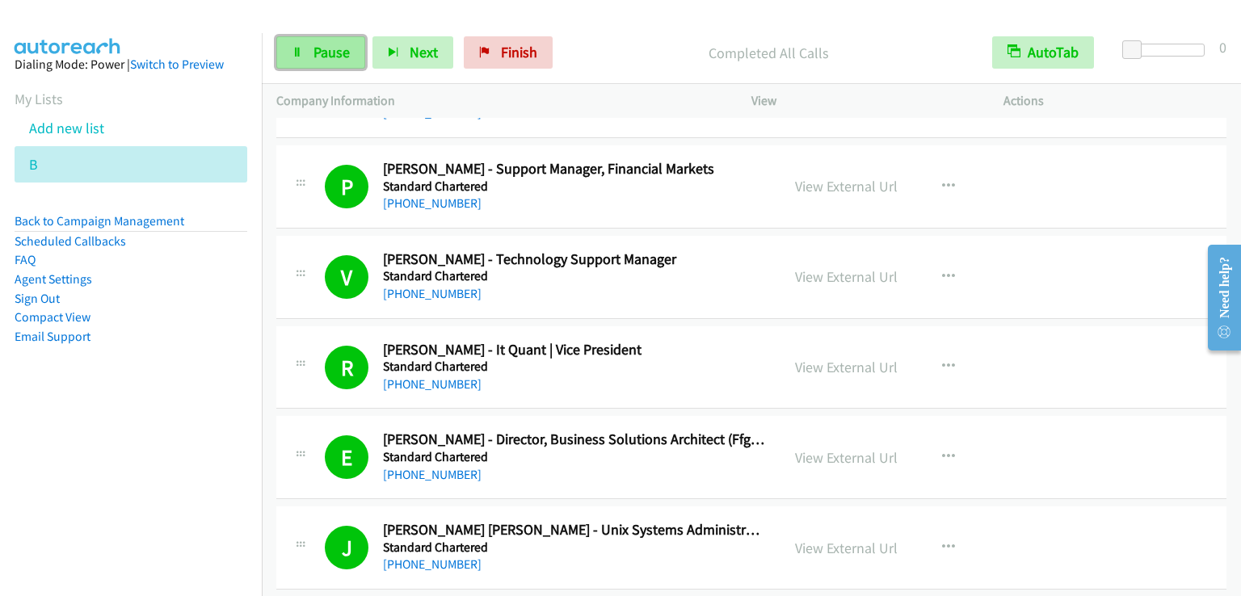
click at [328, 48] on span "Pause" at bounding box center [331, 52] width 36 height 19
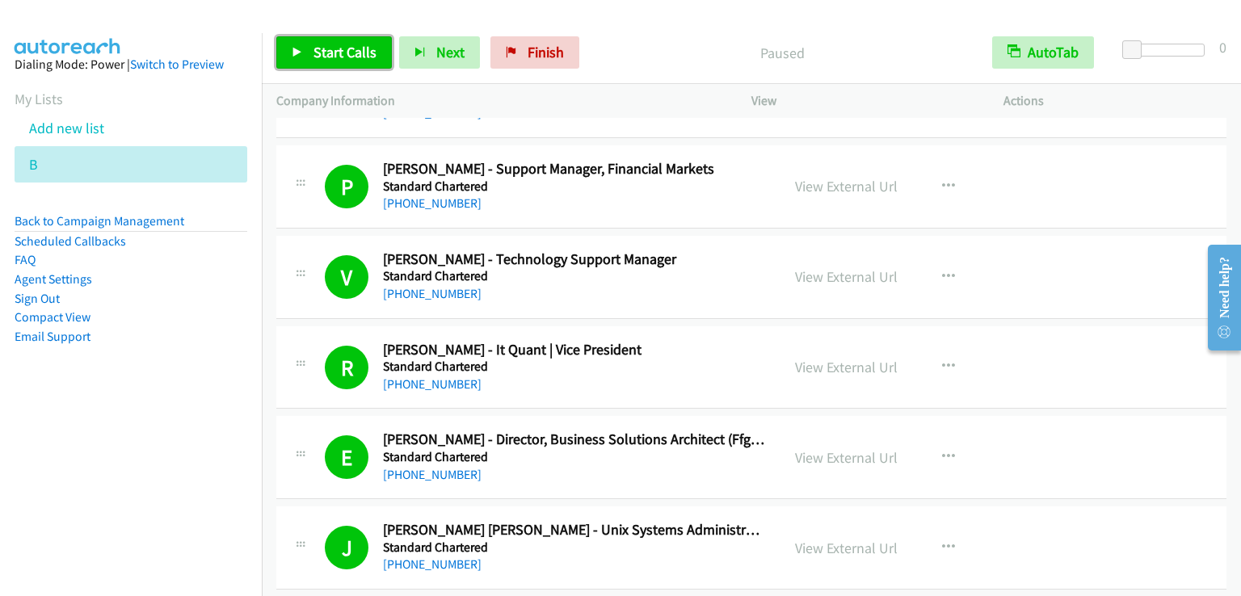
click at [329, 47] on span "Start Calls" at bounding box center [344, 52] width 63 height 19
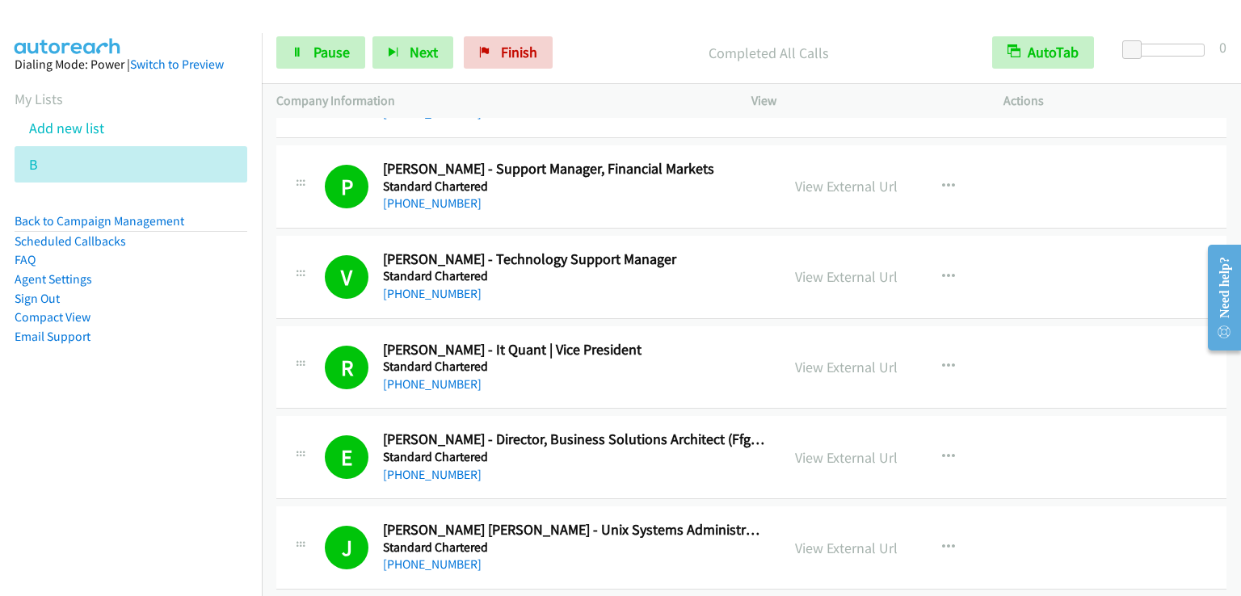
drag, startPoint x: 87, startPoint y: 465, endPoint x: 182, endPoint y: 476, distance: 95.1
click at [110, 466] on nav "Dialing Mode: Power | Switch to Preview My Lists Add new list B Back to Campaig…" at bounding box center [131, 331] width 263 height 596
drag, startPoint x: 154, startPoint y: 411, endPoint x: 169, endPoint y: 406, distance: 16.1
click at [154, 411] on aside "Dialing Mode: Power | Switch to Preview My Lists Add new list B Back to Campaig…" at bounding box center [131, 226] width 262 height 386
click at [318, 57] on span "Pause" at bounding box center [331, 52] width 36 height 19
